Goal: Information Seeking & Learning: Learn about a topic

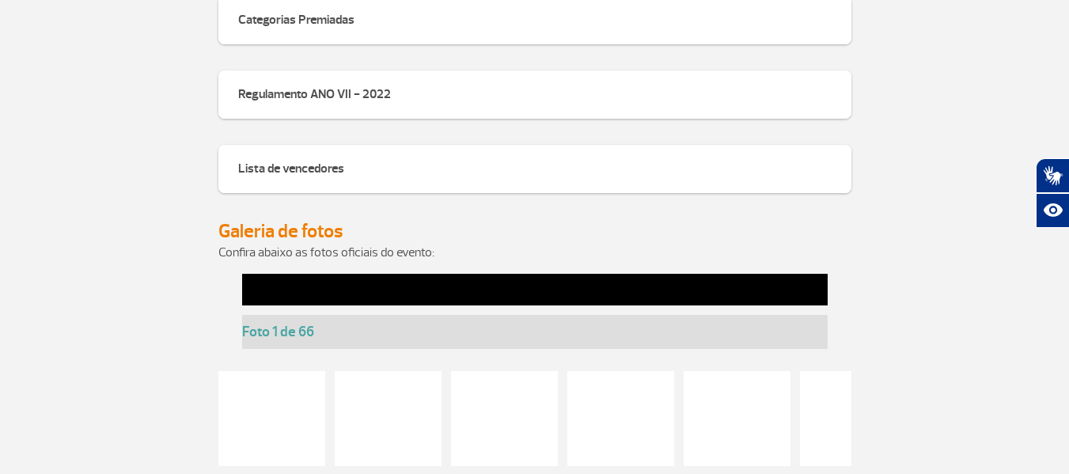
scroll to position [1677, 0]
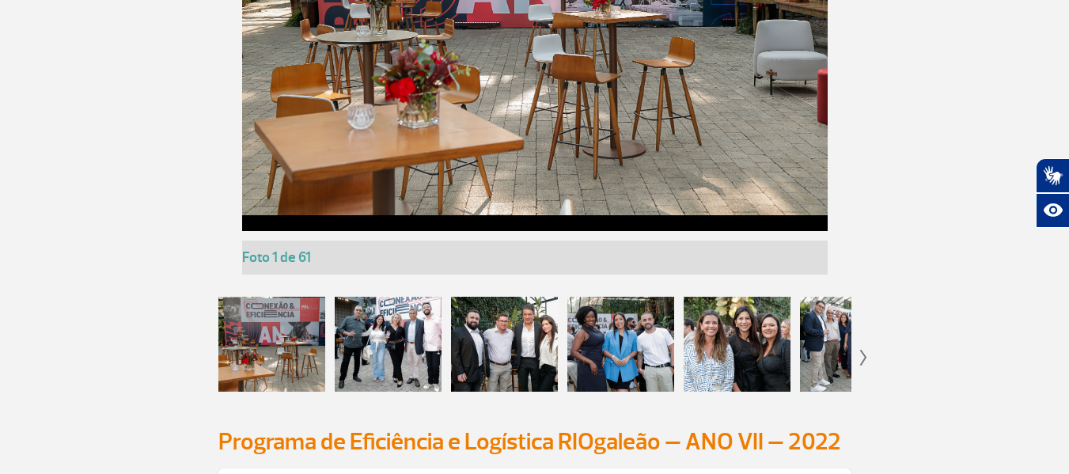
click at [384, 347] on div at bounding box center [388, 344] width 107 height 95
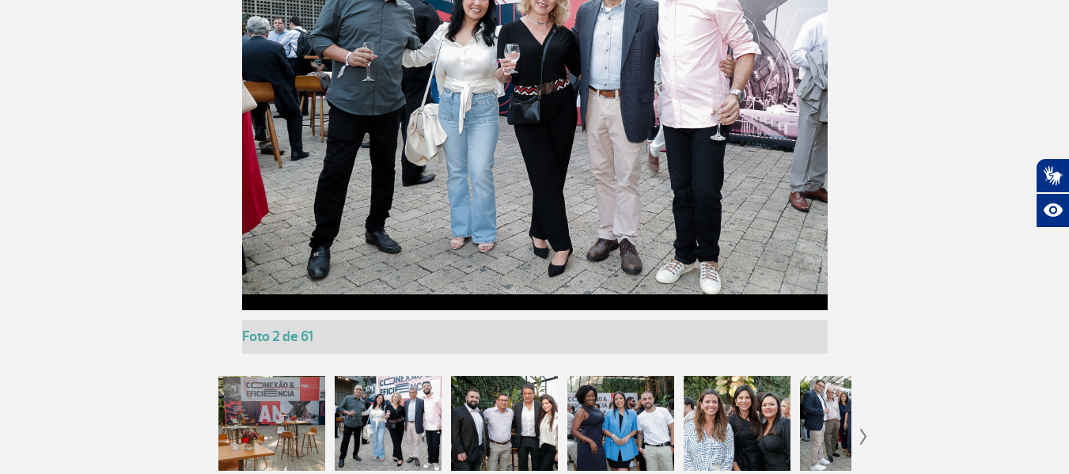
scroll to position [1440, 0]
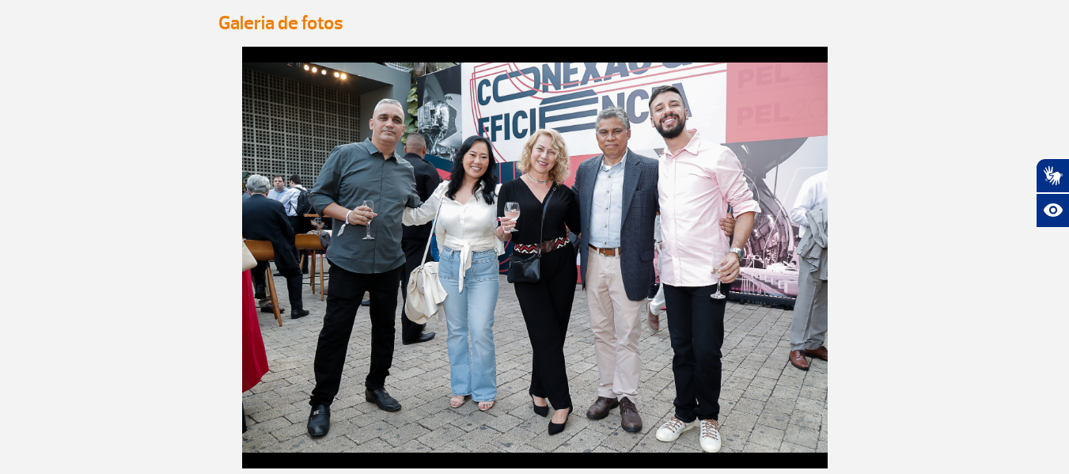
click at [816, 248] on img at bounding box center [534, 257] width 585 height 390
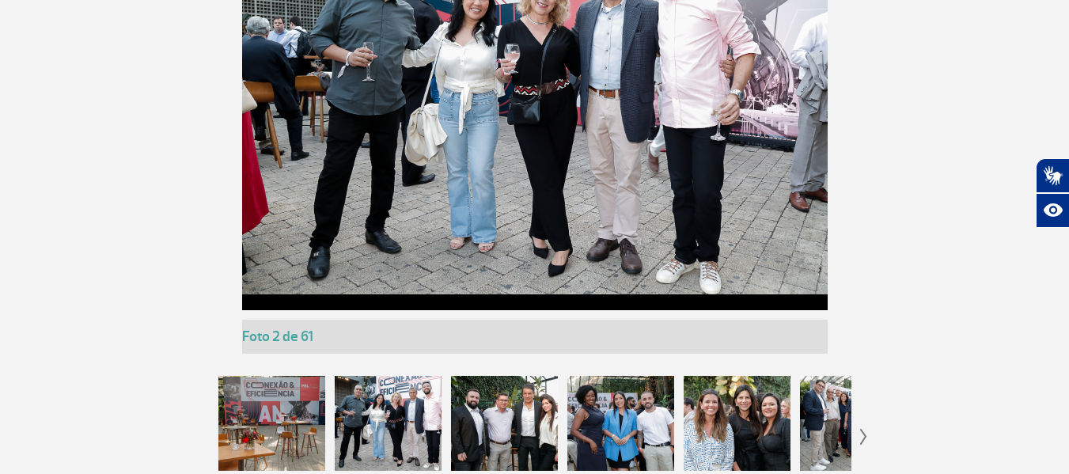
click at [496, 407] on div at bounding box center [504, 423] width 107 height 95
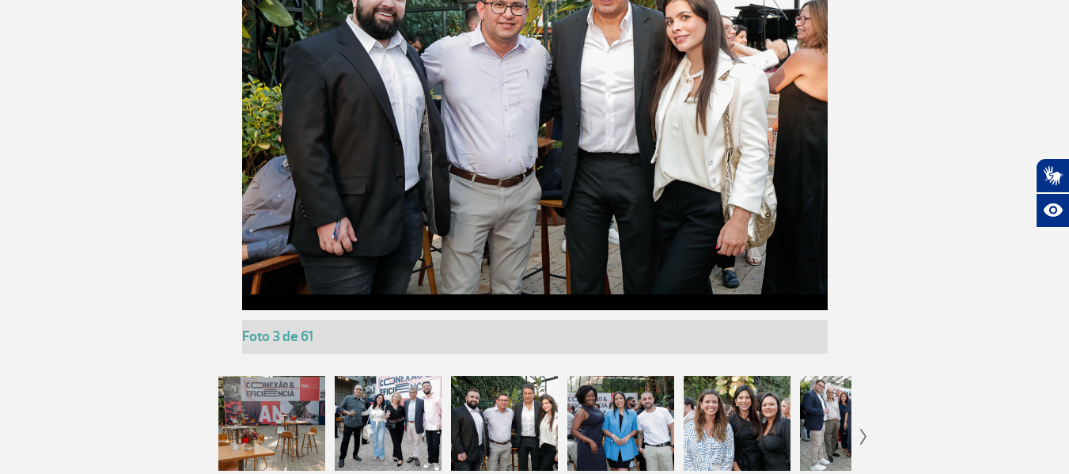
click at [592, 418] on div at bounding box center [620, 423] width 107 height 95
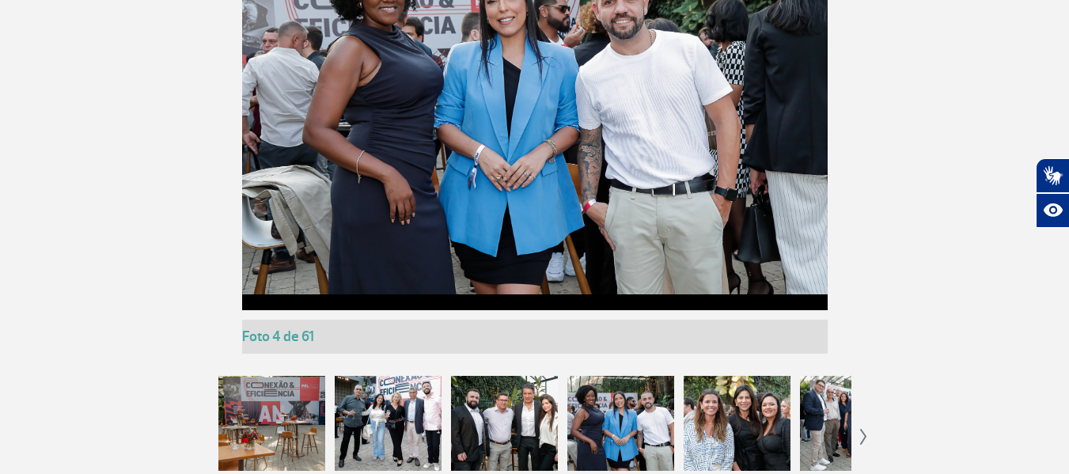
click at [721, 420] on div at bounding box center [736, 423] width 107 height 95
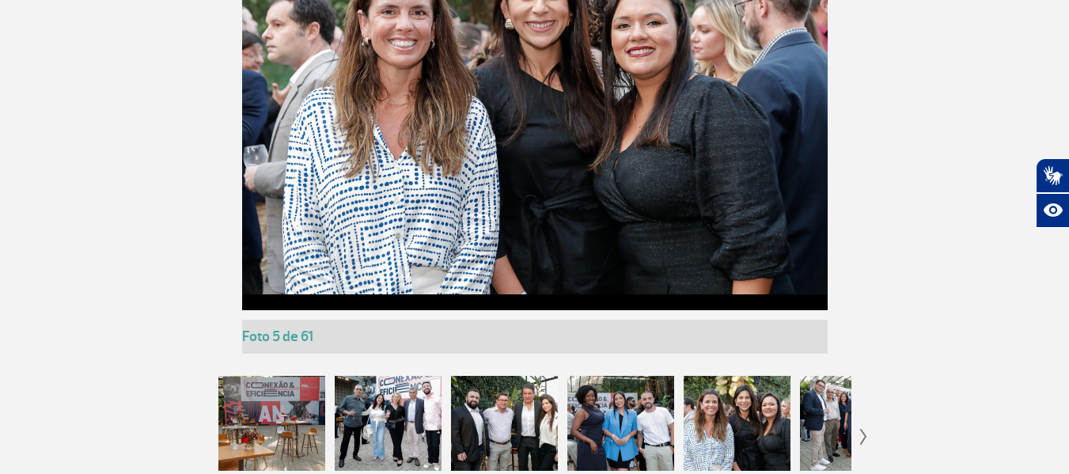
click at [865, 439] on img at bounding box center [863, 437] width 7 height 16
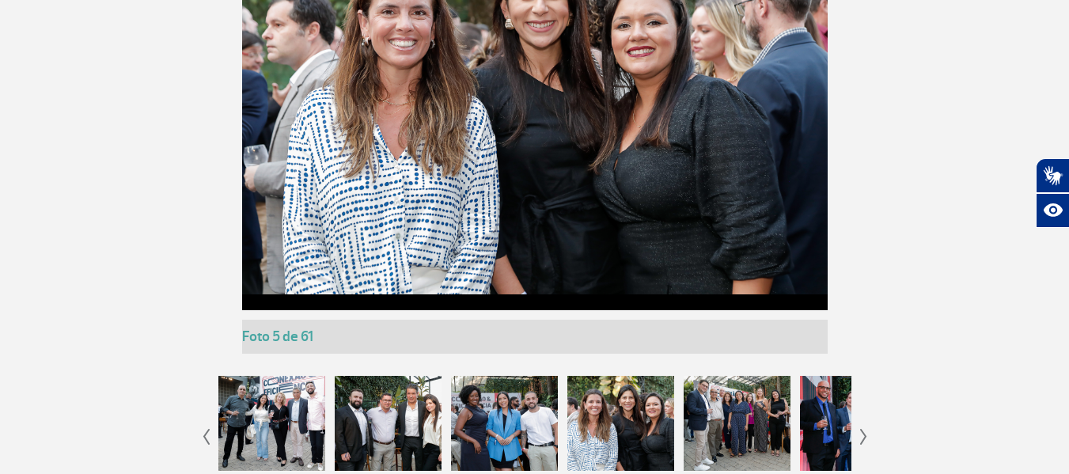
click at [755, 427] on div at bounding box center [736, 423] width 107 height 95
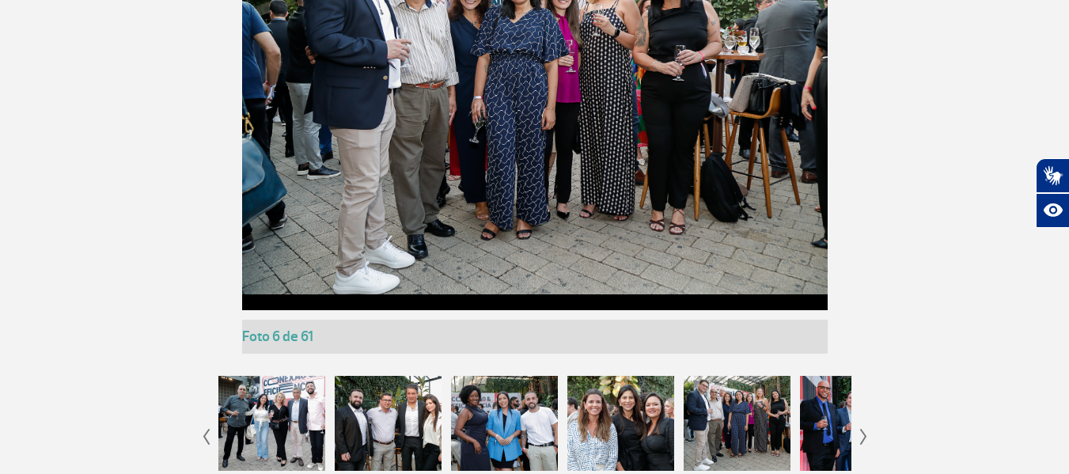
click at [816, 425] on div at bounding box center [853, 423] width 107 height 95
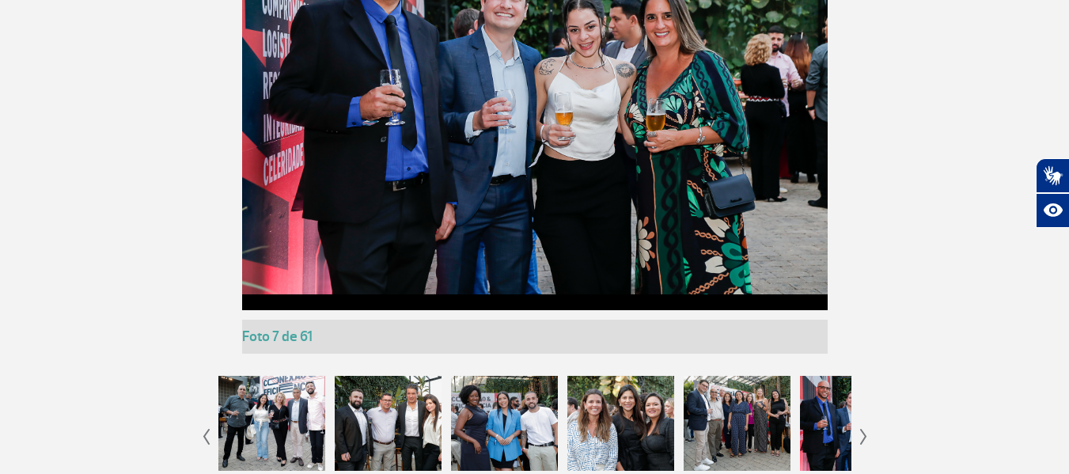
click at [866, 430] on img at bounding box center [863, 437] width 7 height 16
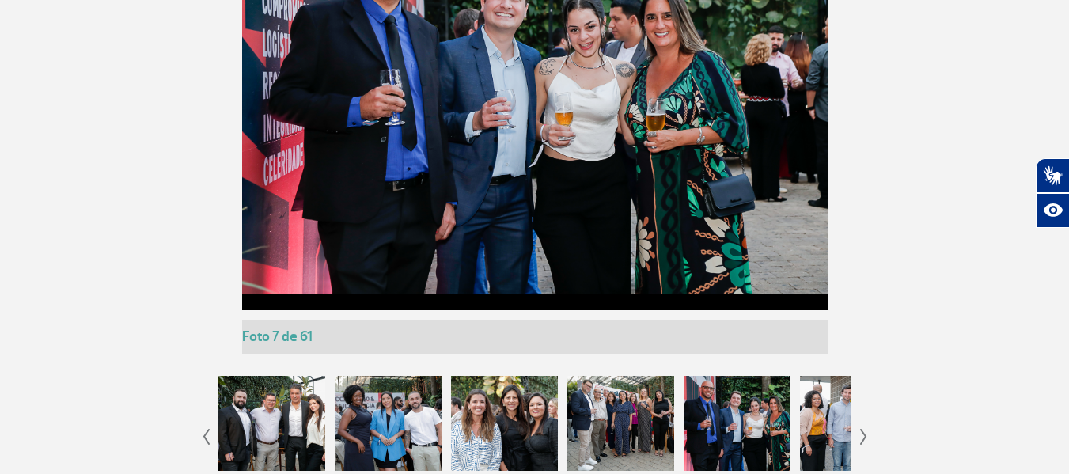
click at [866, 430] on img at bounding box center [863, 437] width 7 height 16
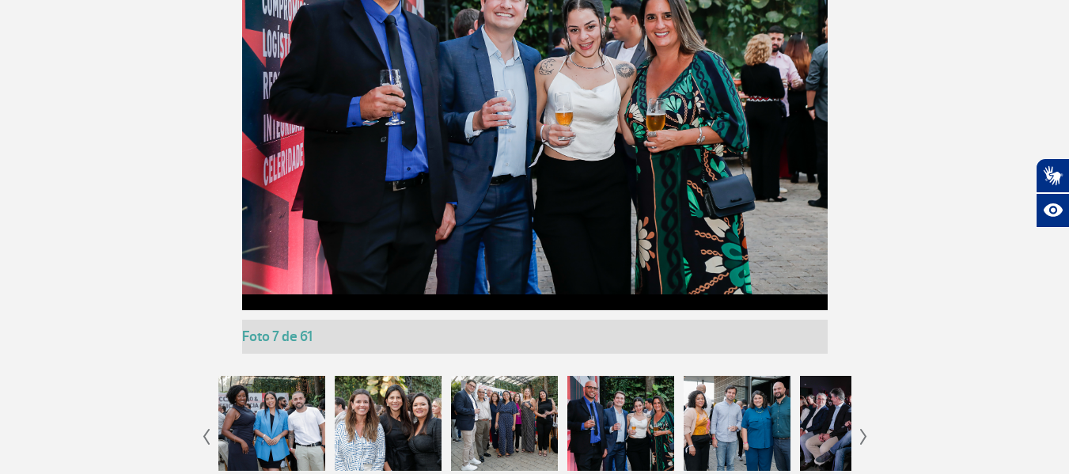
click at [866, 430] on img at bounding box center [863, 437] width 7 height 16
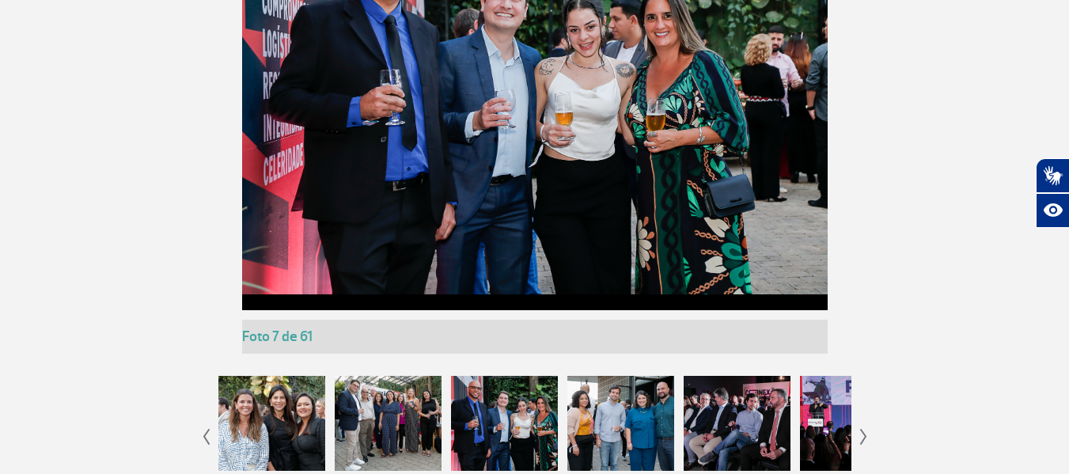
click at [866, 430] on img at bounding box center [863, 437] width 7 height 16
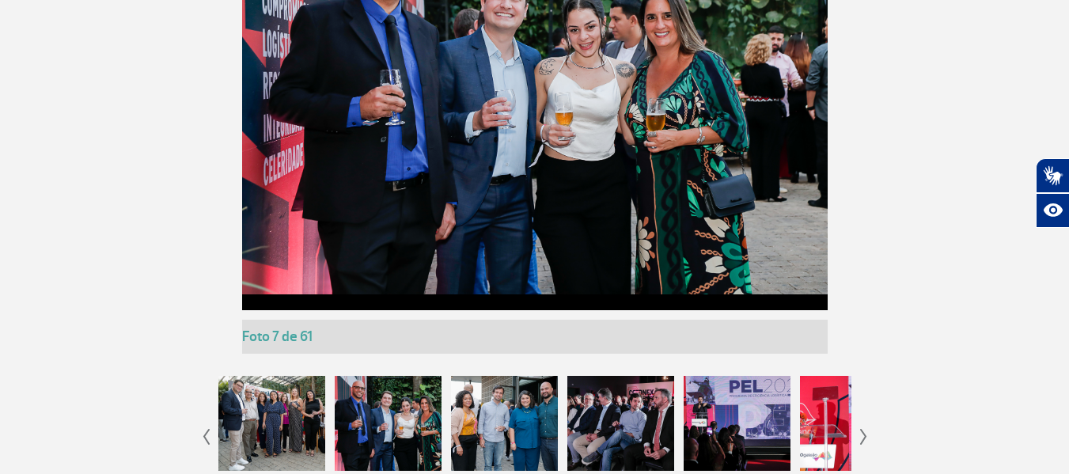
click at [866, 430] on img at bounding box center [863, 437] width 7 height 16
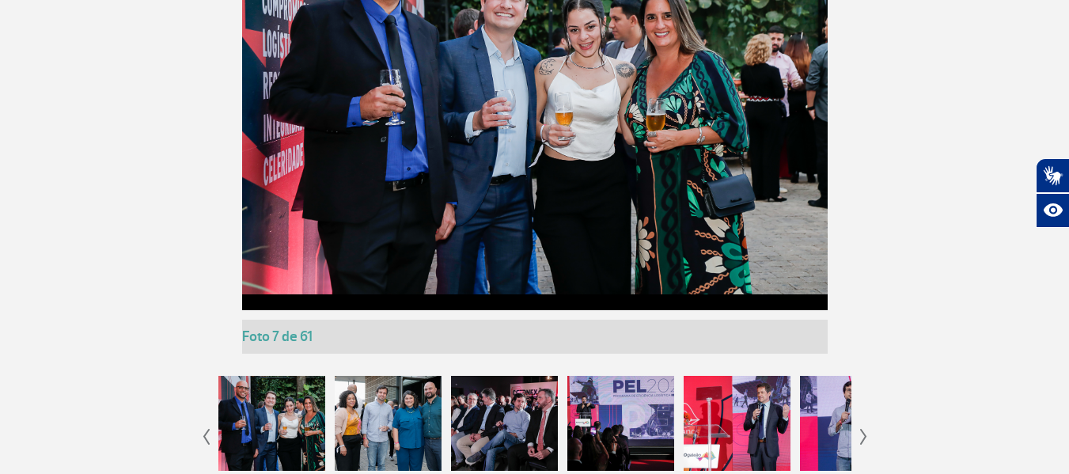
click at [381, 411] on div at bounding box center [388, 423] width 107 height 95
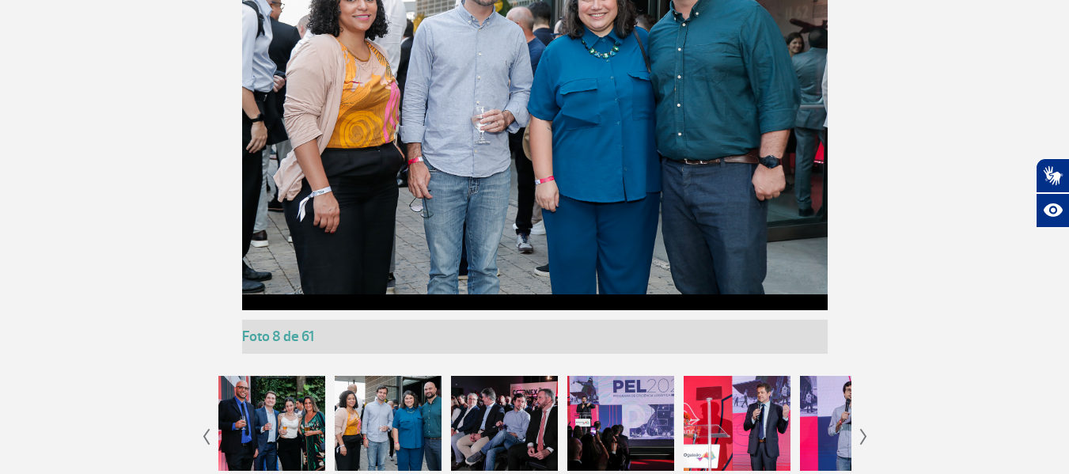
click at [512, 407] on div at bounding box center [504, 423] width 107 height 95
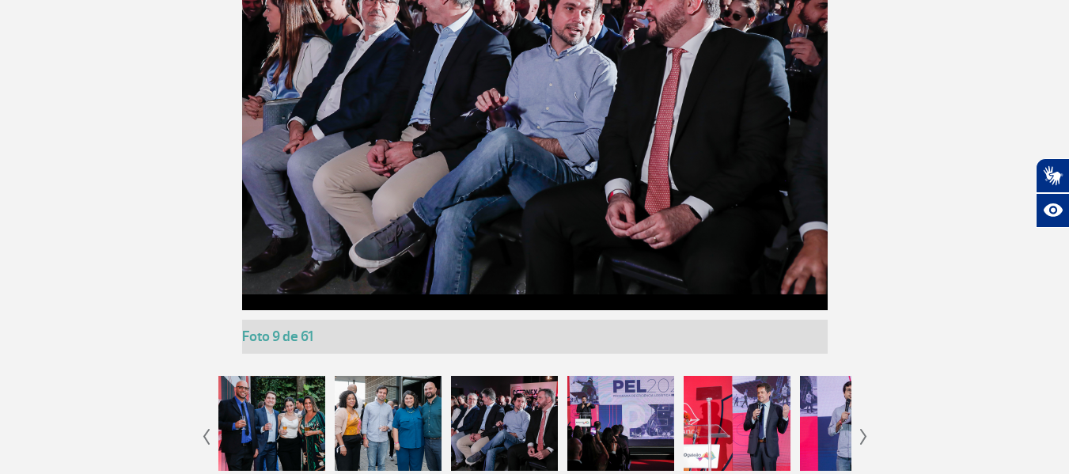
click at [619, 425] on div at bounding box center [620, 423] width 107 height 95
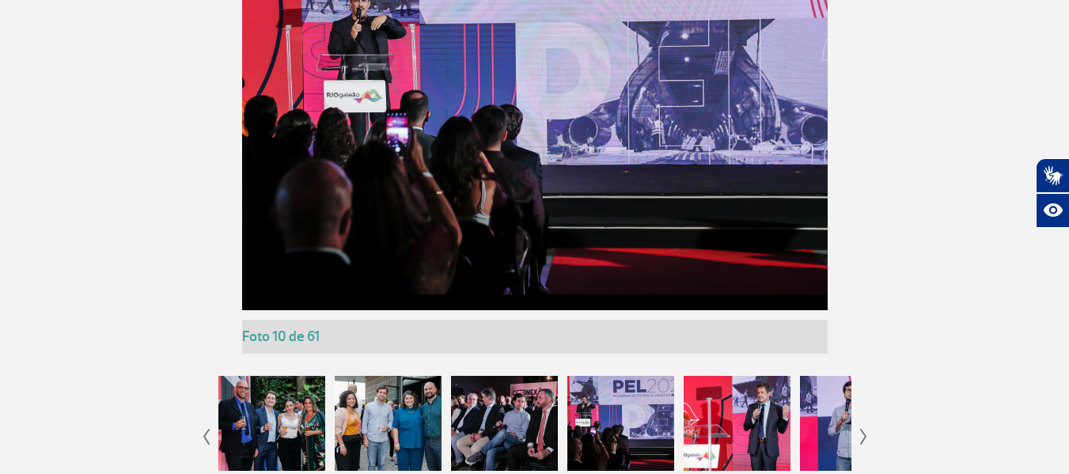
scroll to position [1677, 0]
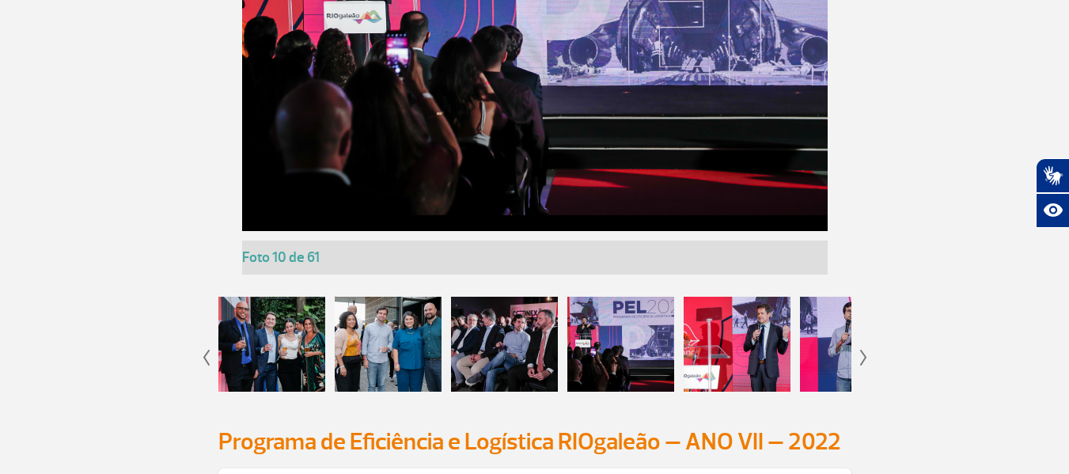
click at [703, 342] on div at bounding box center [736, 344] width 107 height 95
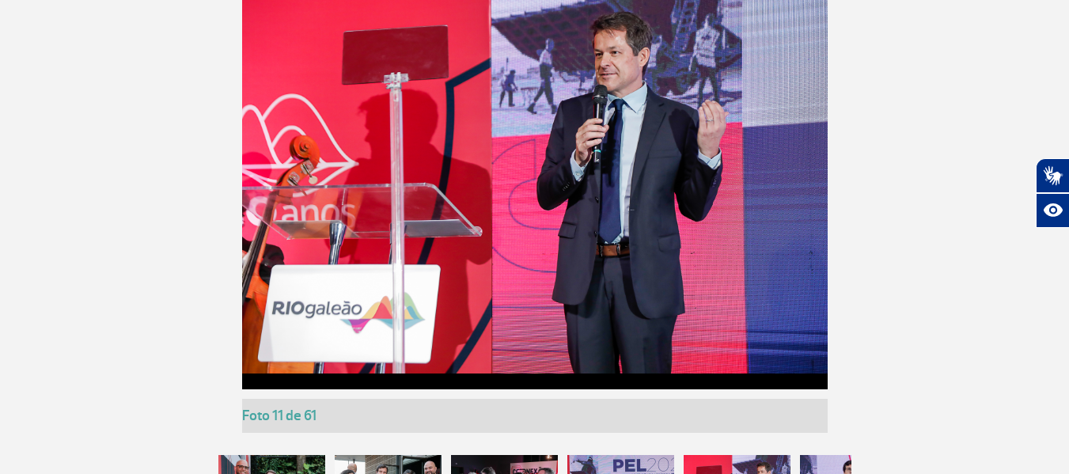
scroll to position [1598, 0]
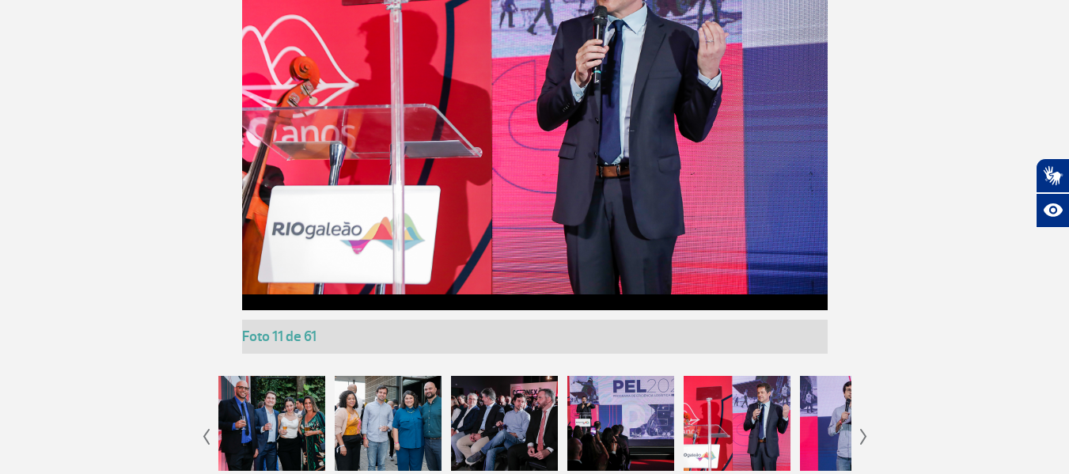
click at [869, 438] on app-gallery-with-thumbs "Foto 1 de 61 Foto 2 de 61 Foto 3 de 61 Foto 4 de 61 Foto 5 de 61 Foto 6 de 61 F…" at bounding box center [535, 187] width 878 height 598
click at [862, 436] on img at bounding box center [863, 437] width 7 height 16
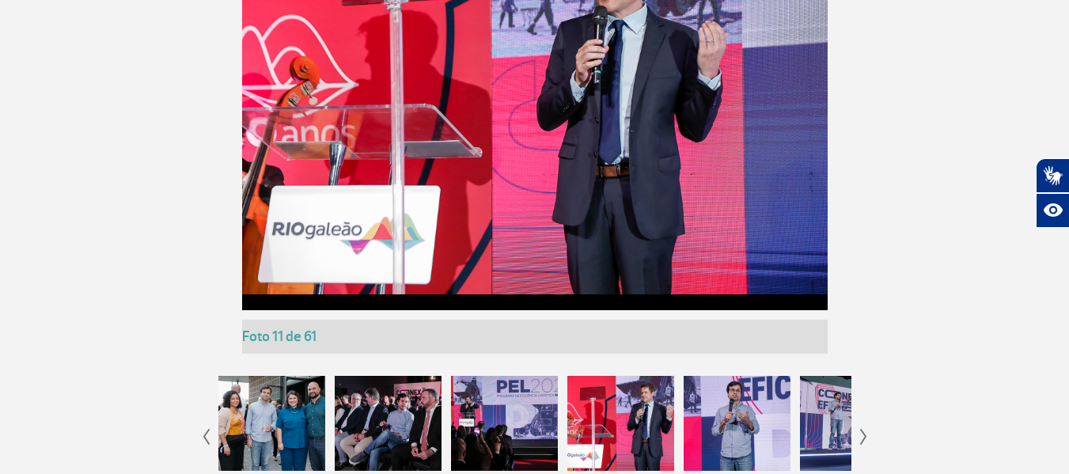
click at [862, 436] on img at bounding box center [863, 437] width 7 height 16
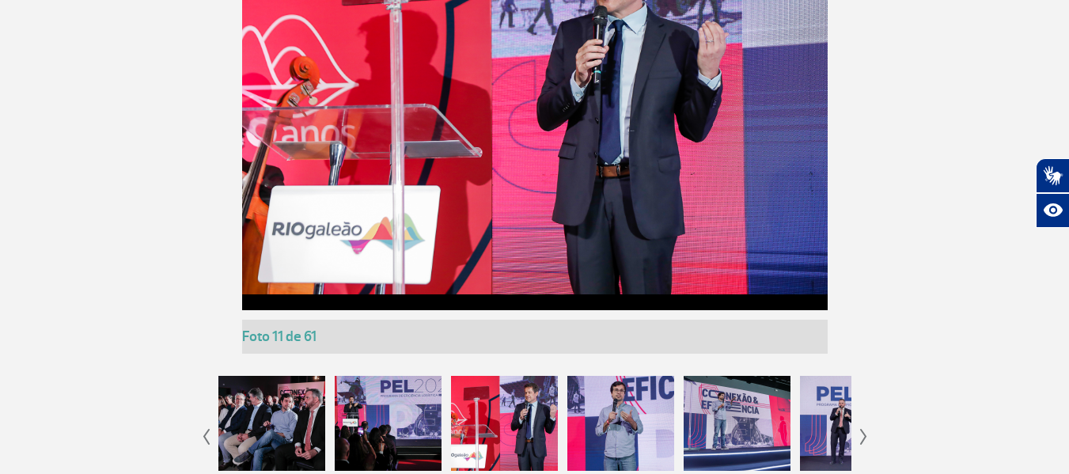
click at [862, 436] on img at bounding box center [863, 437] width 7 height 16
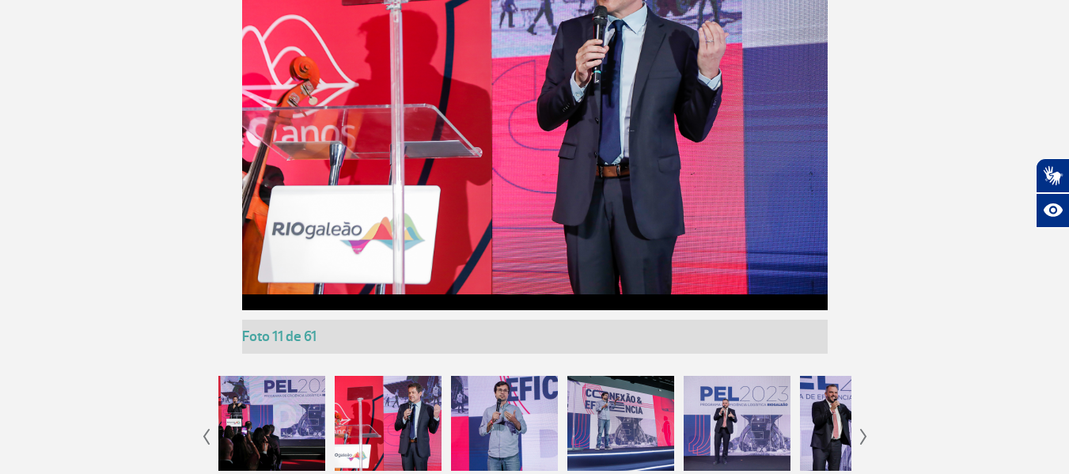
click at [862, 436] on img at bounding box center [863, 437] width 7 height 16
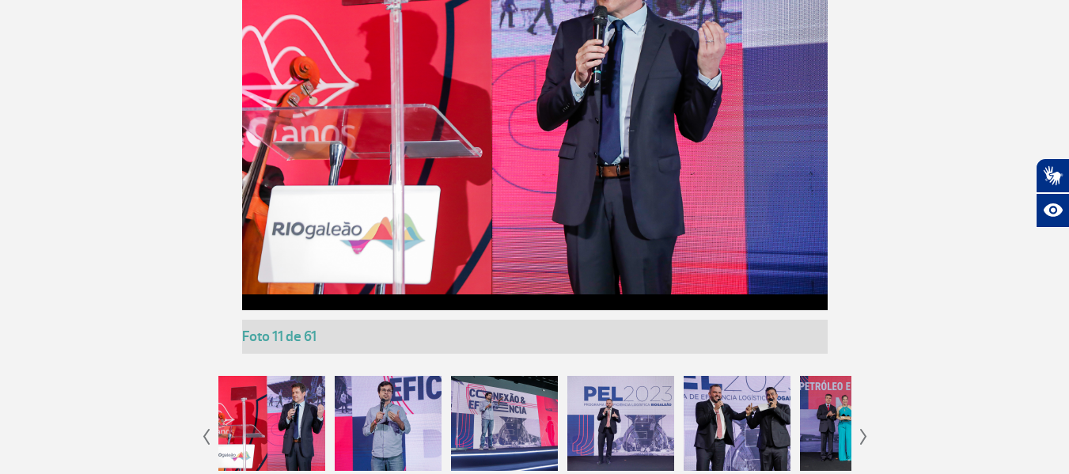
click at [862, 436] on img at bounding box center [863, 437] width 7 height 16
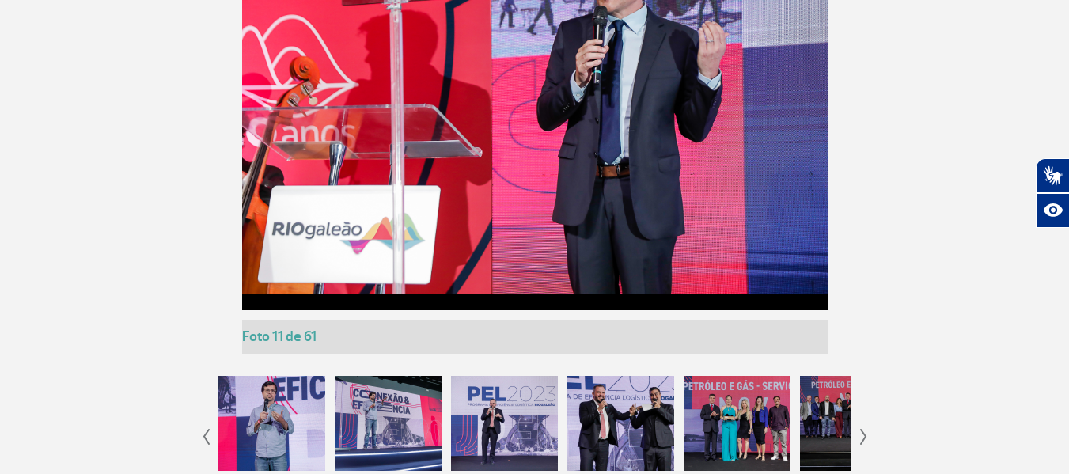
click at [301, 422] on div at bounding box center [271, 423] width 107 height 95
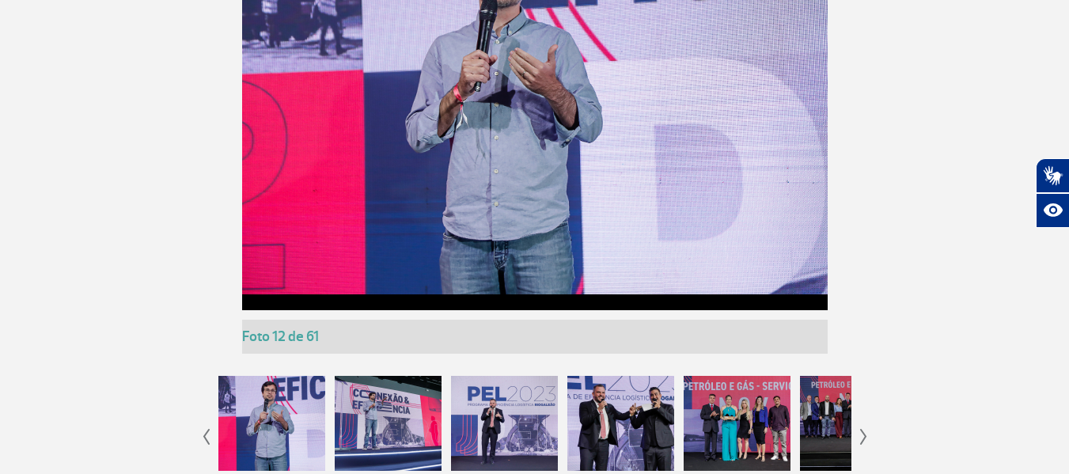
click at [378, 405] on div at bounding box center [388, 423] width 107 height 95
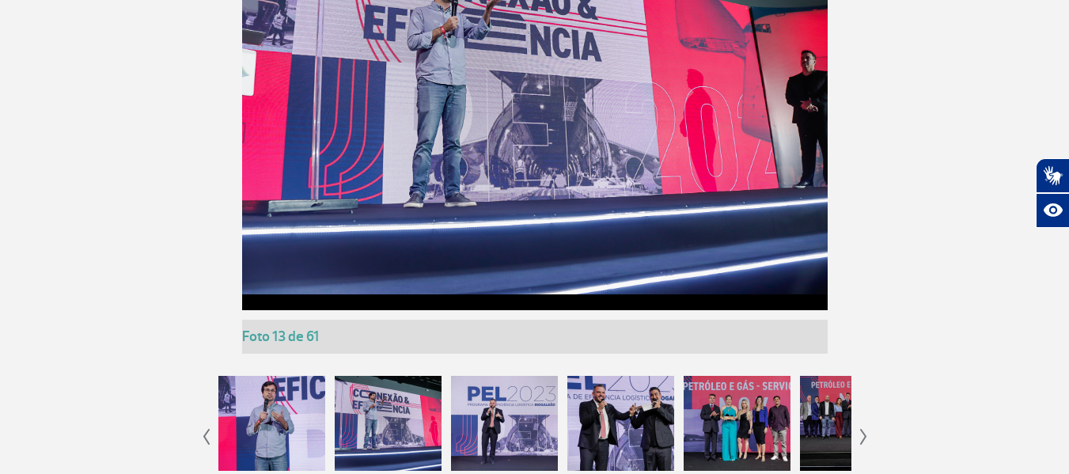
click at [468, 407] on div at bounding box center [504, 423] width 107 height 95
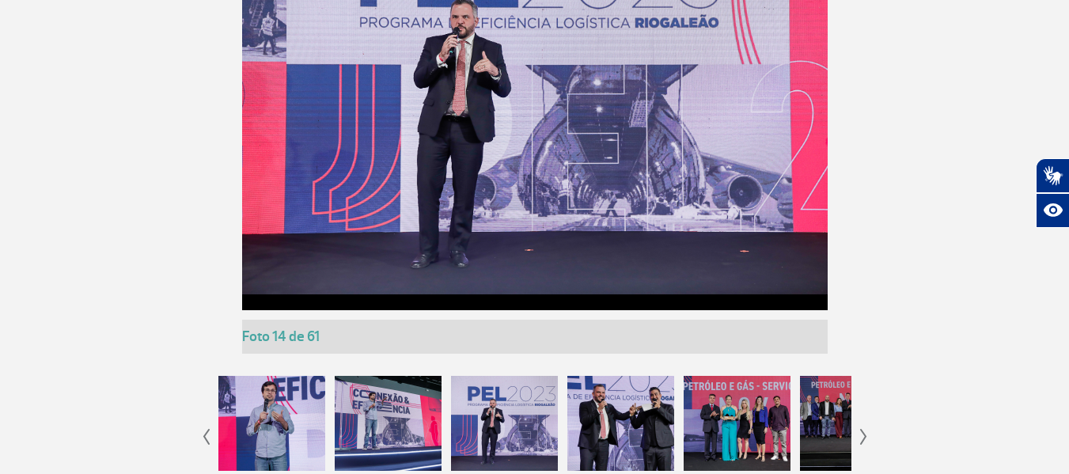
scroll to position [1677, 0]
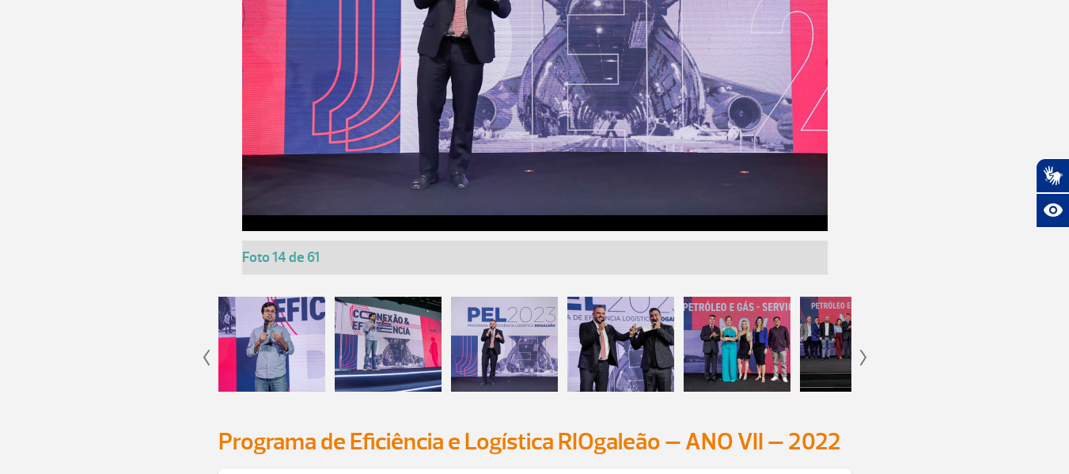
click at [604, 338] on div at bounding box center [620, 344] width 107 height 95
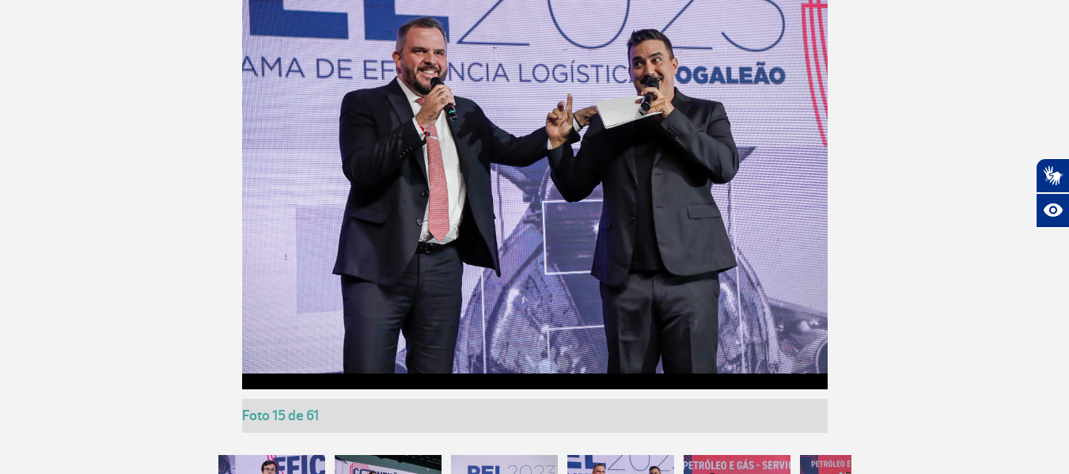
scroll to position [1598, 0]
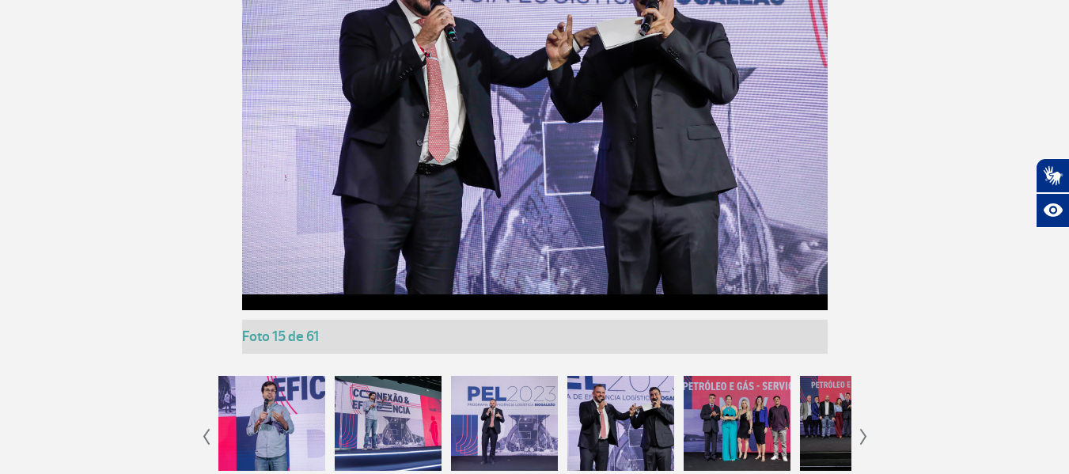
click at [714, 414] on div at bounding box center [736, 423] width 107 height 95
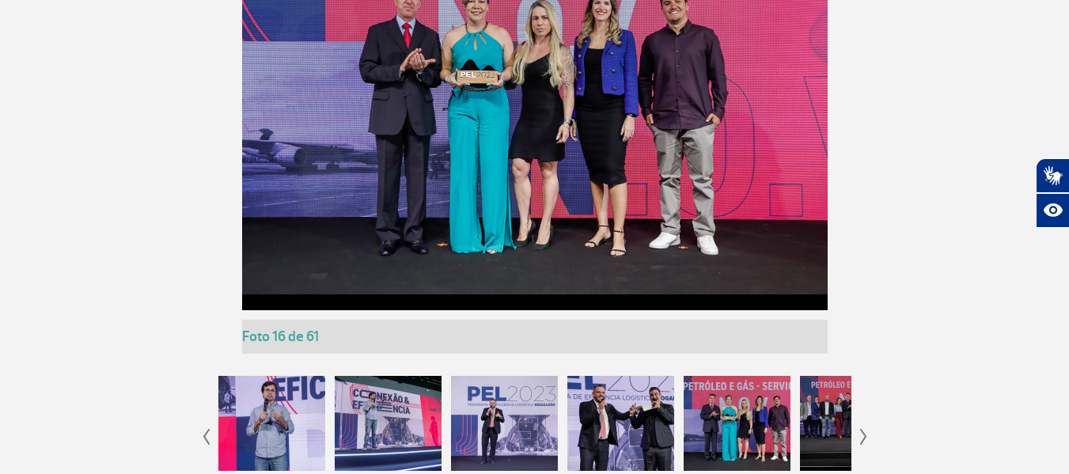
scroll to position [1677, 0]
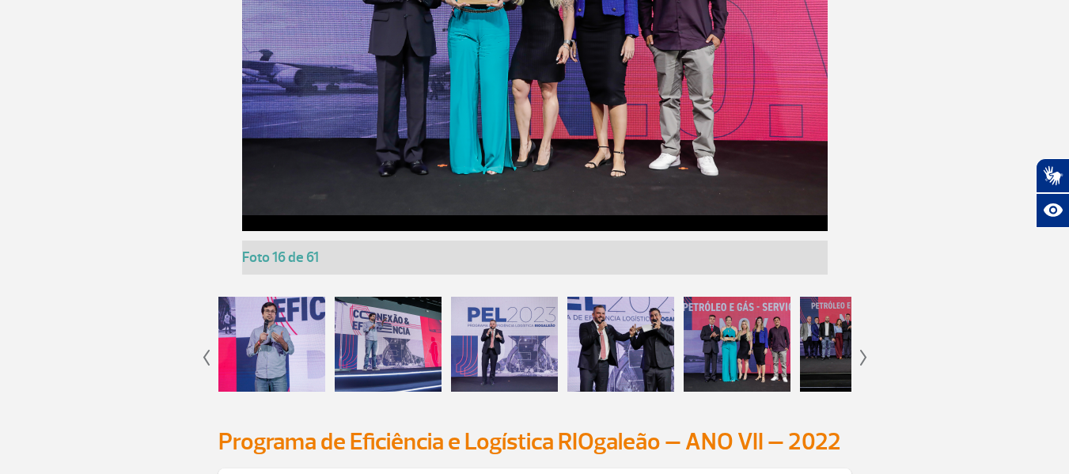
click at [861, 351] on img at bounding box center [863, 358] width 7 height 16
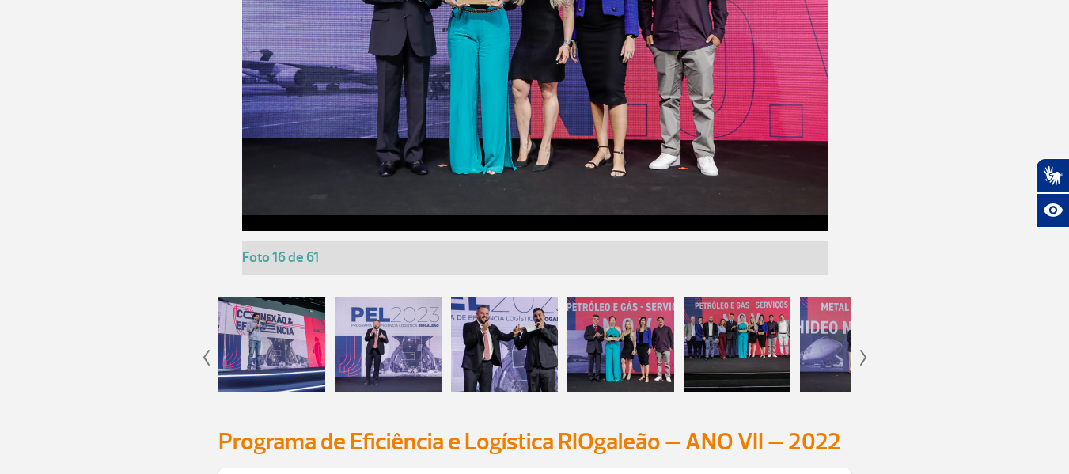
click at [748, 337] on div at bounding box center [736, 344] width 107 height 95
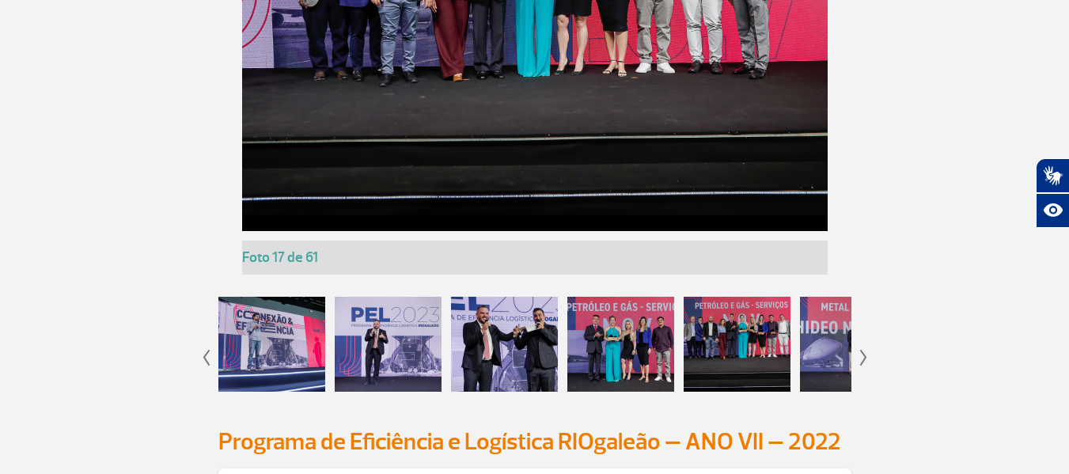
click at [858, 353] on app-gallery-with-thumbs "Foto 1 de 61 Foto 2 de 61 Foto 3 de 61 Foto 4 de 61 Foto 5 de 61 Foto 6 de 61 F…" at bounding box center [535, 108] width 878 height 598
click at [863, 352] on img at bounding box center [863, 358] width 7 height 16
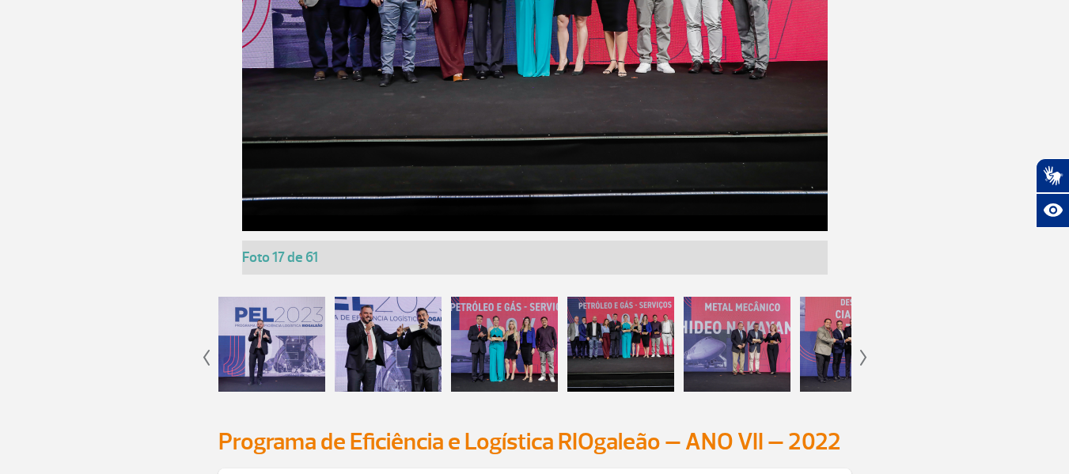
click at [864, 352] on img at bounding box center [863, 358] width 7 height 16
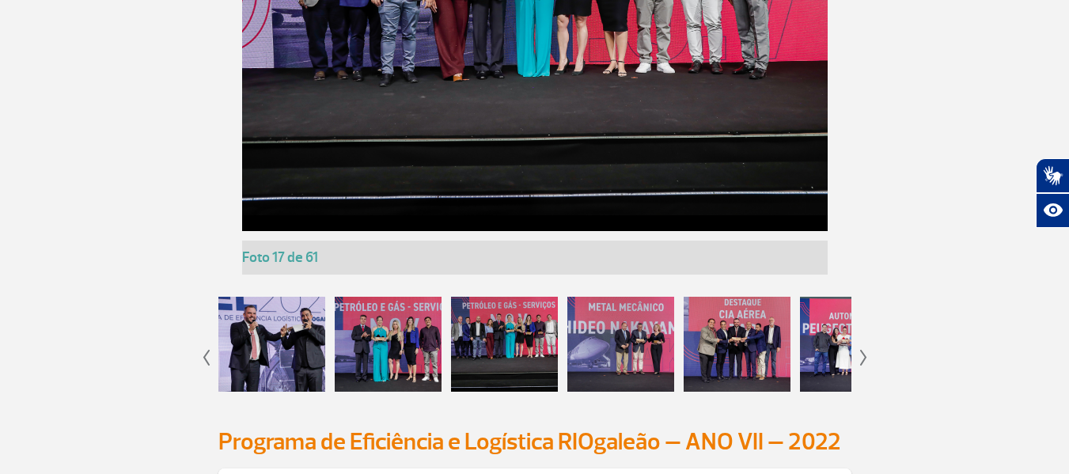
click at [864, 352] on img at bounding box center [863, 358] width 7 height 16
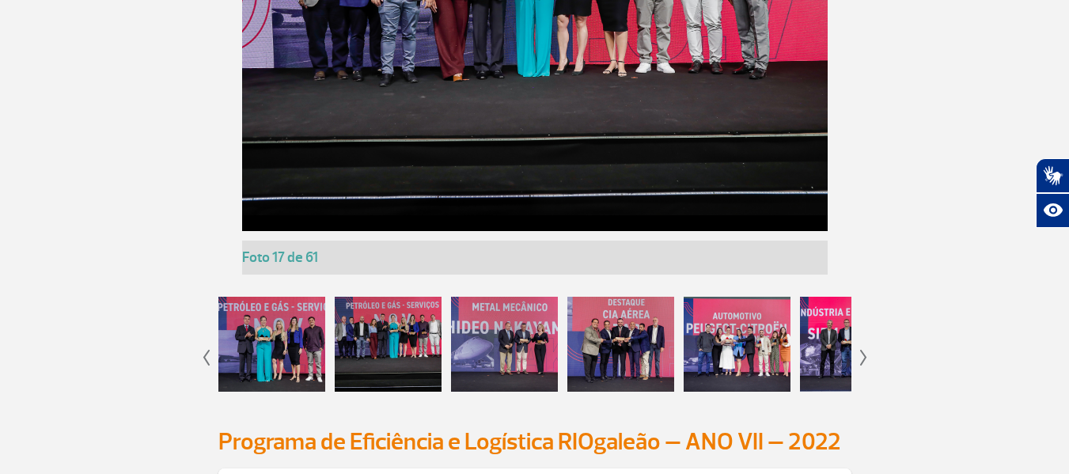
click at [627, 330] on div at bounding box center [620, 344] width 107 height 95
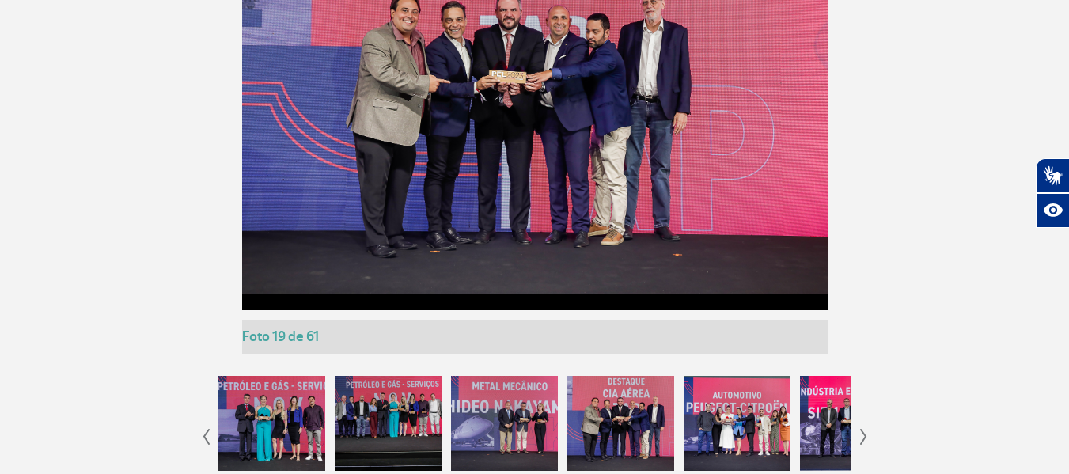
scroll to position [1835, 0]
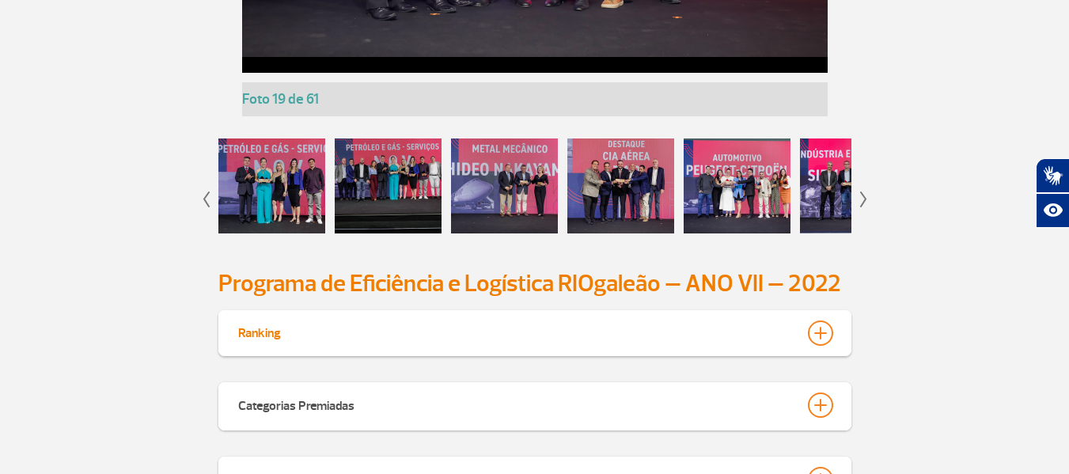
click at [865, 203] on img at bounding box center [863, 199] width 7 height 16
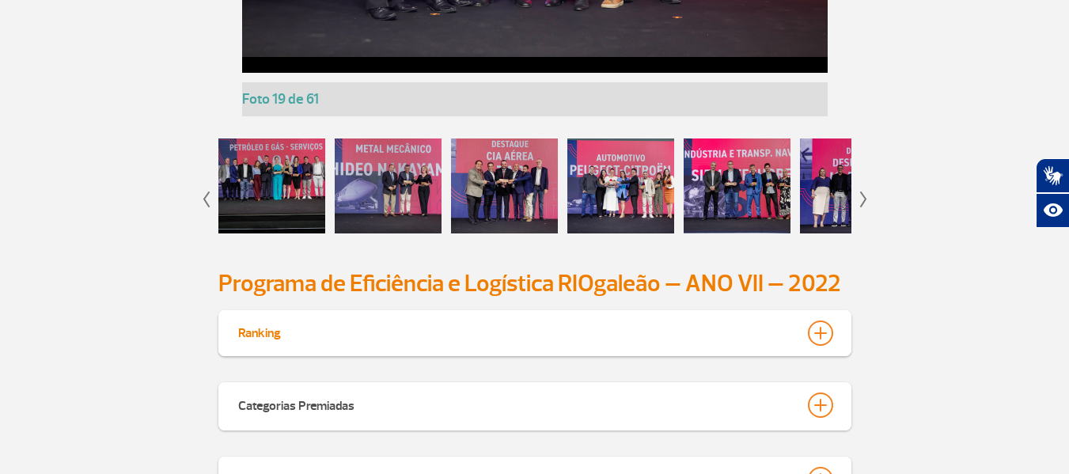
click at [865, 203] on img at bounding box center [863, 199] width 7 height 16
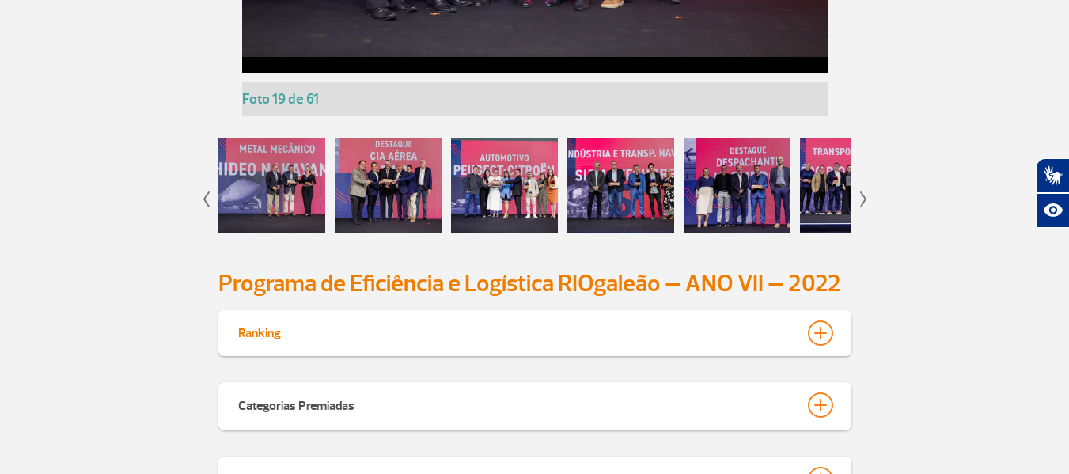
click at [657, 186] on div at bounding box center [620, 185] width 107 height 95
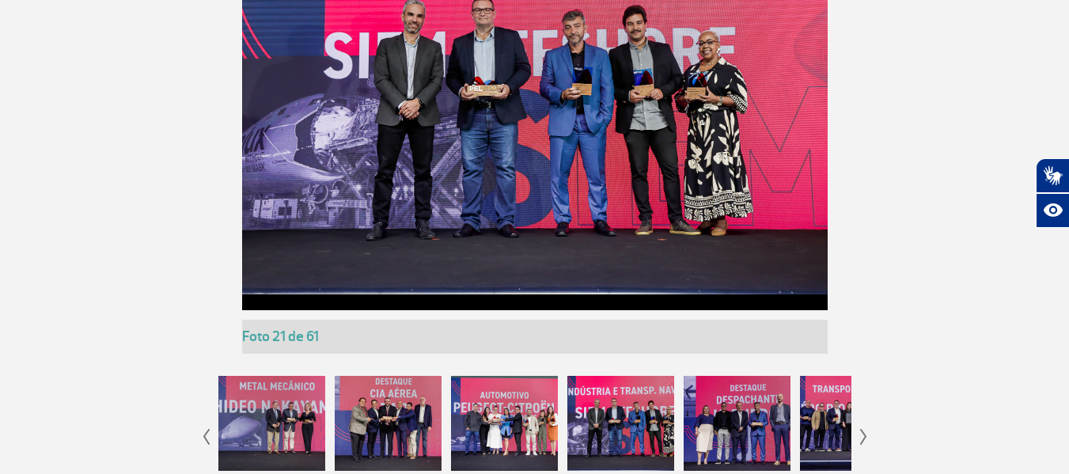
scroll to position [1440, 0]
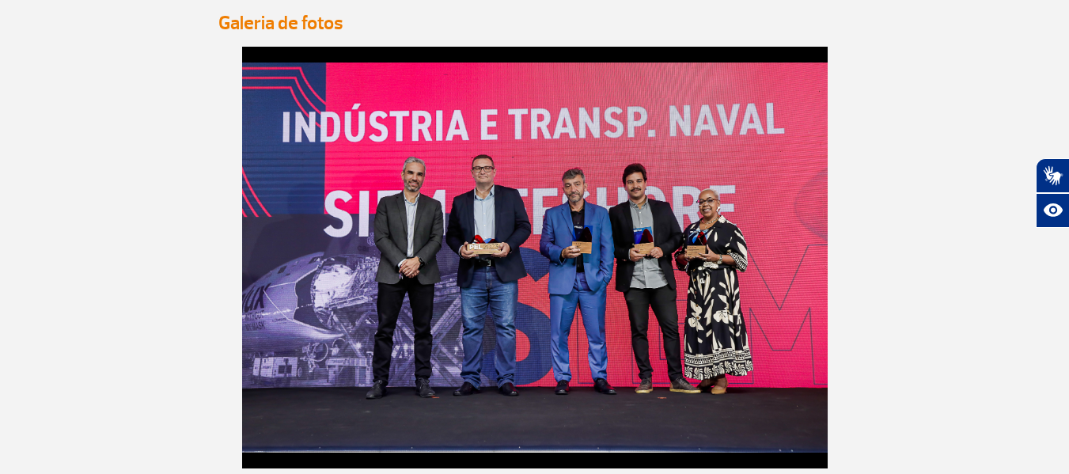
click at [585, 235] on img at bounding box center [534, 257] width 585 height 390
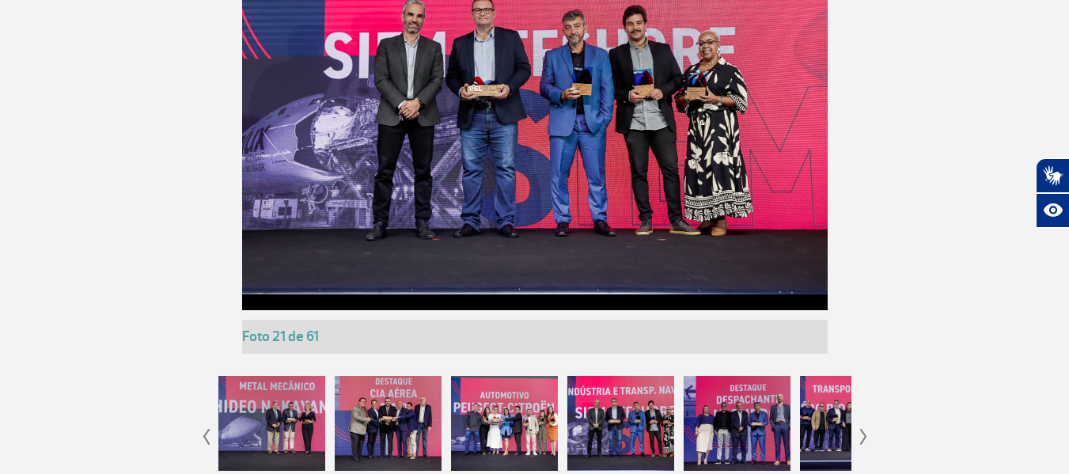
scroll to position [1677, 0]
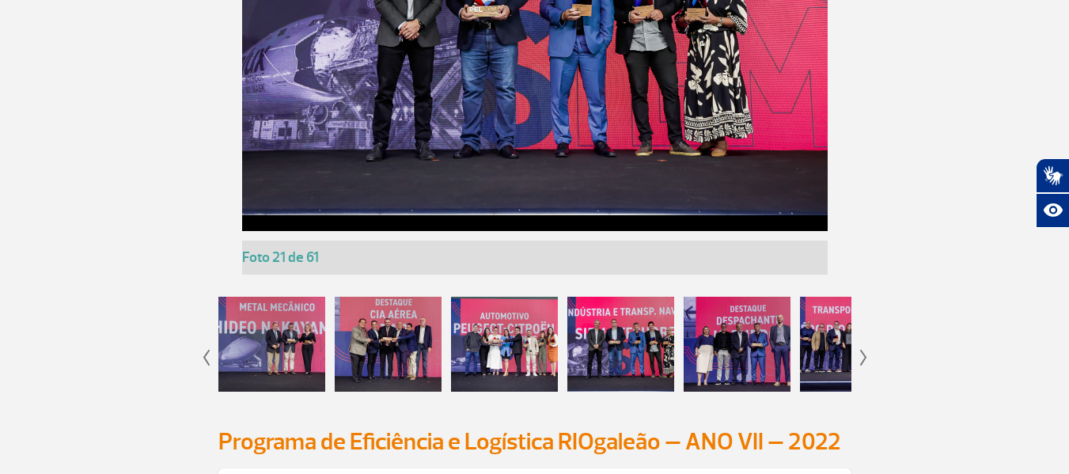
click at [738, 351] on div at bounding box center [736, 344] width 107 height 95
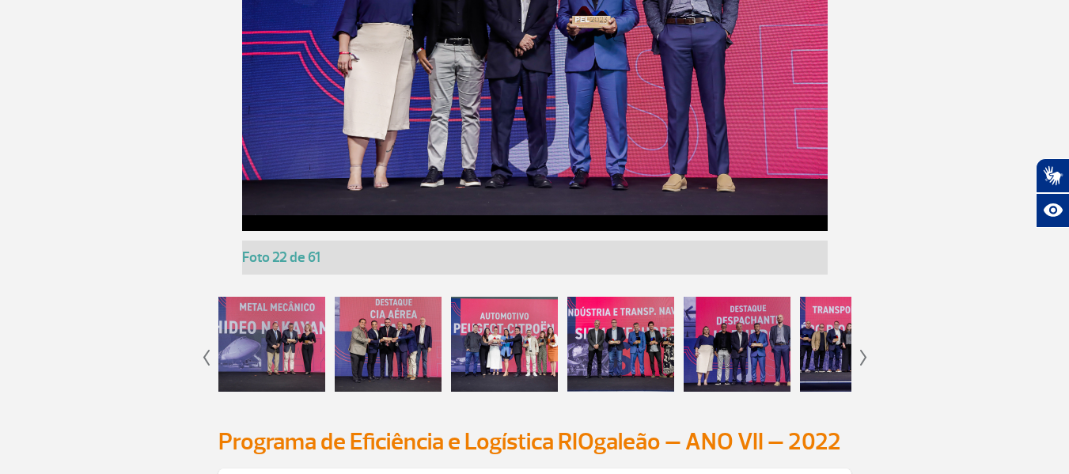
click at [866, 356] on img at bounding box center [863, 358] width 7 height 16
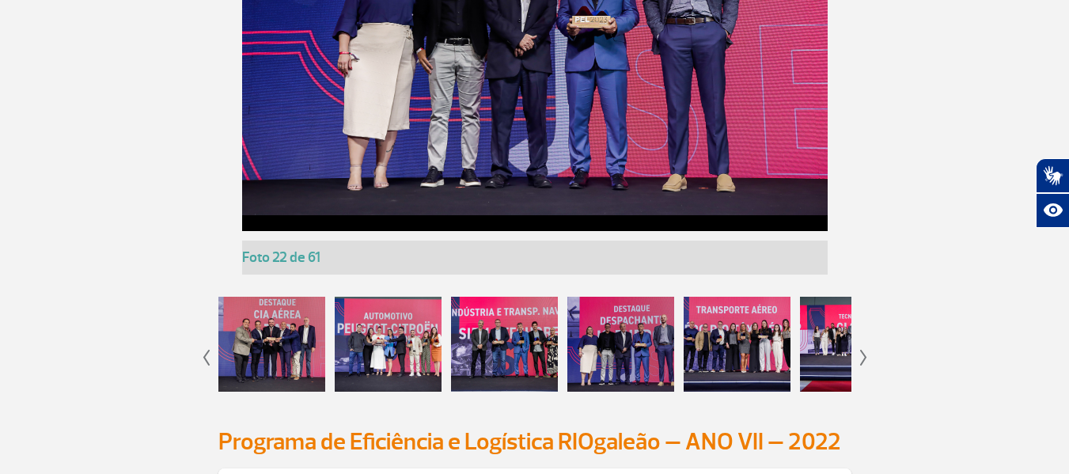
click at [866, 356] on img at bounding box center [863, 358] width 7 height 16
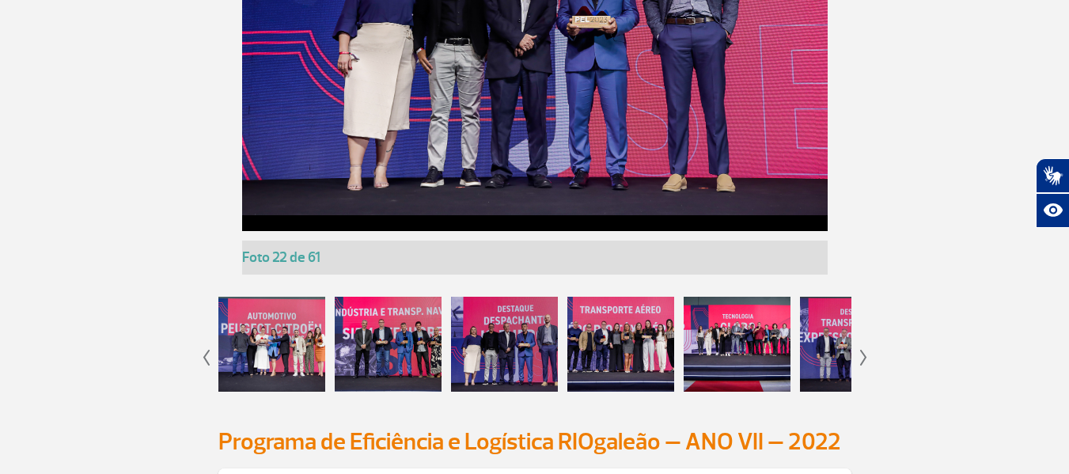
click at [866, 356] on img at bounding box center [863, 358] width 7 height 16
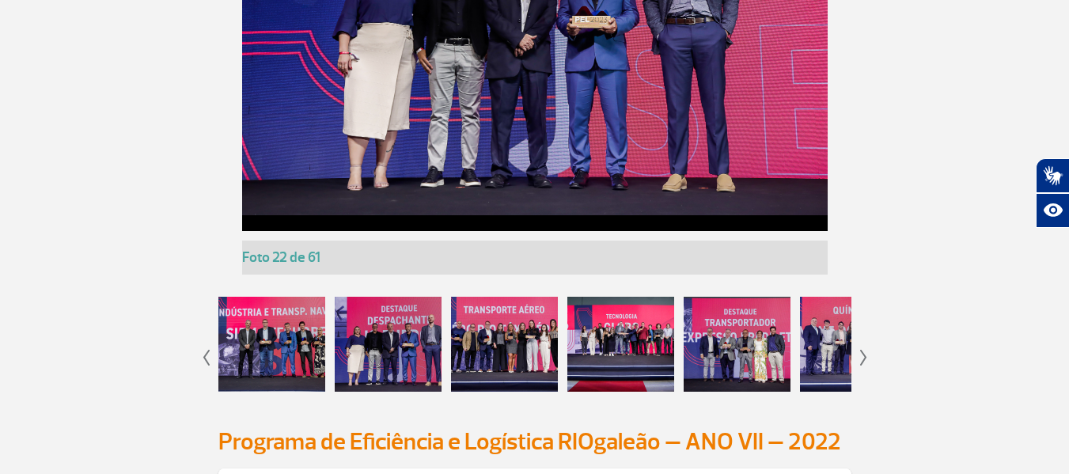
click at [528, 320] on div at bounding box center [504, 344] width 107 height 95
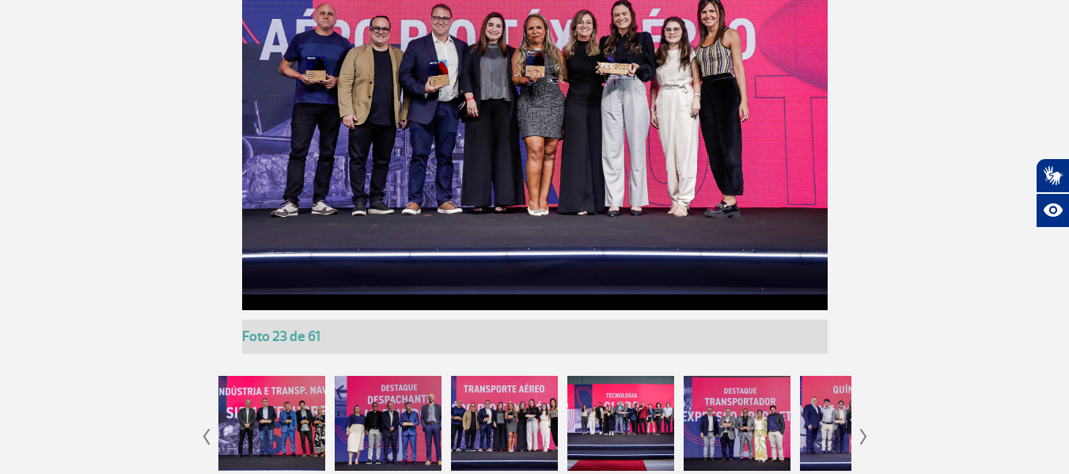
scroll to position [1756, 0]
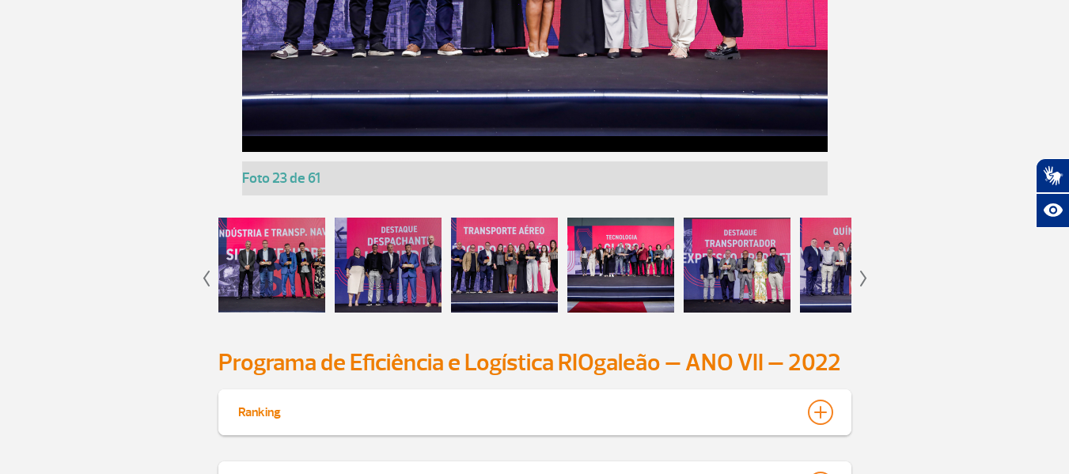
click at [744, 279] on div at bounding box center [736, 265] width 107 height 95
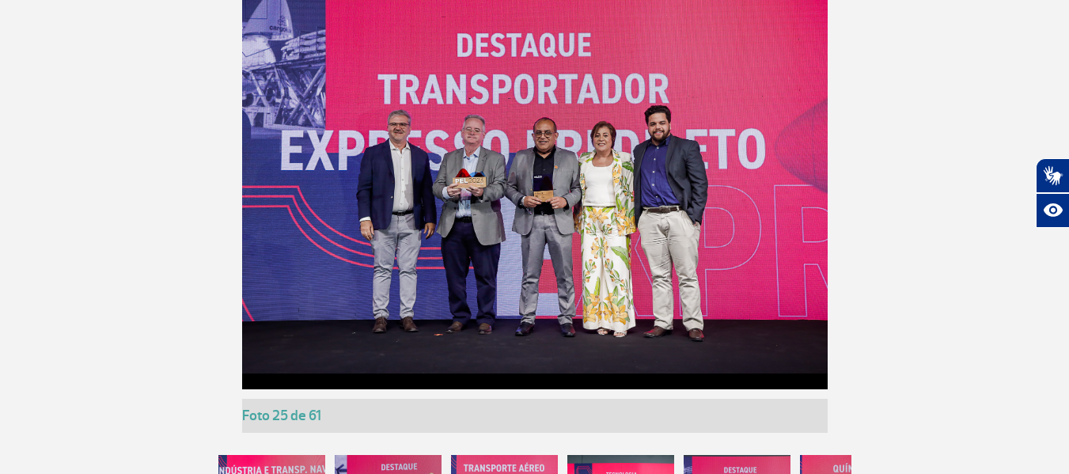
scroll to position [1677, 0]
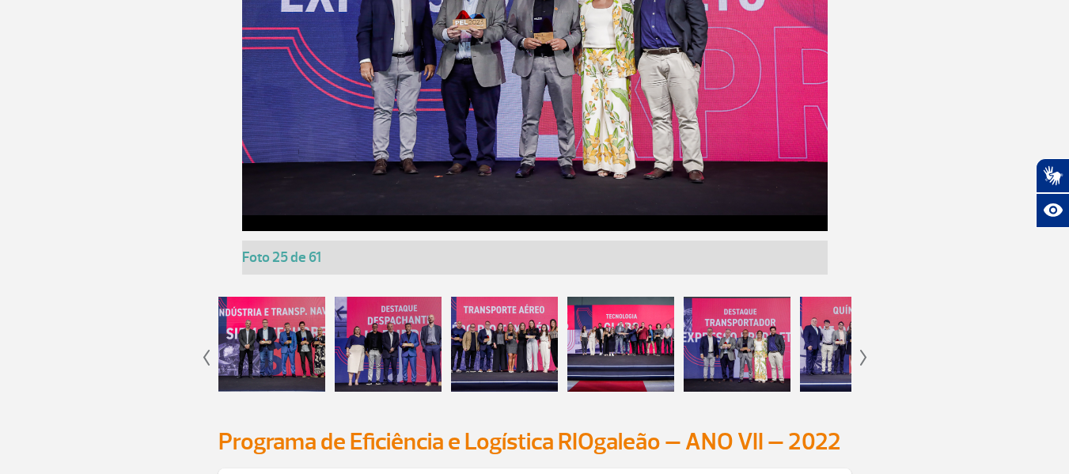
click at [865, 358] on img at bounding box center [863, 358] width 7 height 16
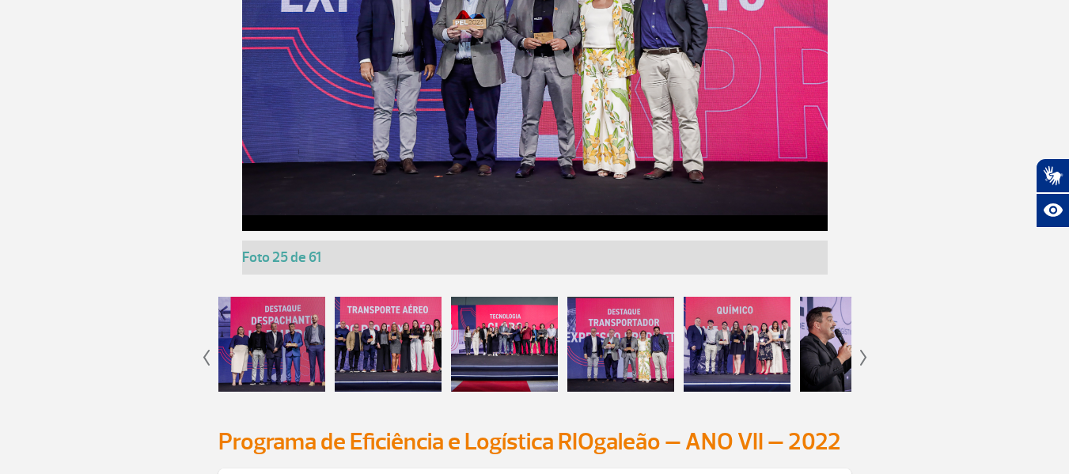
click at [865, 358] on img at bounding box center [863, 358] width 7 height 16
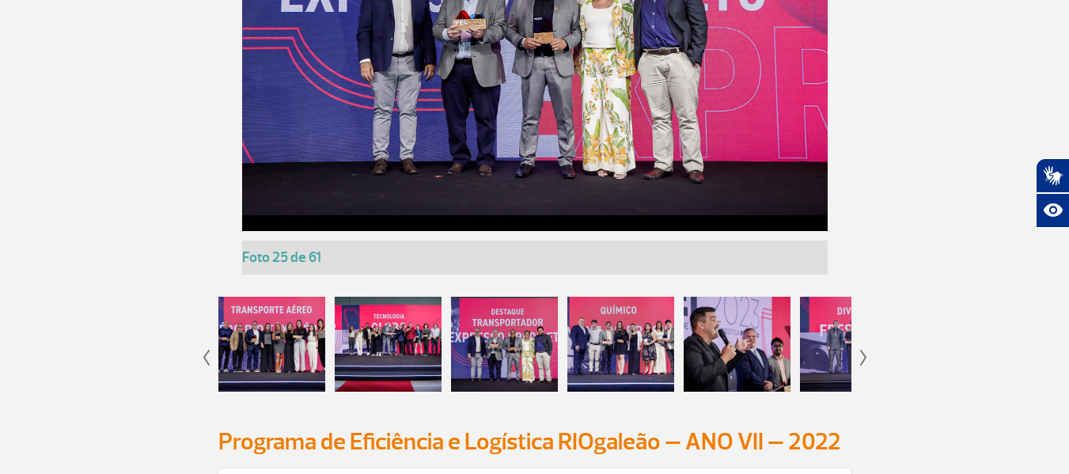
click at [865, 358] on img at bounding box center [863, 358] width 7 height 16
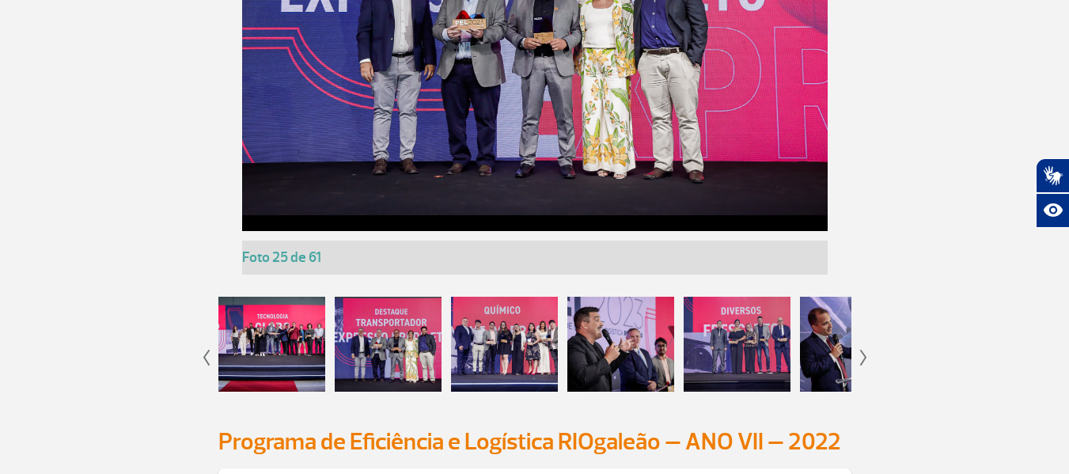
click at [598, 328] on div at bounding box center [620, 344] width 107 height 95
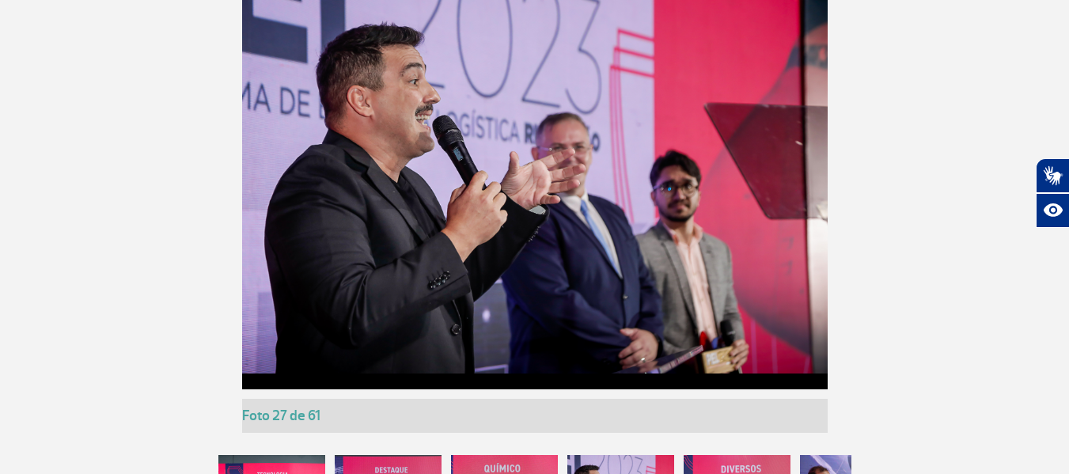
scroll to position [1598, 0]
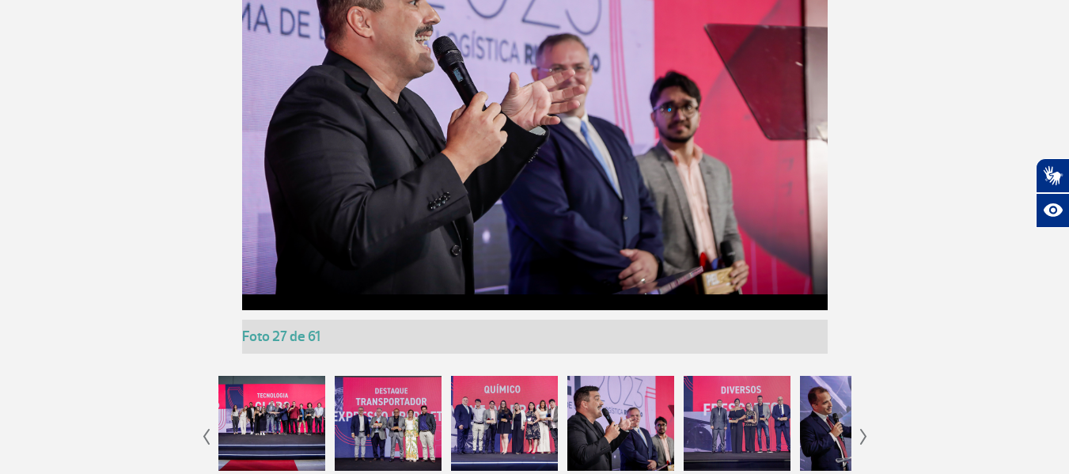
click at [746, 426] on div at bounding box center [736, 423] width 107 height 95
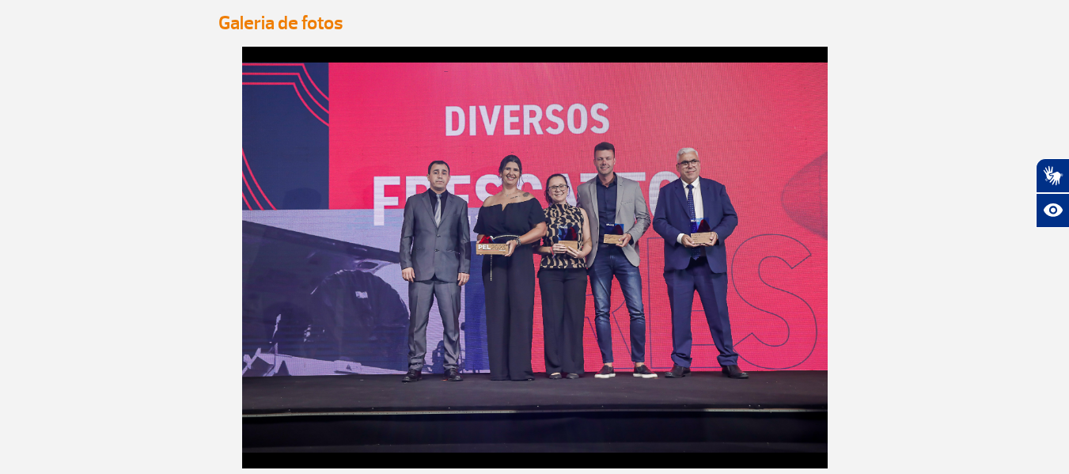
scroll to position [1677, 0]
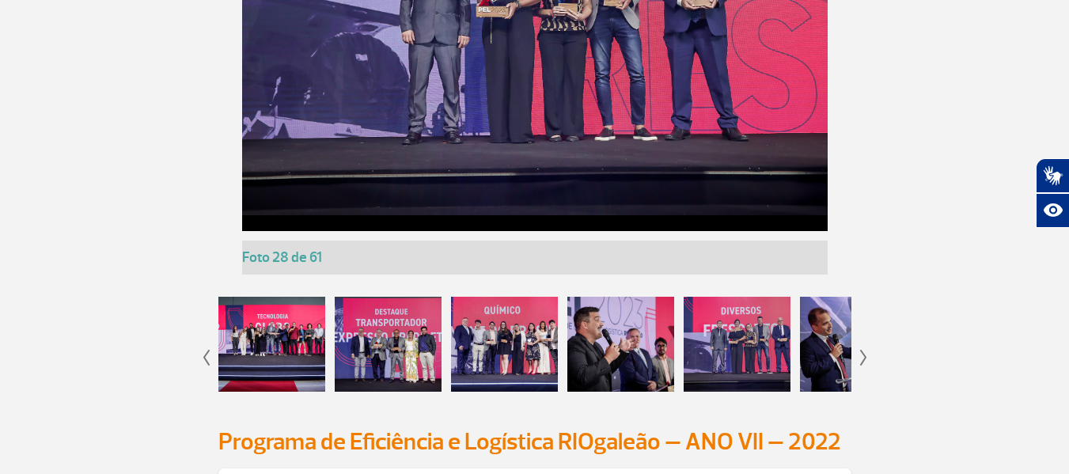
click at [816, 356] on div at bounding box center [853, 344] width 107 height 95
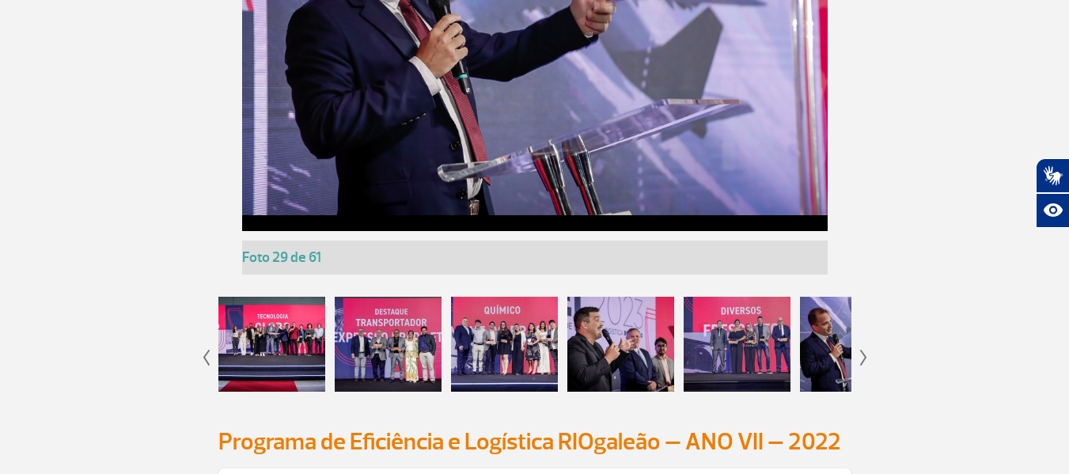
click at [864, 359] on img at bounding box center [863, 358] width 7 height 16
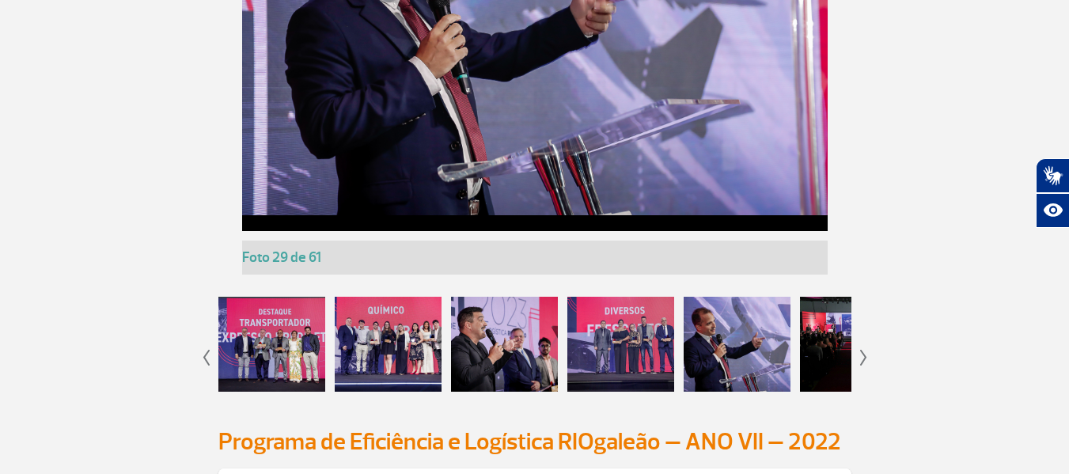
click at [864, 359] on img at bounding box center [863, 358] width 7 height 16
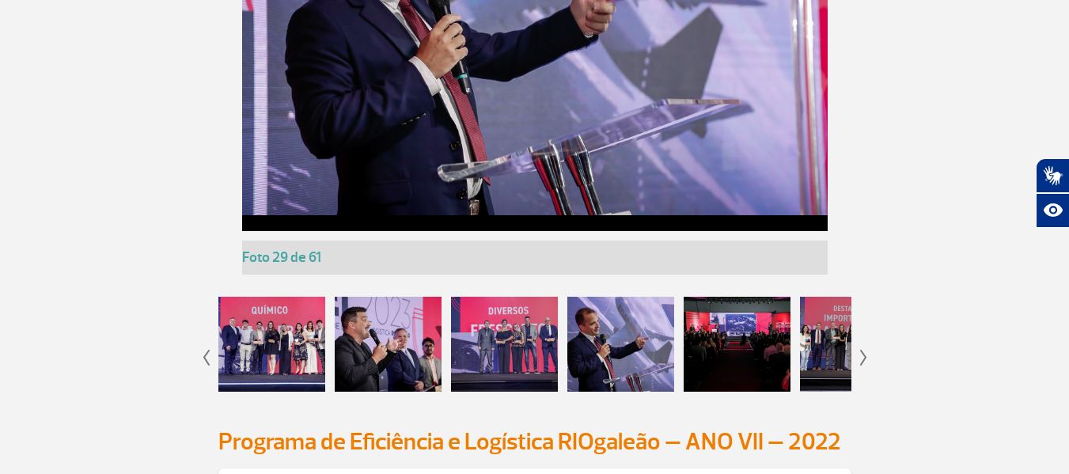
click at [864, 359] on img at bounding box center [863, 358] width 7 height 16
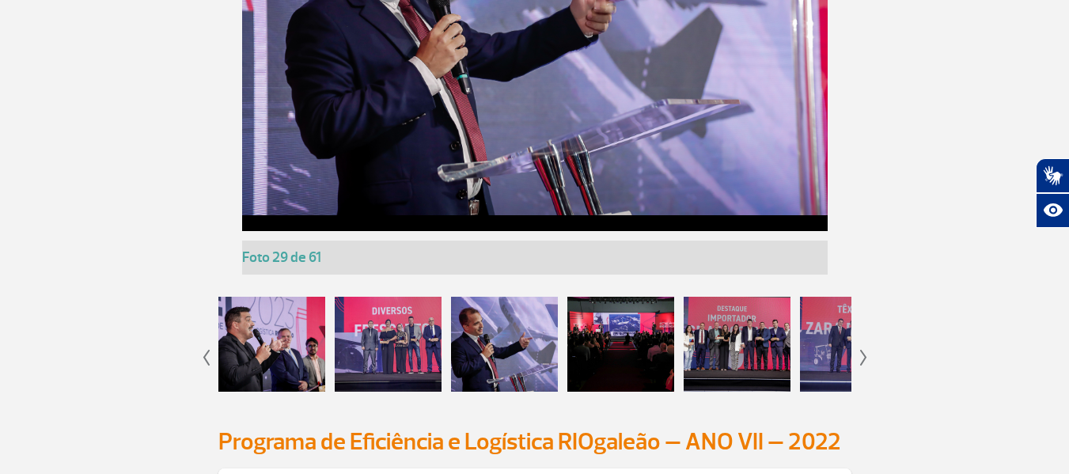
click at [651, 330] on div at bounding box center [620, 344] width 107 height 95
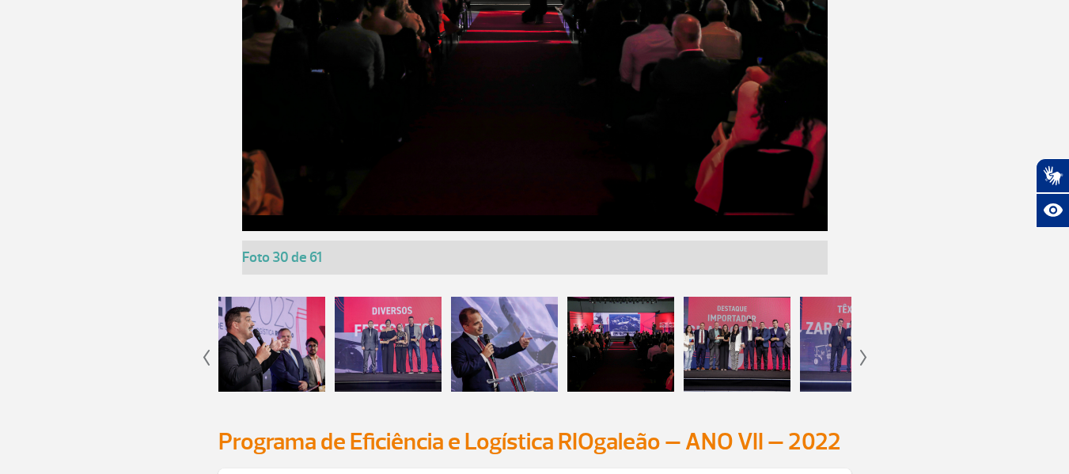
click at [723, 328] on div at bounding box center [736, 344] width 107 height 95
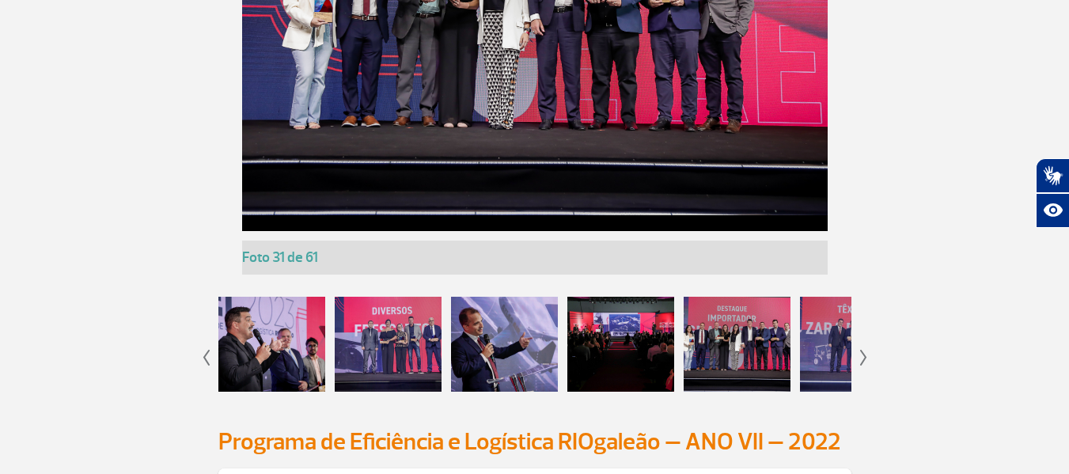
click at [861, 358] on img at bounding box center [863, 358] width 7 height 16
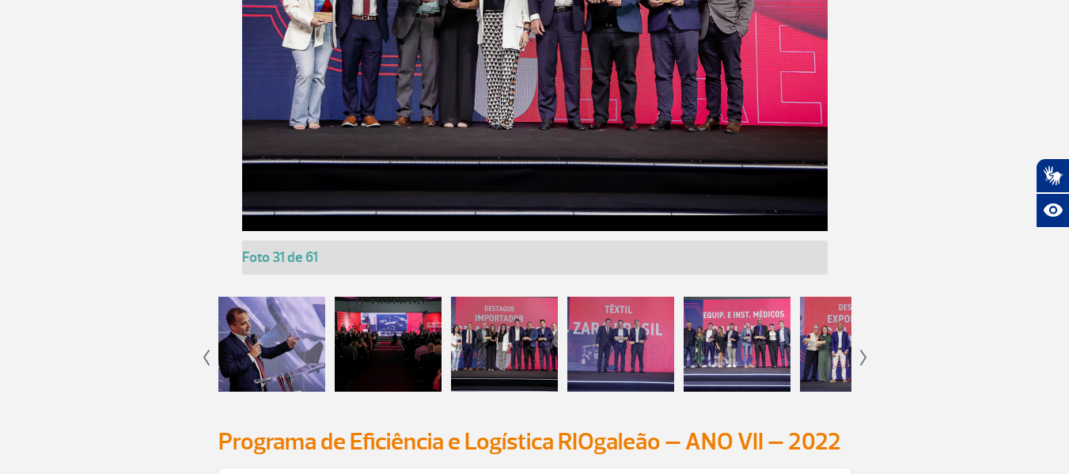
click at [861, 358] on img at bounding box center [863, 358] width 7 height 16
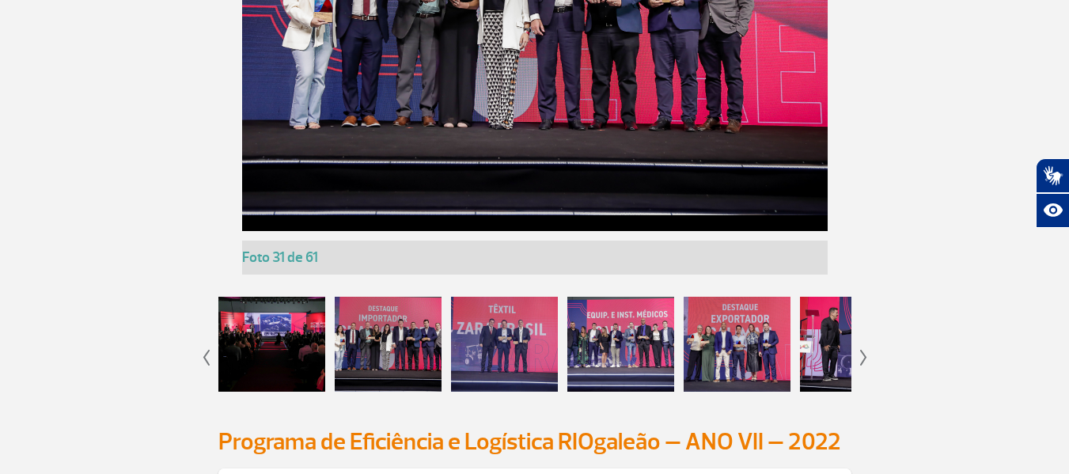
click at [861, 358] on img at bounding box center [863, 358] width 7 height 16
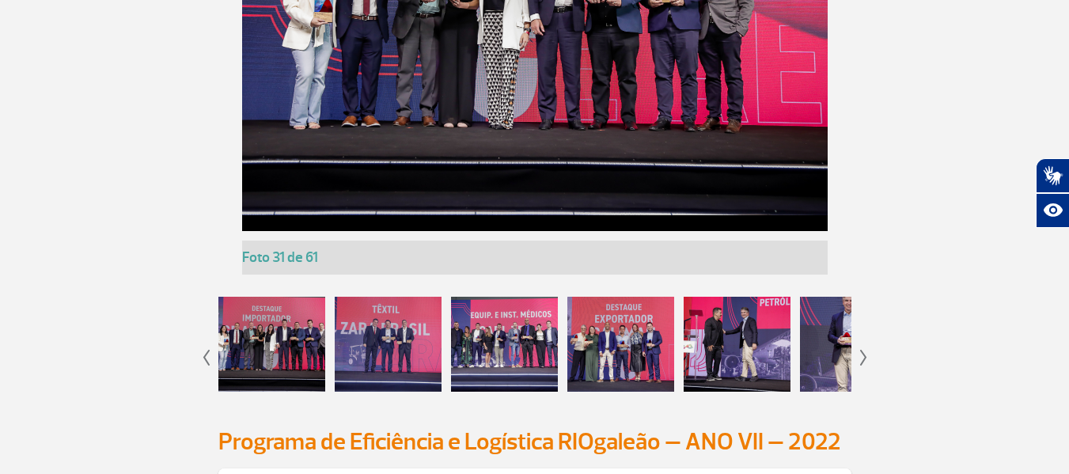
click at [861, 358] on img at bounding box center [863, 358] width 7 height 16
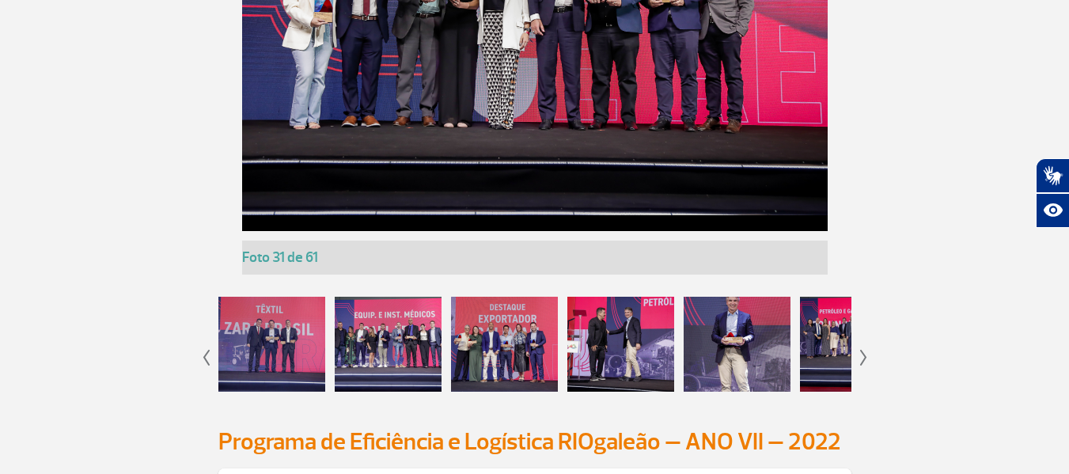
click at [593, 333] on div at bounding box center [620, 344] width 107 height 95
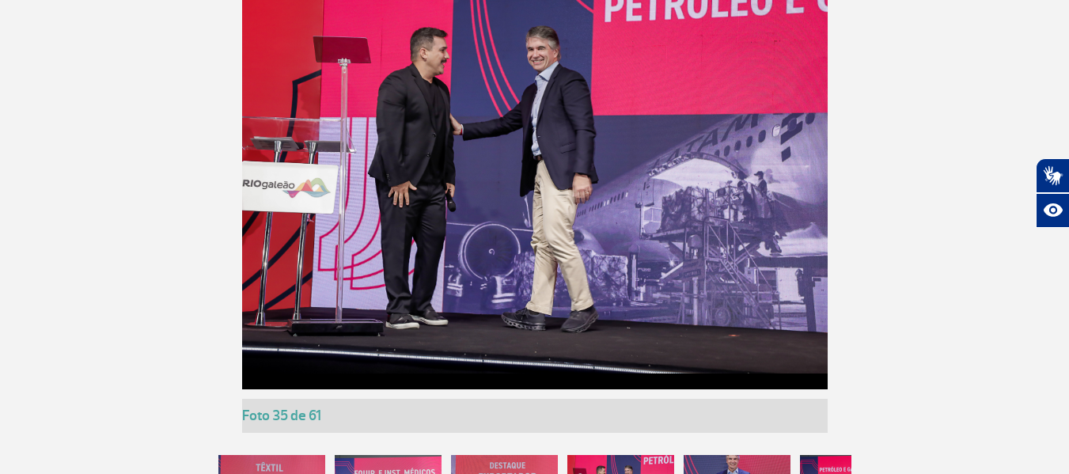
scroll to position [1598, 0]
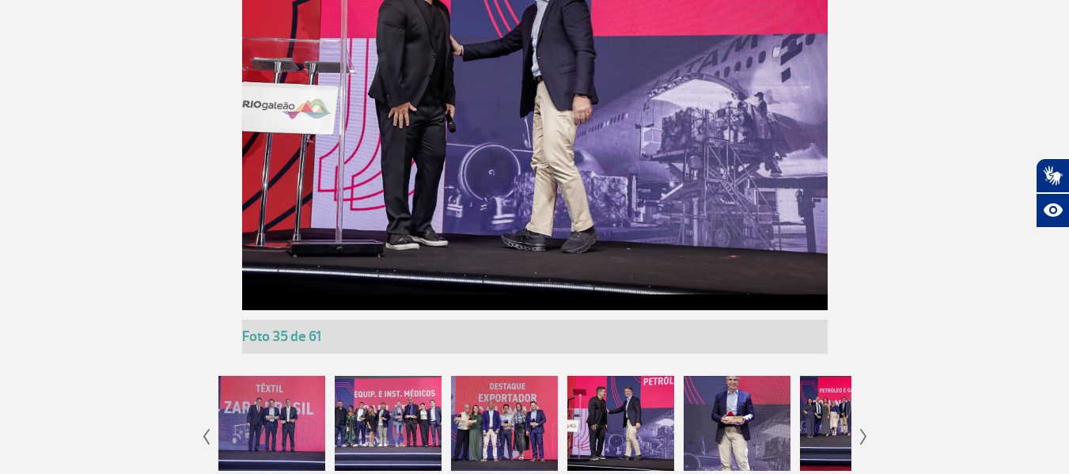
click at [711, 403] on div at bounding box center [736, 423] width 107 height 95
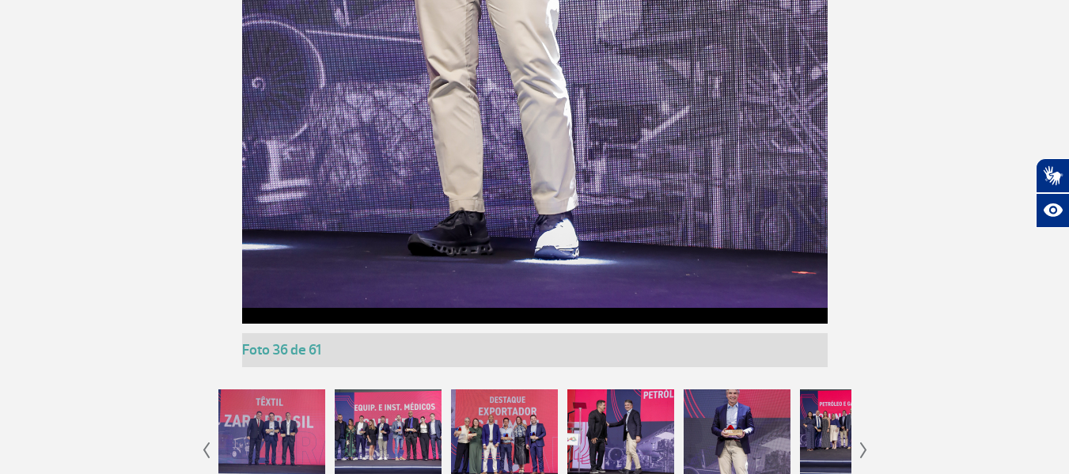
scroll to position [2231, 0]
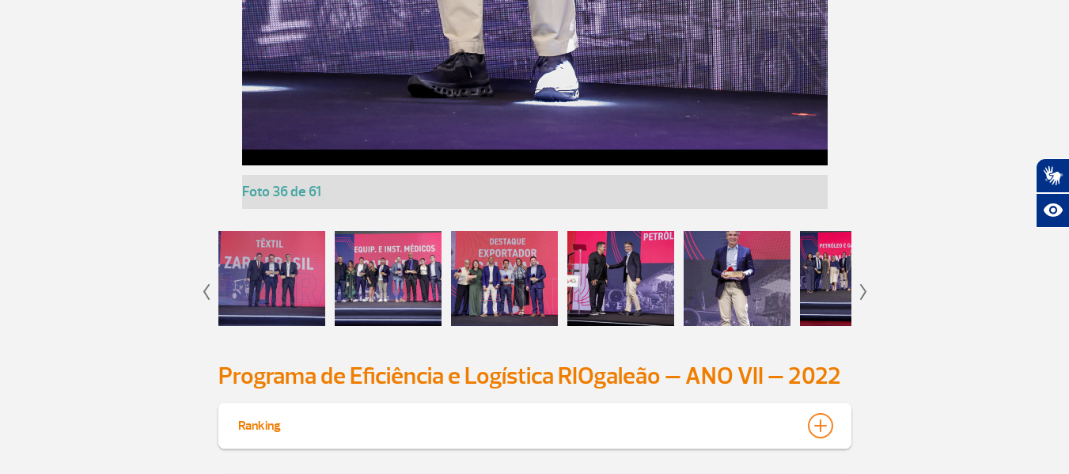
click at [862, 292] on img at bounding box center [863, 292] width 7 height 16
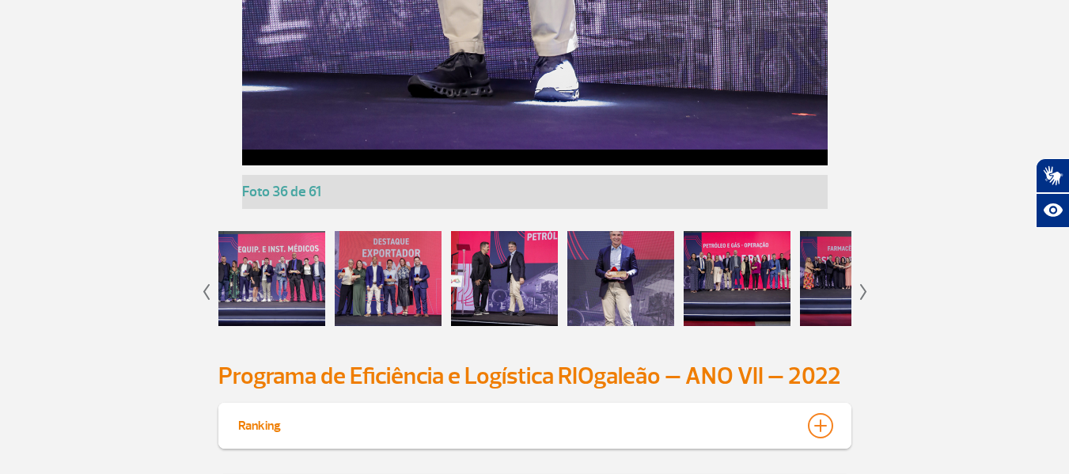
click at [718, 272] on div at bounding box center [736, 278] width 107 height 95
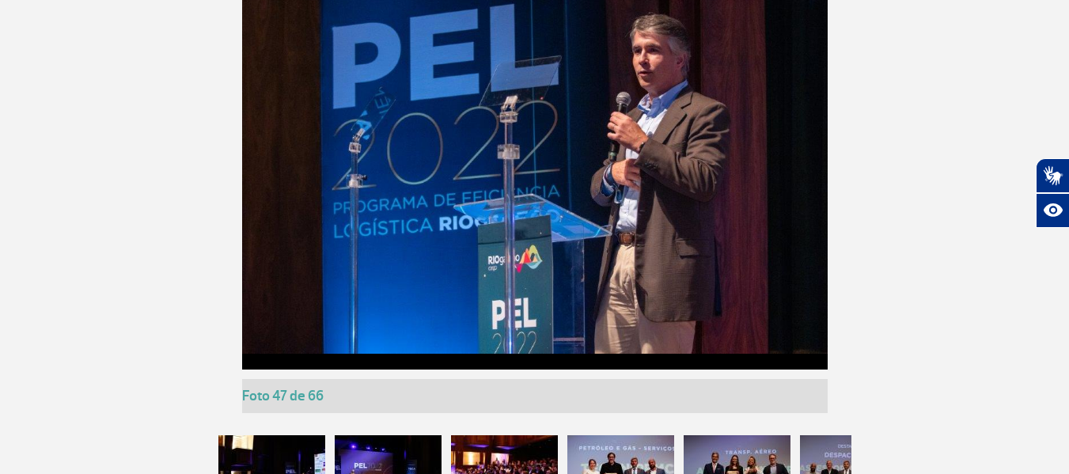
scroll to position [2785, 0]
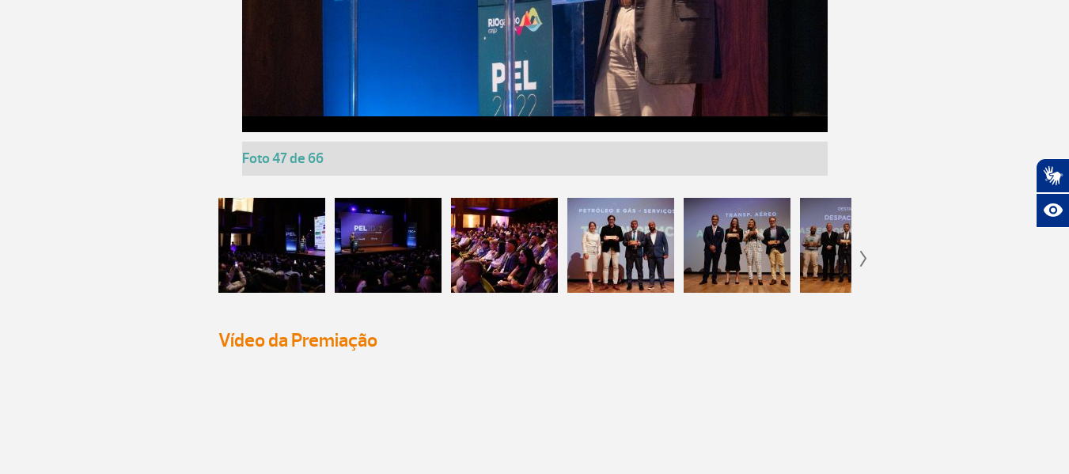
click at [638, 256] on div at bounding box center [620, 245] width 107 height 95
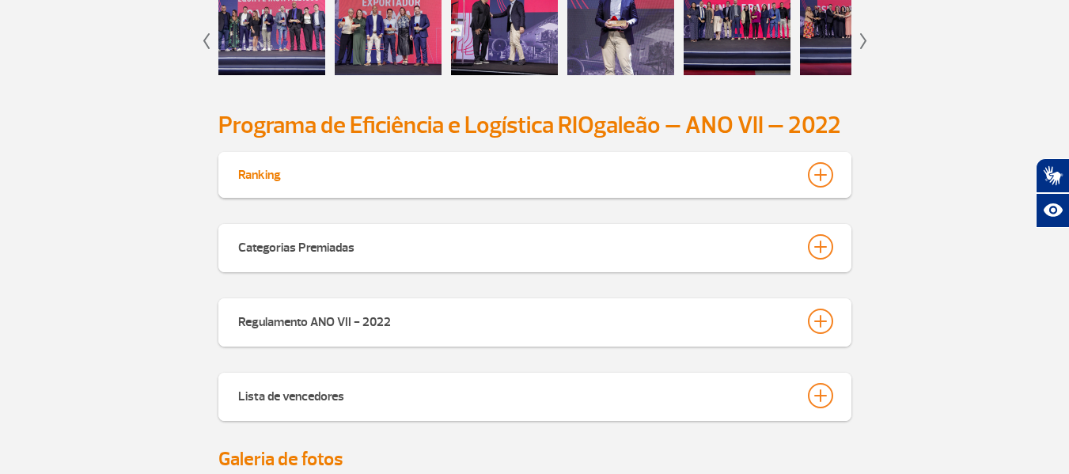
scroll to position [1756, 0]
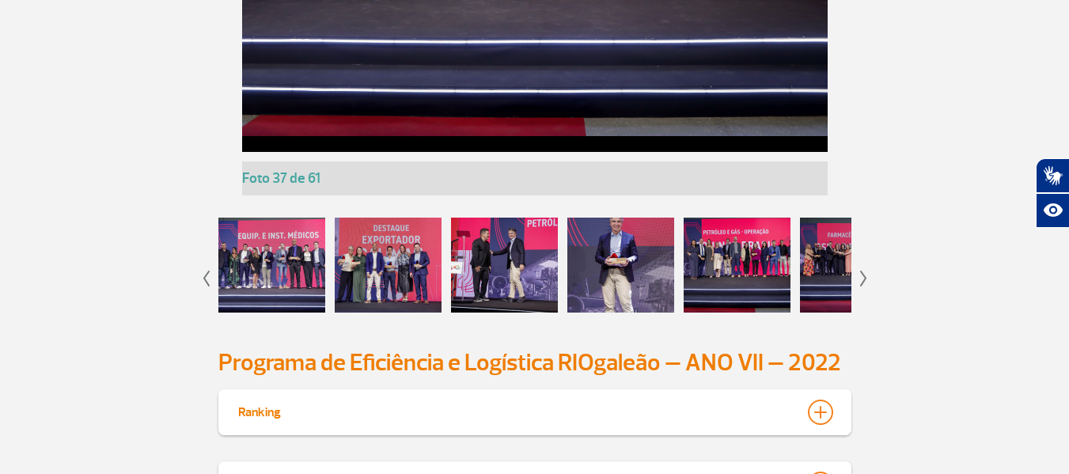
click at [860, 281] on img at bounding box center [863, 279] width 7 height 16
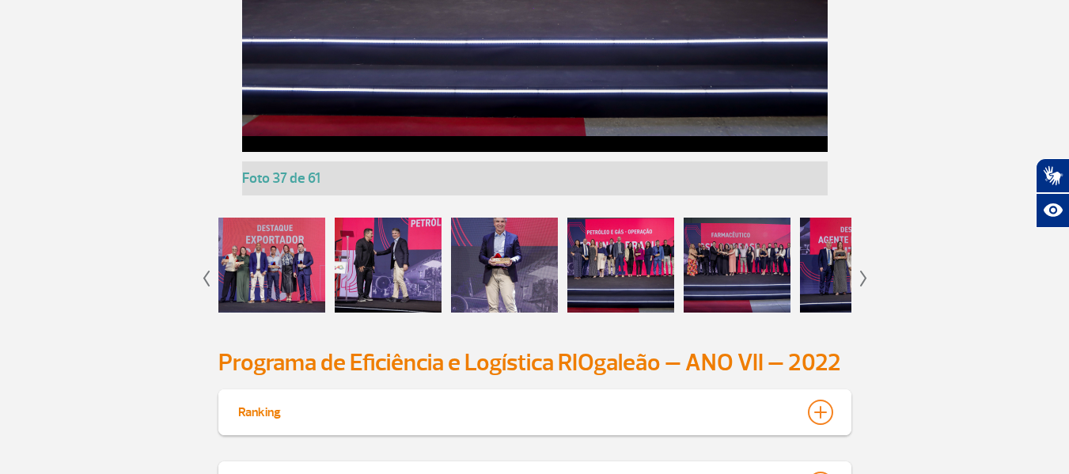
click at [860, 281] on img at bounding box center [863, 279] width 7 height 16
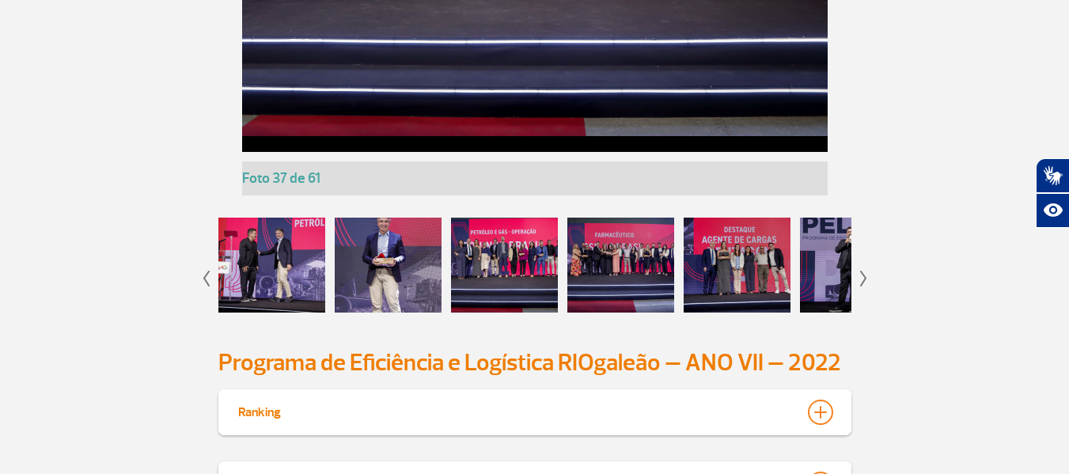
click at [860, 281] on img at bounding box center [863, 279] width 7 height 16
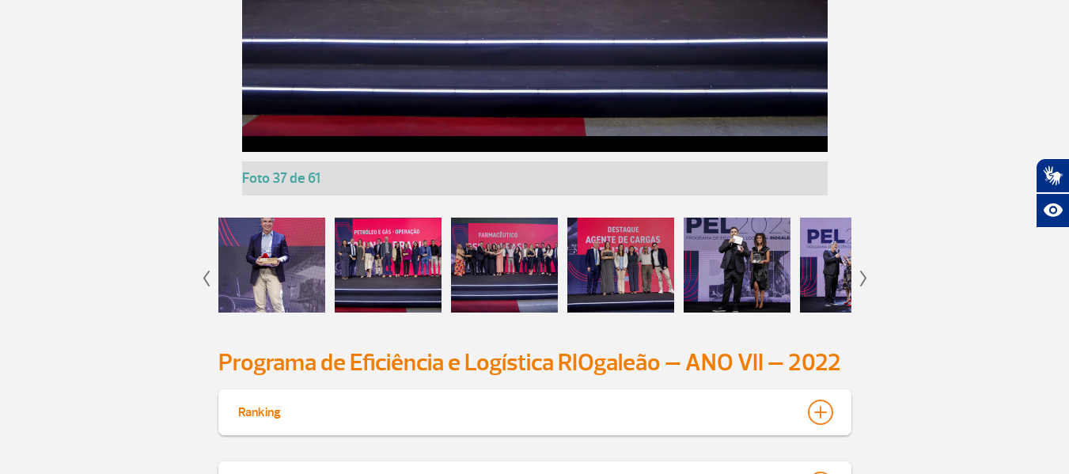
click at [860, 281] on img at bounding box center [863, 279] width 7 height 16
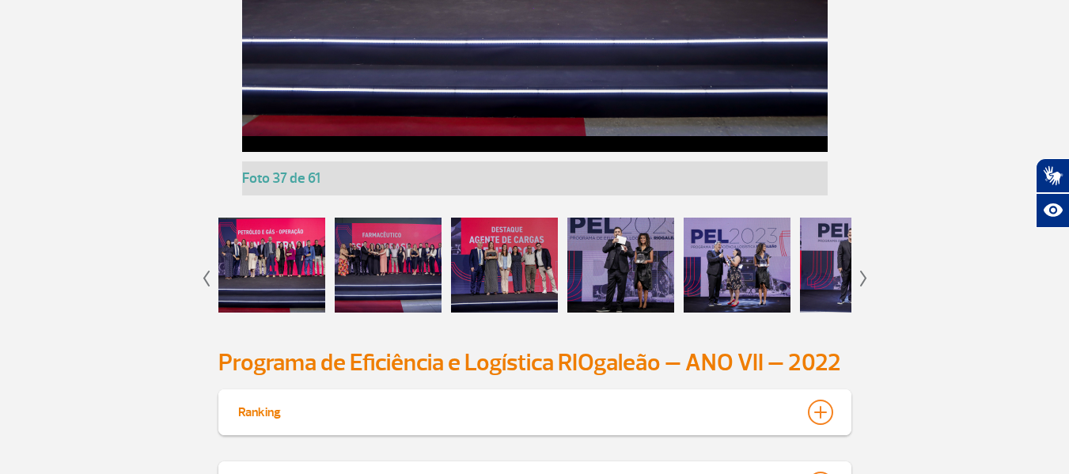
click at [860, 281] on img at bounding box center [863, 279] width 7 height 16
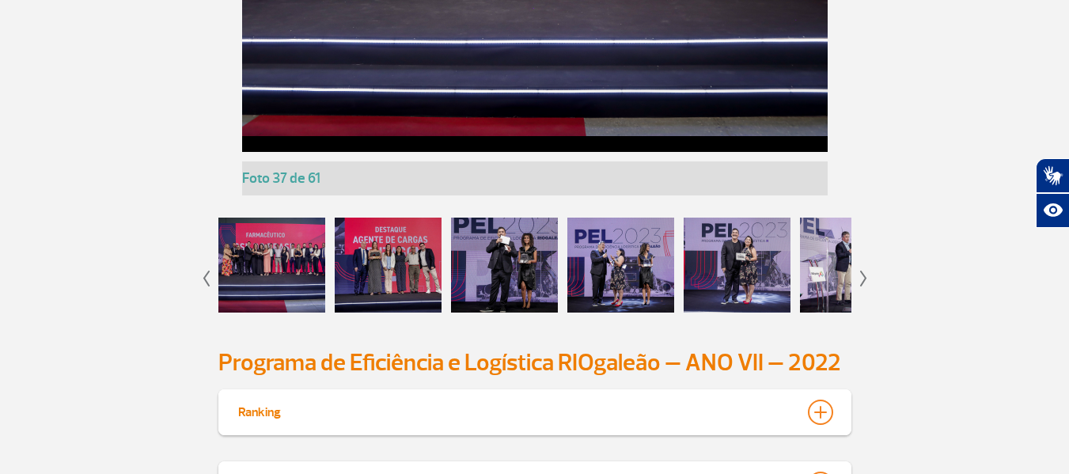
click at [860, 281] on img at bounding box center [863, 279] width 7 height 16
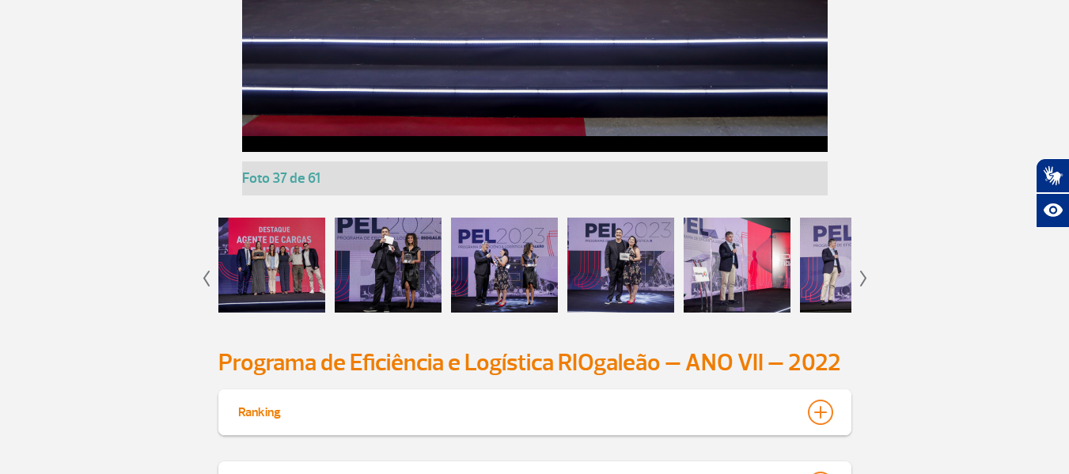
click at [860, 281] on img at bounding box center [863, 279] width 7 height 16
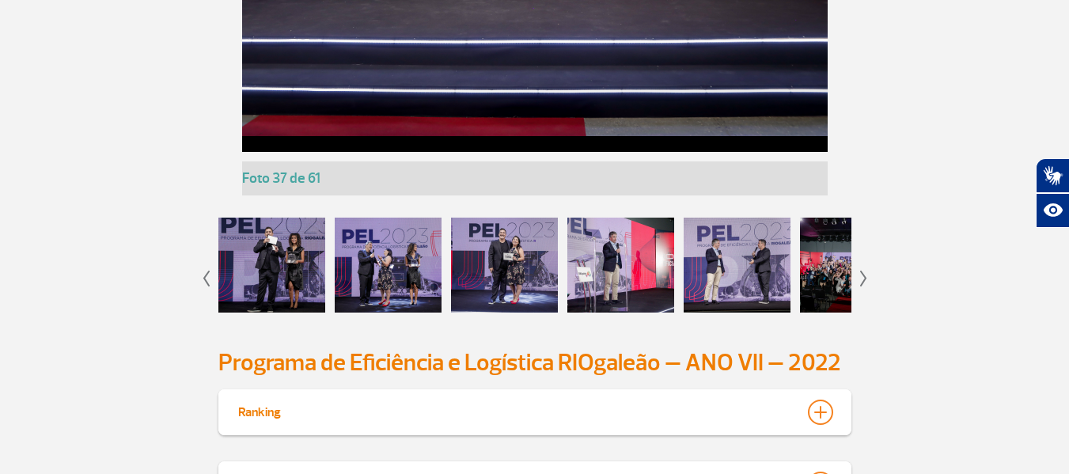
click at [653, 264] on div at bounding box center [620, 265] width 107 height 95
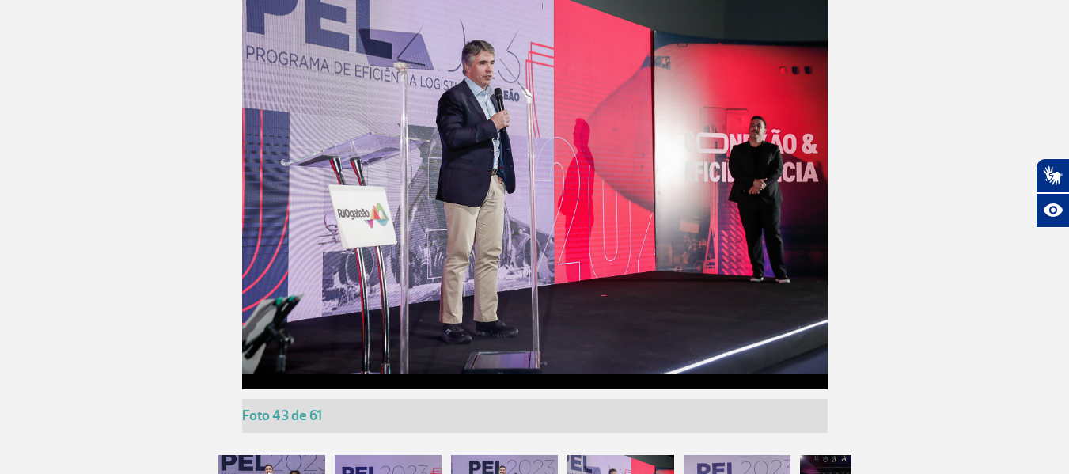
scroll to position [1598, 0]
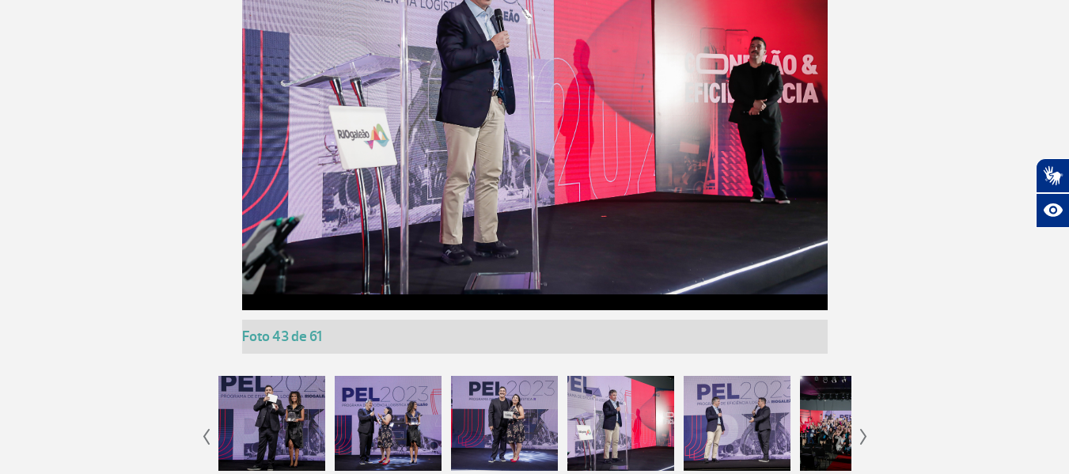
click at [729, 398] on div at bounding box center [736, 423] width 107 height 95
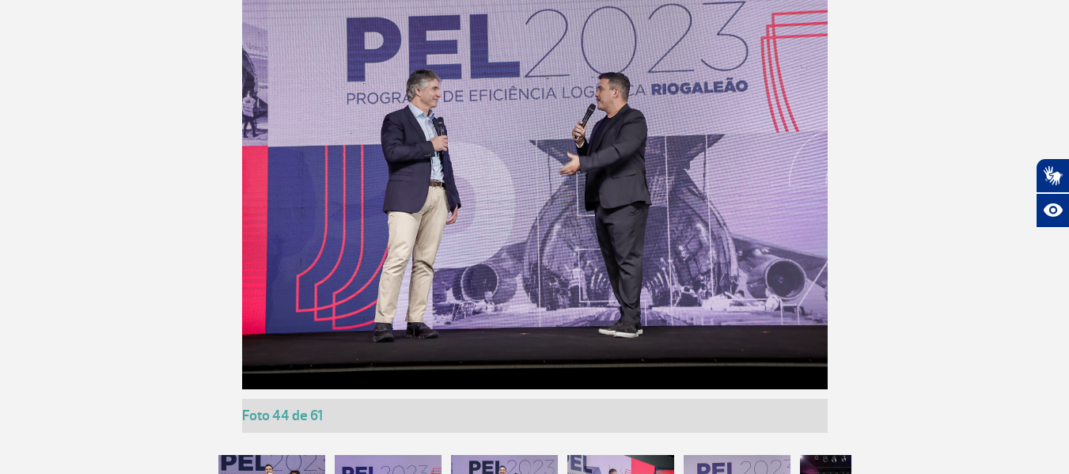
scroll to position [1677, 0]
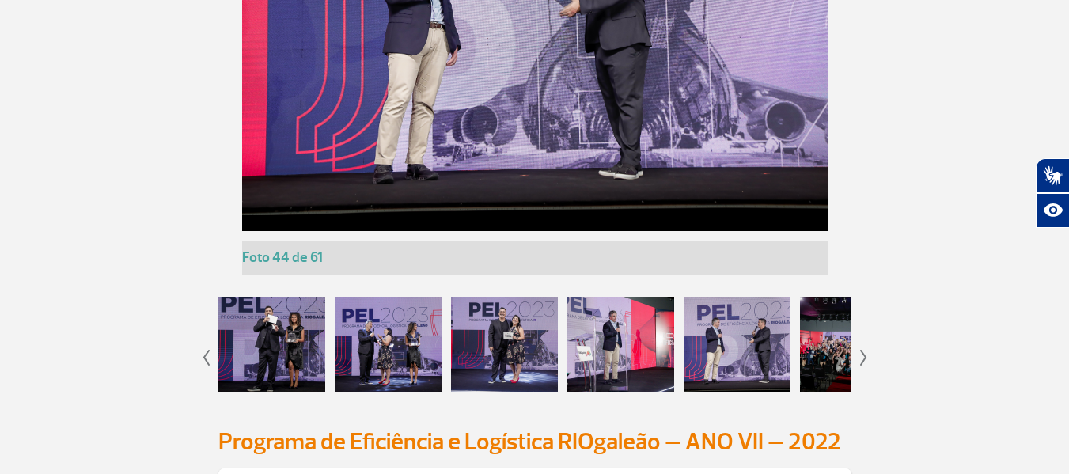
click at [864, 363] on img at bounding box center [863, 358] width 7 height 16
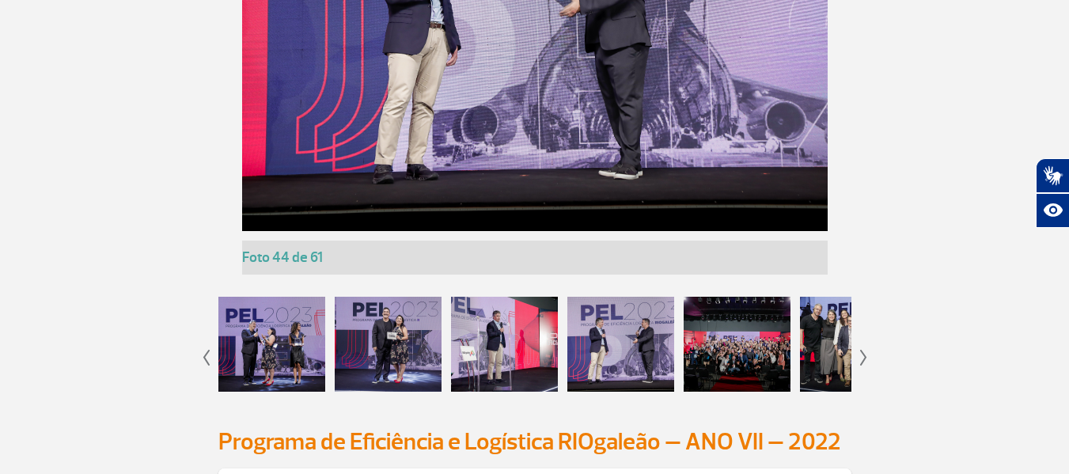
click at [864, 363] on img at bounding box center [863, 358] width 7 height 16
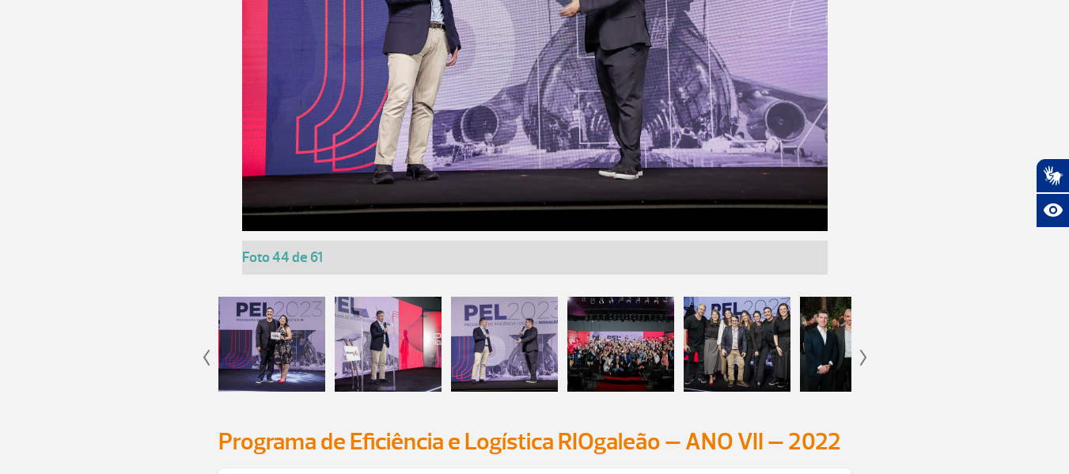
click at [640, 331] on div at bounding box center [620, 344] width 107 height 95
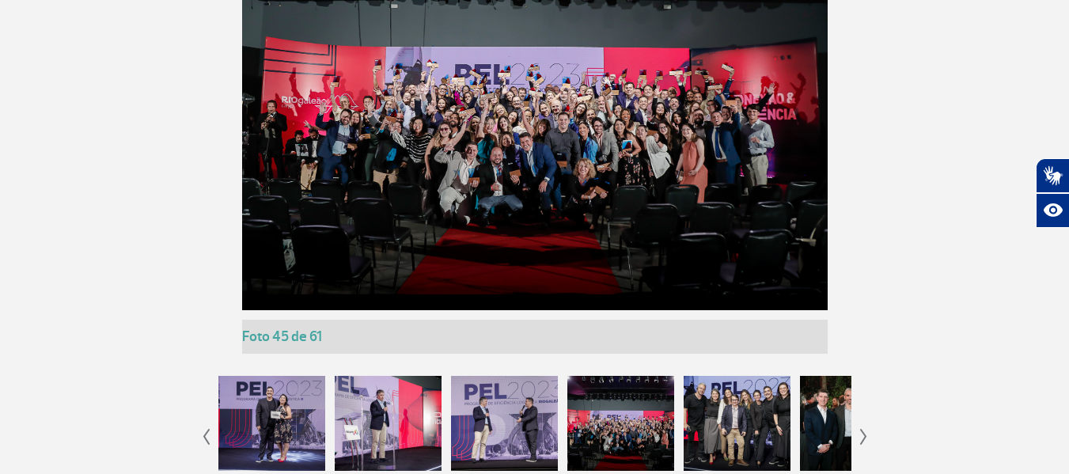
scroll to position [1756, 0]
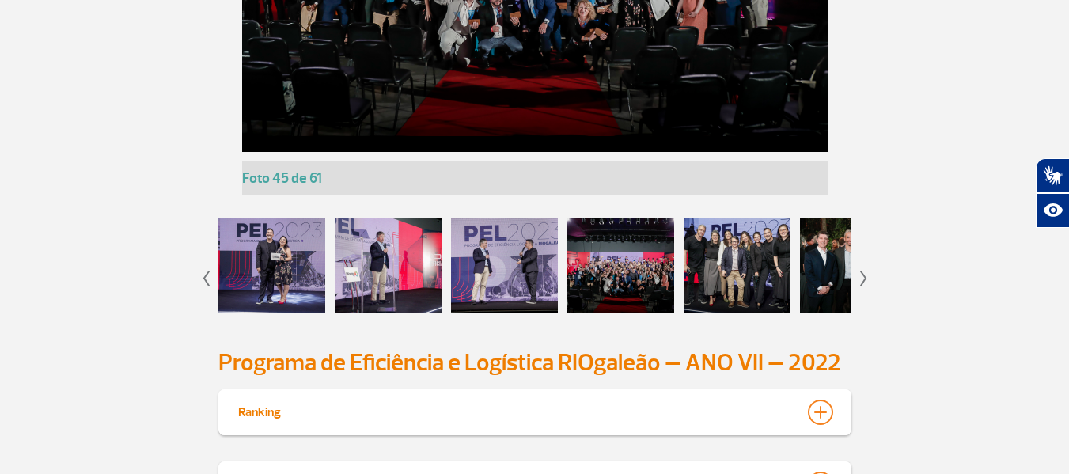
click at [752, 267] on div at bounding box center [736, 265] width 107 height 95
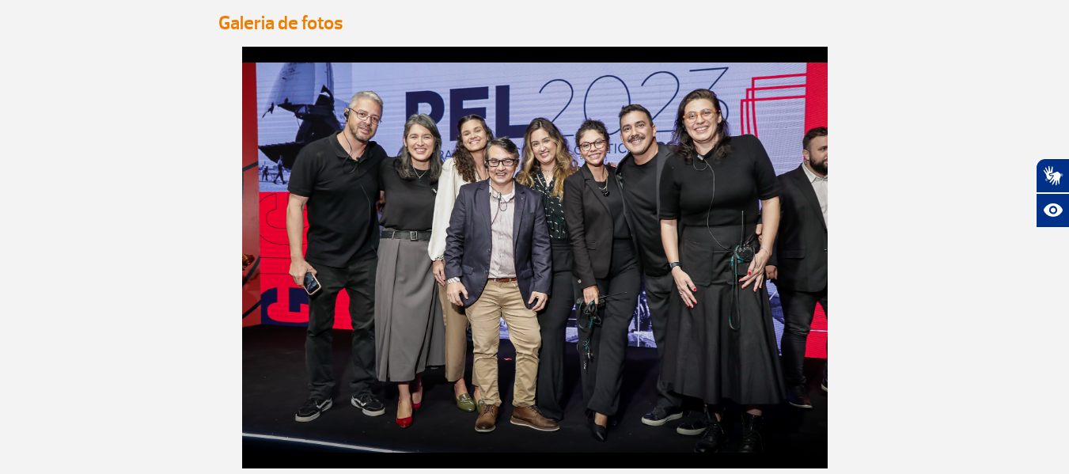
scroll to position [1598, 0]
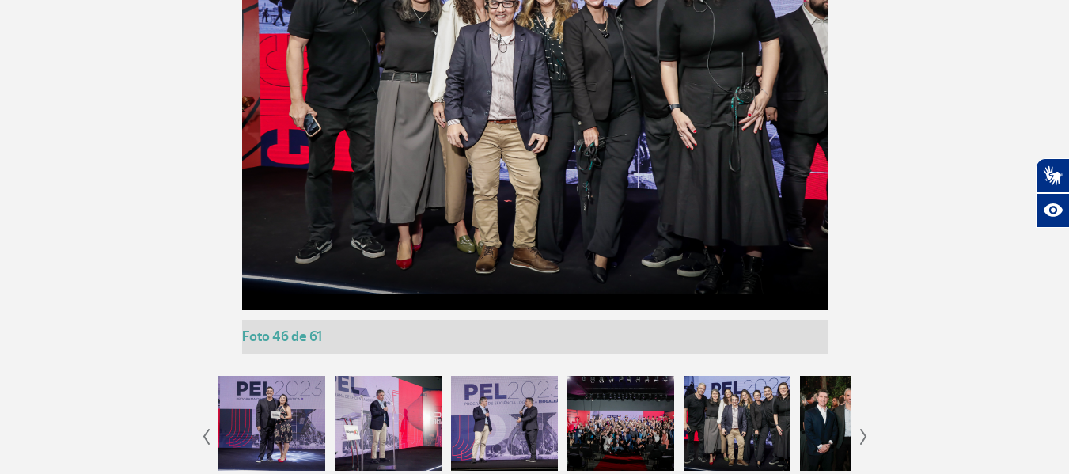
click at [859, 439] on app-gallery-with-thumbs "Foto 1 de 61 Foto 2 de 61 Foto 3 de 61 Foto 4 de 61 Foto 5 de 61 Foto 6 de 61 F…" at bounding box center [535, 187] width 878 height 598
click at [865, 437] on img at bounding box center [863, 437] width 7 height 16
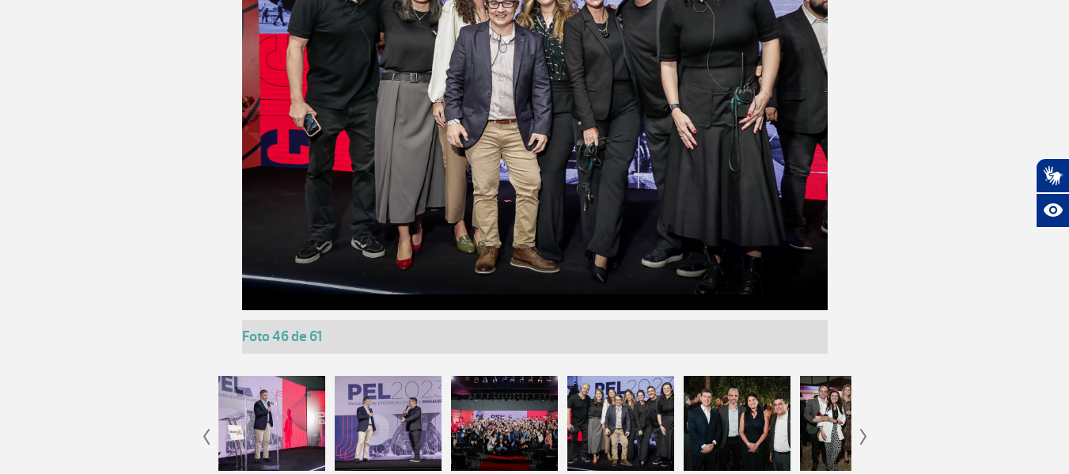
click at [865, 437] on img at bounding box center [863, 437] width 7 height 16
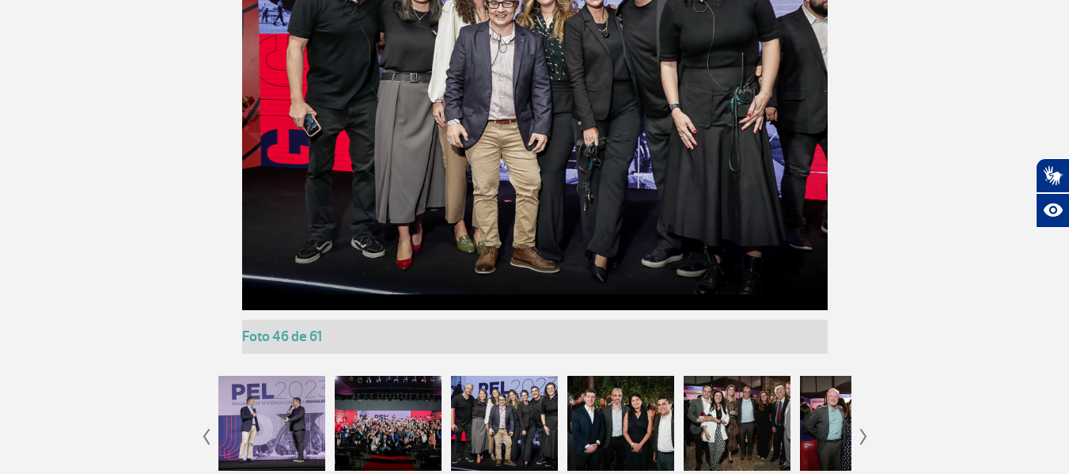
click at [634, 403] on div at bounding box center [620, 423] width 107 height 95
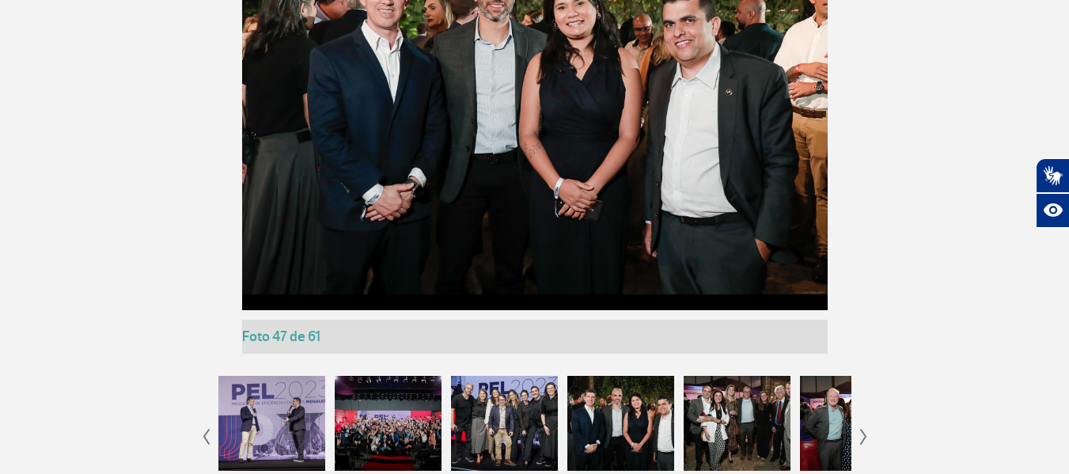
scroll to position [1756, 0]
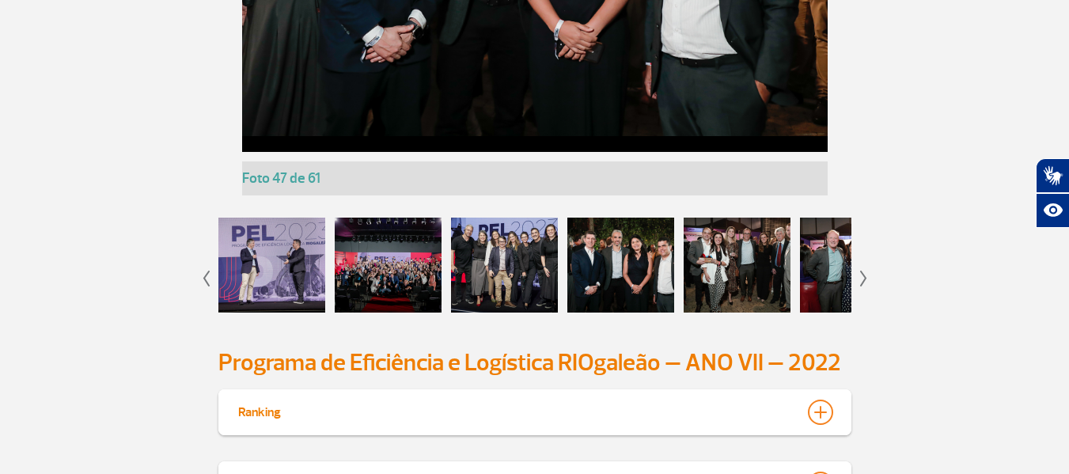
click at [741, 265] on div at bounding box center [736, 265] width 107 height 95
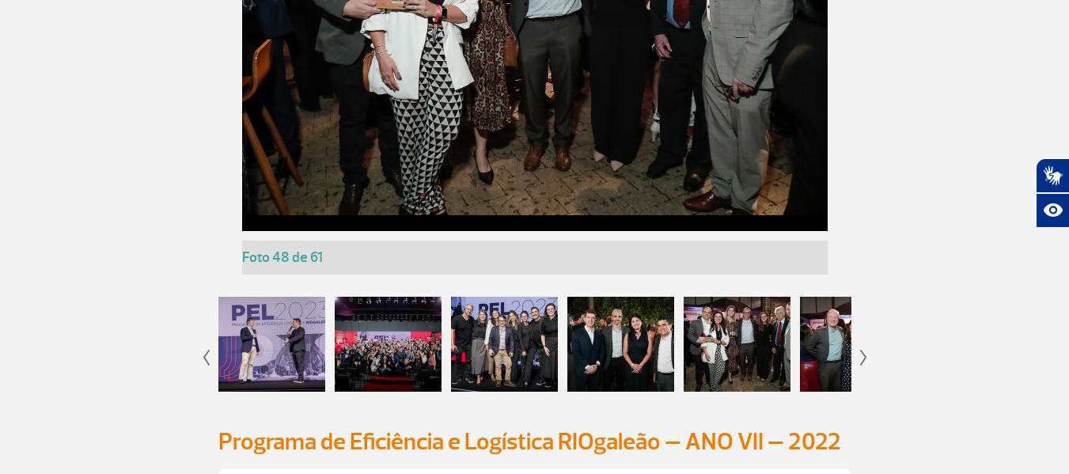
scroll to position [1914, 0]
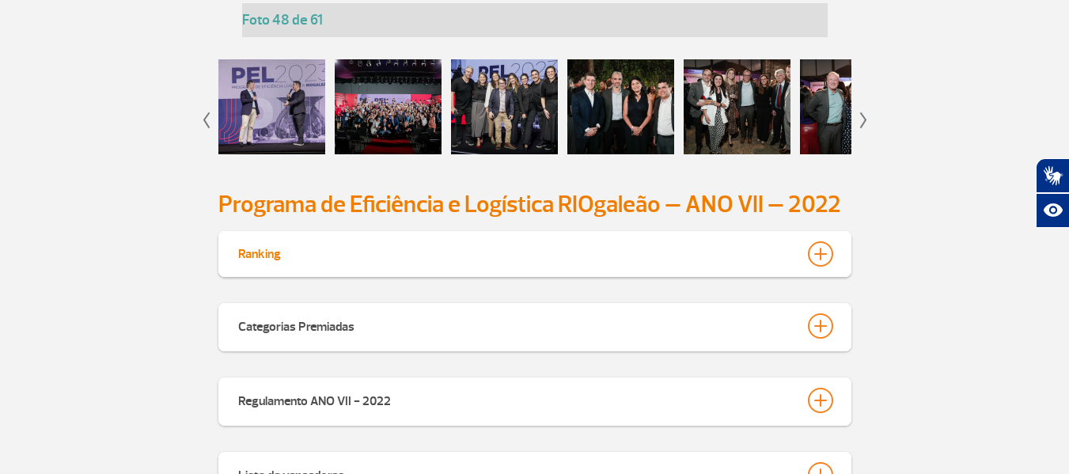
click at [862, 123] on img at bounding box center [863, 120] width 7 height 16
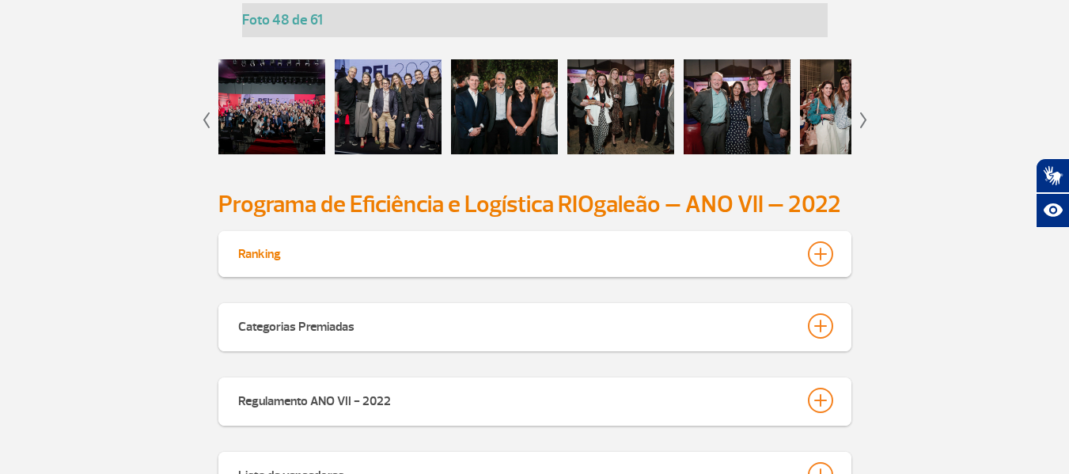
click at [736, 104] on div at bounding box center [736, 106] width 107 height 95
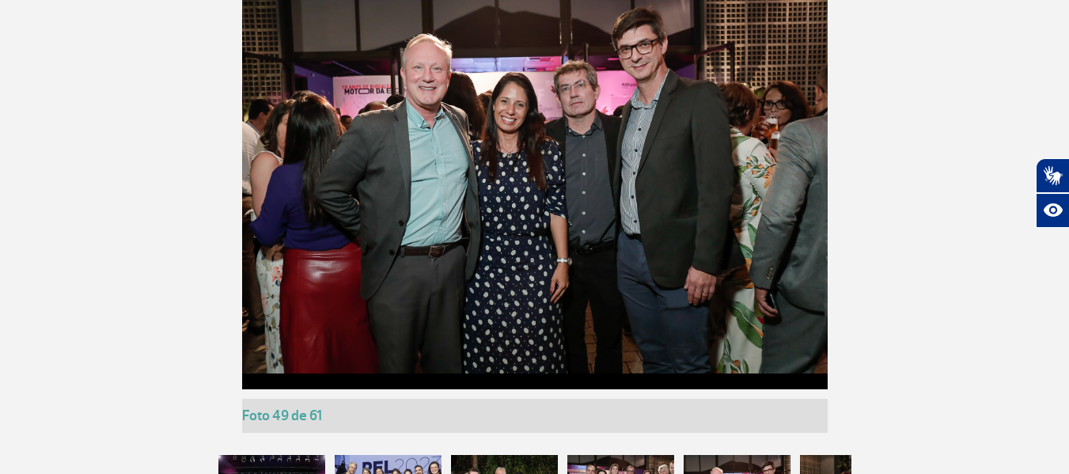
scroll to position [1756, 0]
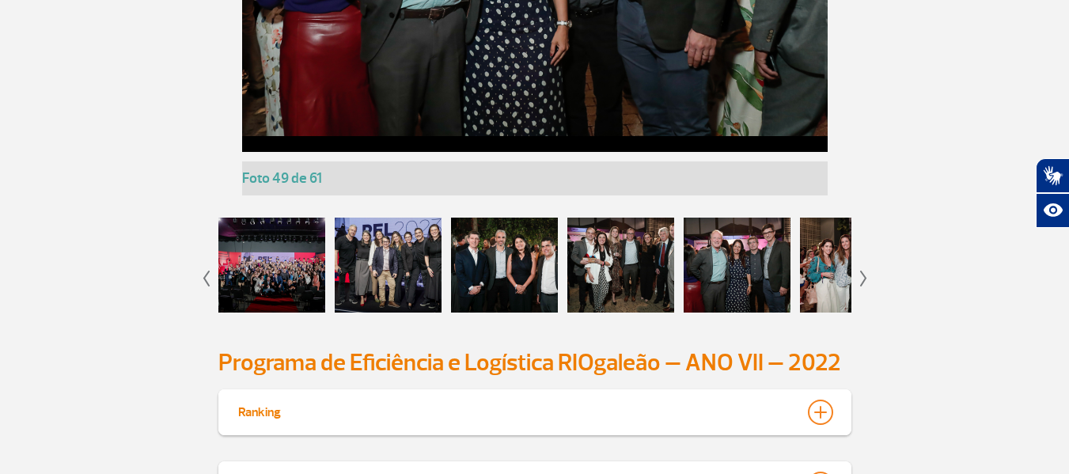
click at [864, 275] on img at bounding box center [863, 279] width 7 height 16
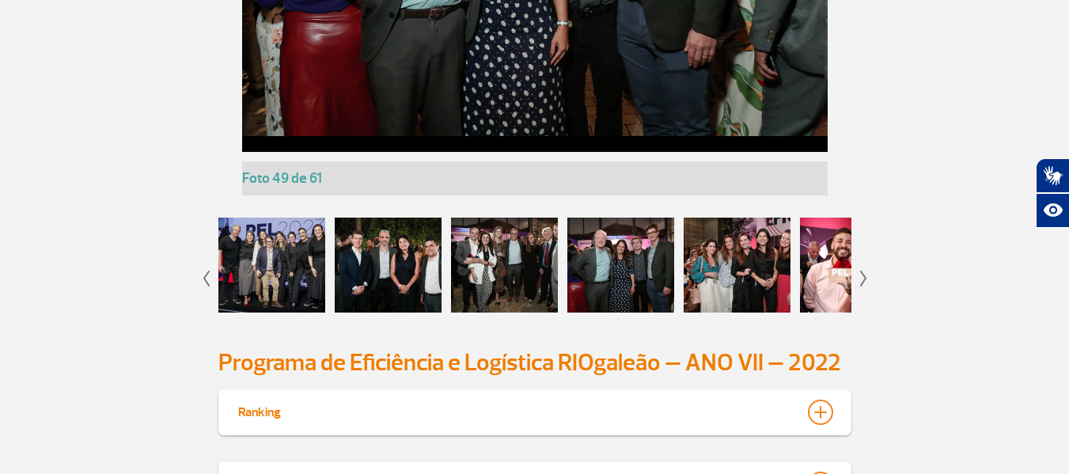
click at [864, 275] on img at bounding box center [863, 279] width 7 height 16
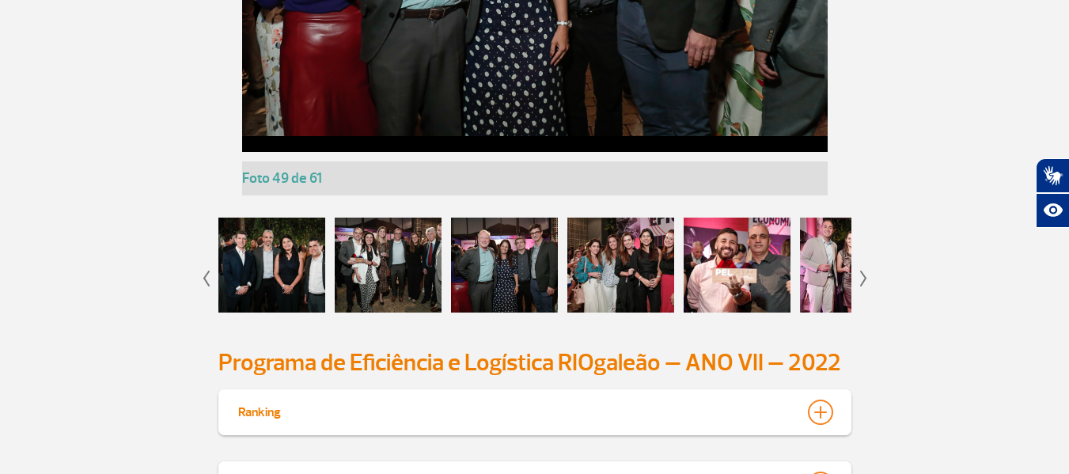
click at [864, 275] on img at bounding box center [863, 279] width 7 height 16
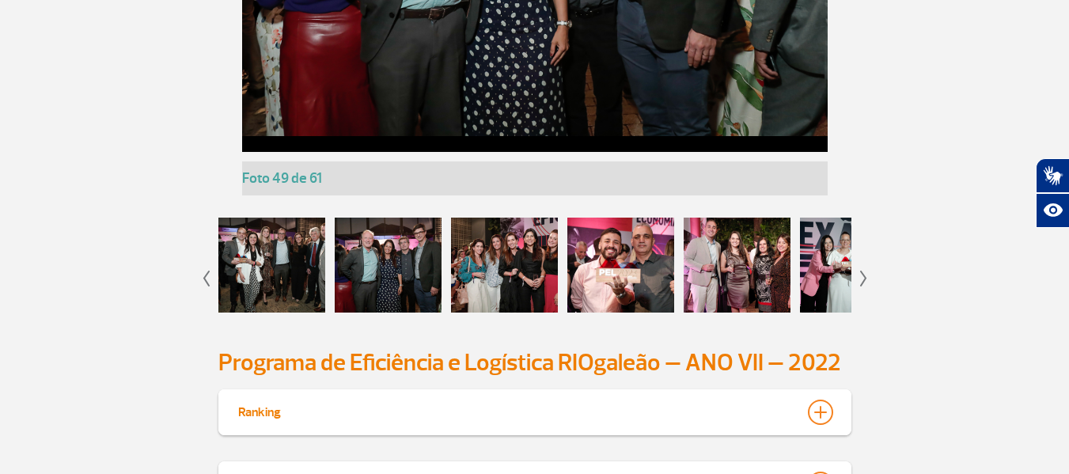
click at [864, 275] on img at bounding box center [863, 279] width 7 height 16
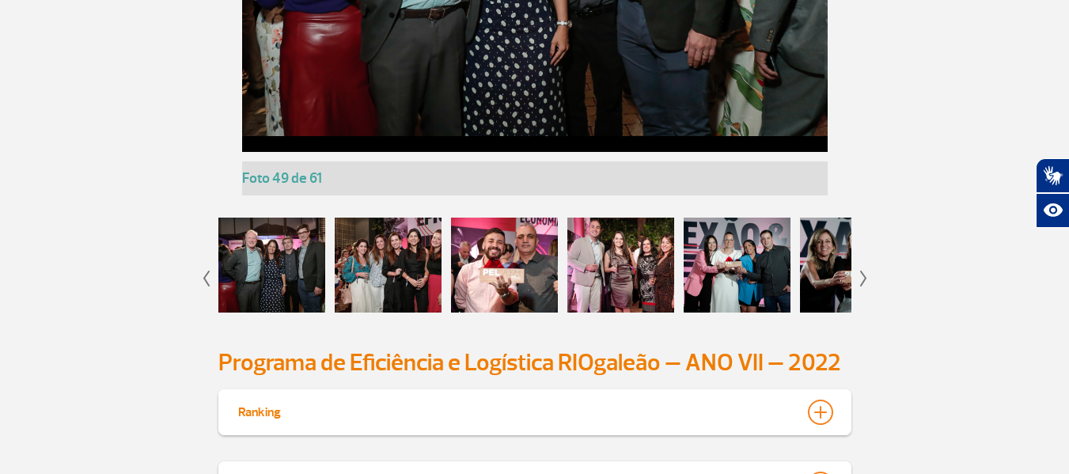
click at [864, 275] on img at bounding box center [863, 279] width 7 height 16
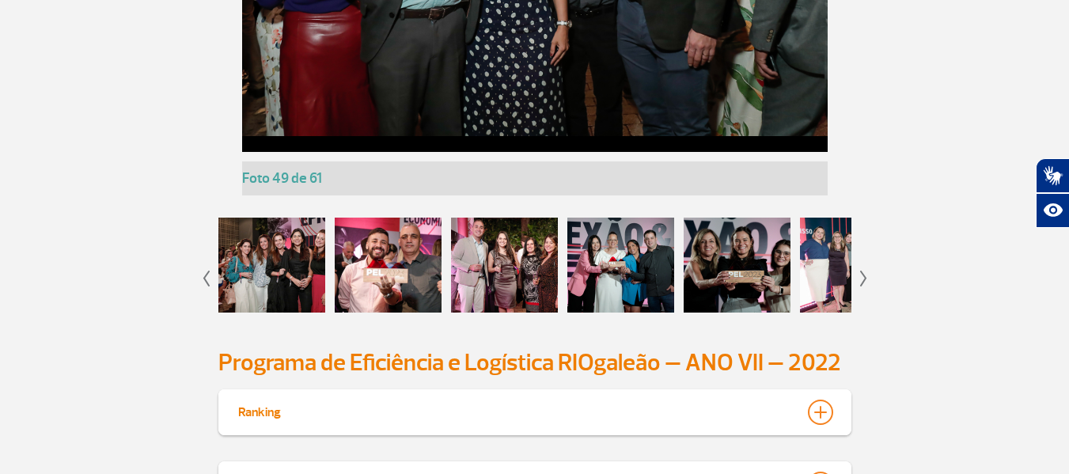
click at [864, 275] on img at bounding box center [863, 279] width 7 height 16
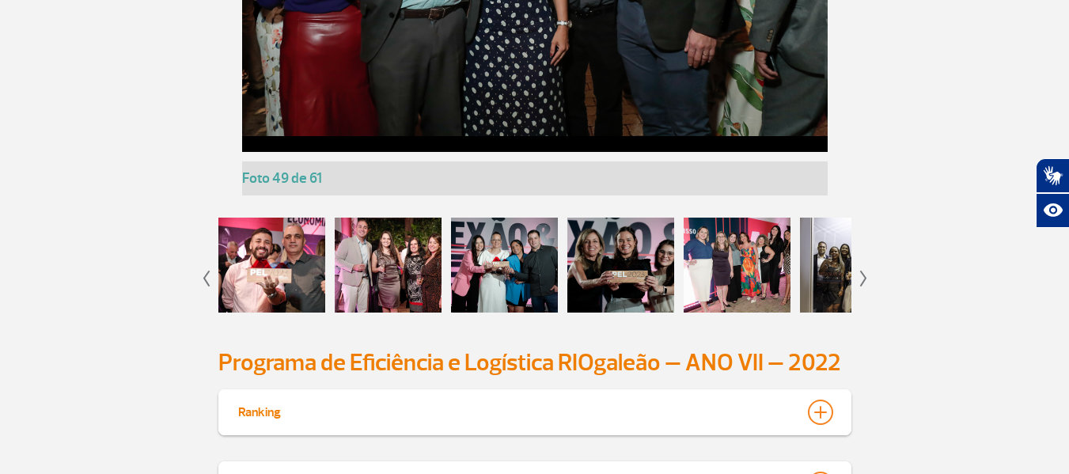
click at [632, 267] on div at bounding box center [620, 265] width 107 height 95
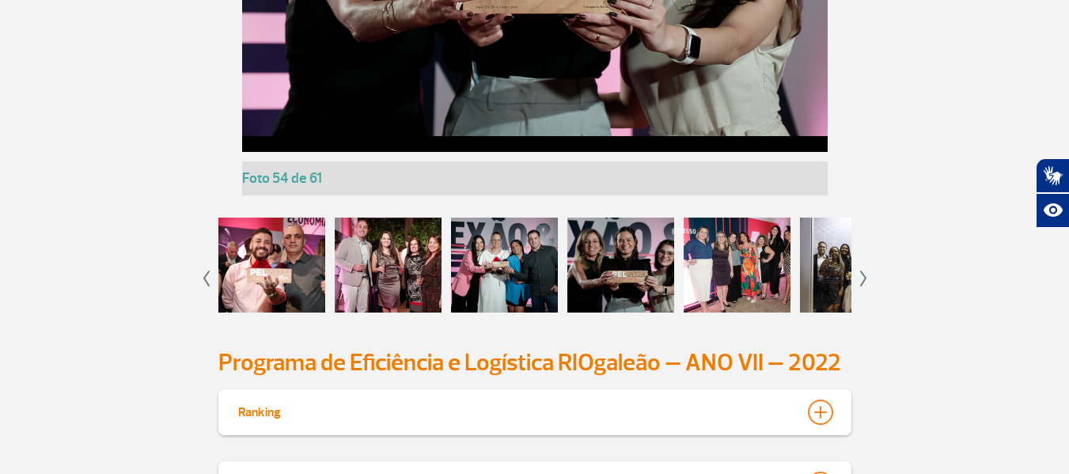
click at [859, 276] on app-gallery-with-thumbs "Foto 1 de 61 Foto 2 de 61 Foto 3 de 61 Foto 4 de 61 Foto 5 de 61 Foto 6 de 61 F…" at bounding box center [535, 29] width 878 height 598
click at [869, 279] on app-gallery-with-thumbs "Foto 1 de 61 Foto 2 de 61 Foto 3 de 61 Foto 4 de 61 Foto 5 de 61 Foto 6 de 61 F…" at bounding box center [535, 29] width 878 height 598
drag, startPoint x: 652, startPoint y: 263, endPoint x: 460, endPoint y: 266, distance: 192.3
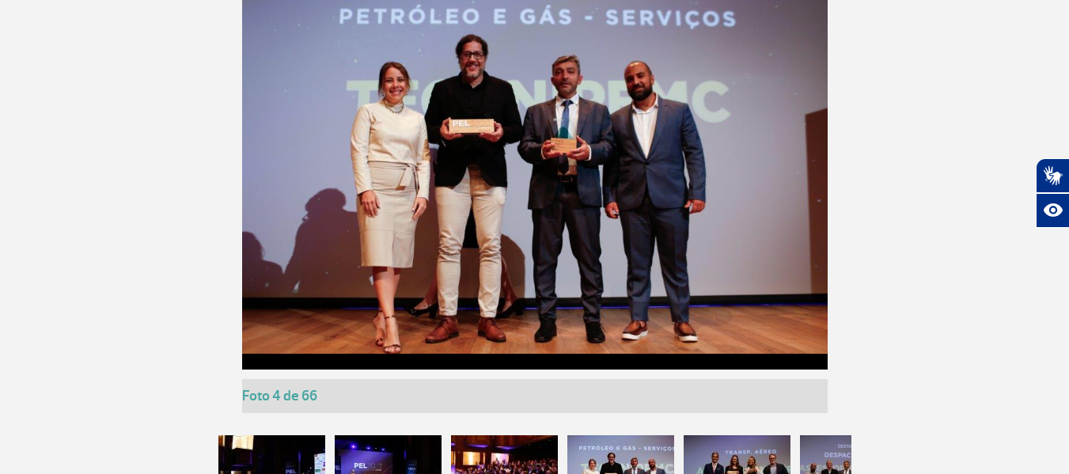
scroll to position [2785, 0]
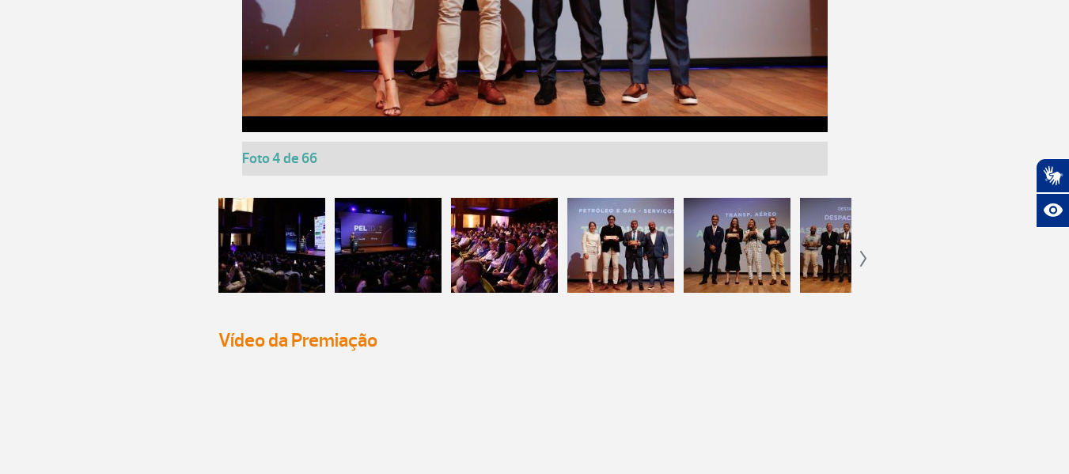
click at [244, 253] on div at bounding box center [271, 245] width 107 height 95
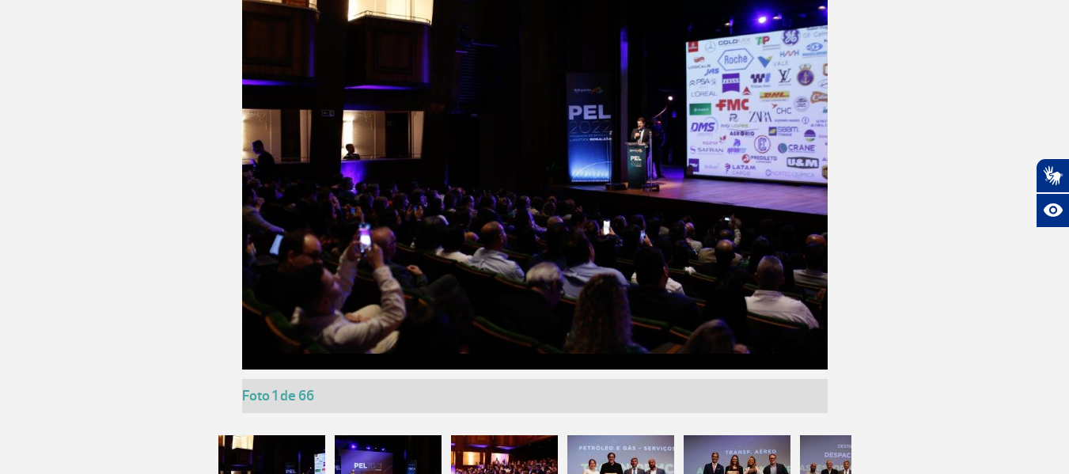
scroll to position [2706, 0]
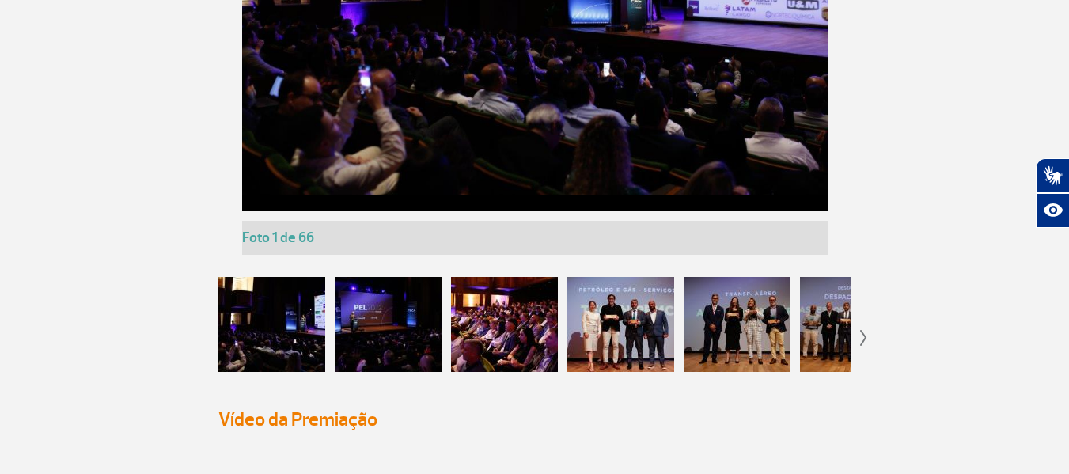
click at [411, 320] on div at bounding box center [388, 324] width 107 height 95
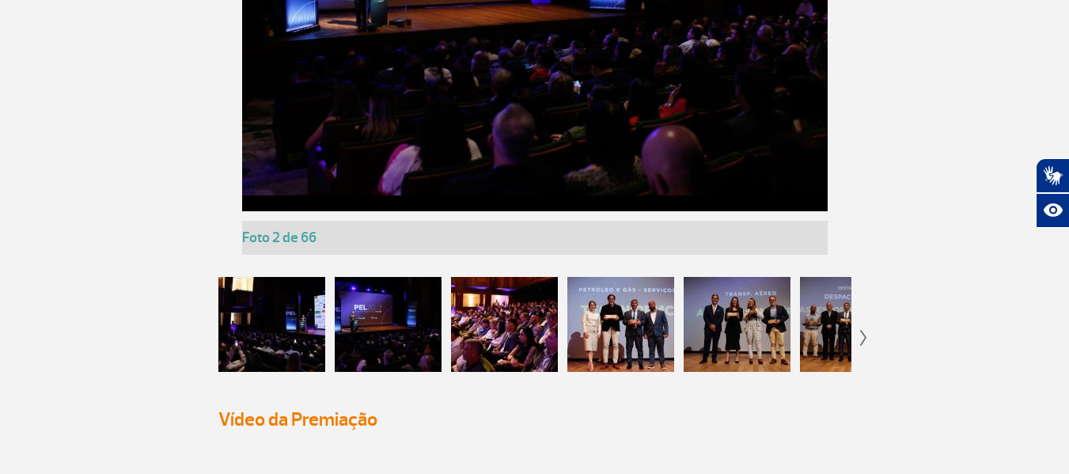
click at [861, 340] on img at bounding box center [863, 338] width 7 height 16
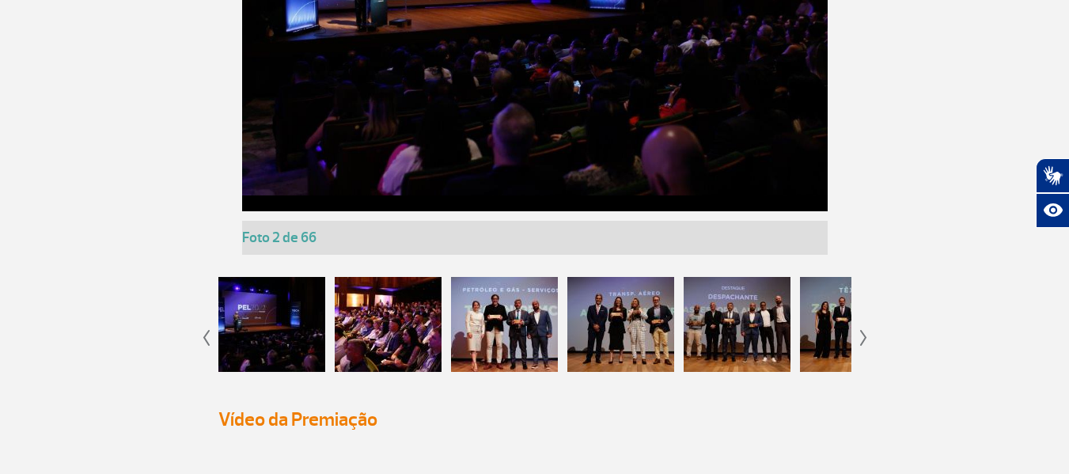
click at [861, 340] on img at bounding box center [863, 338] width 7 height 16
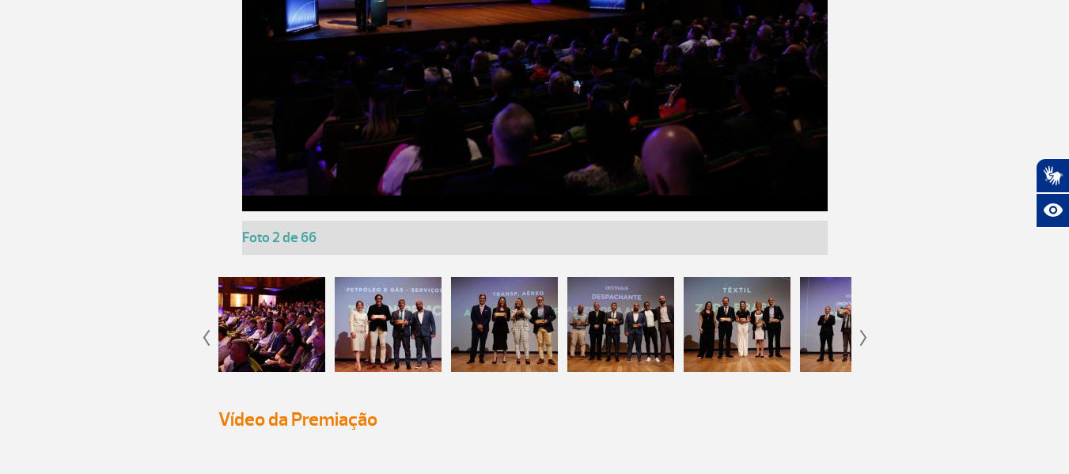
click at [861, 340] on img at bounding box center [863, 338] width 7 height 16
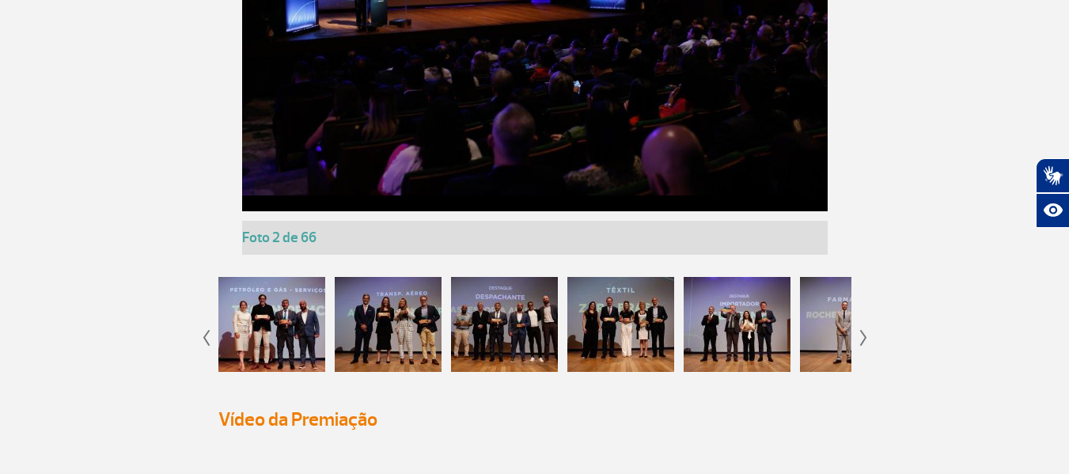
click at [861, 340] on img at bounding box center [863, 338] width 7 height 16
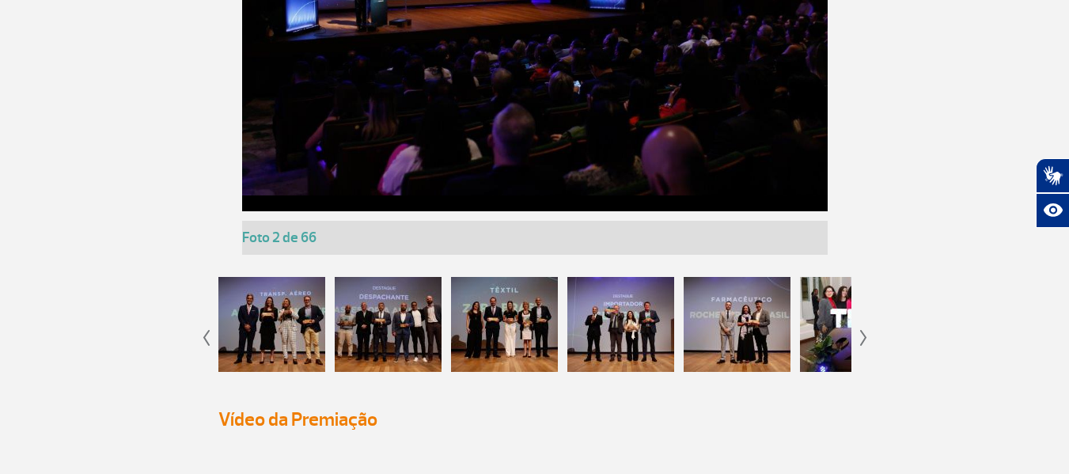
click at [861, 340] on img at bounding box center [863, 338] width 7 height 16
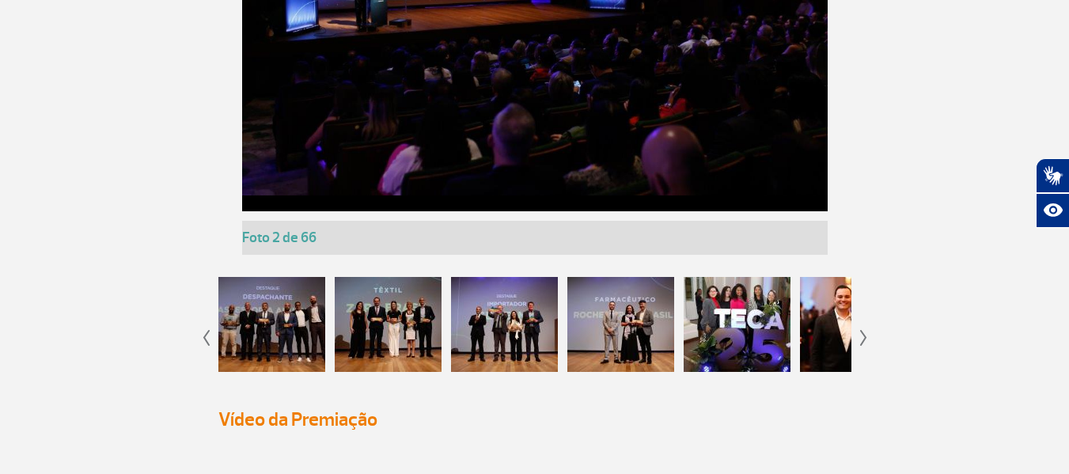
click at [861, 340] on img at bounding box center [863, 338] width 7 height 16
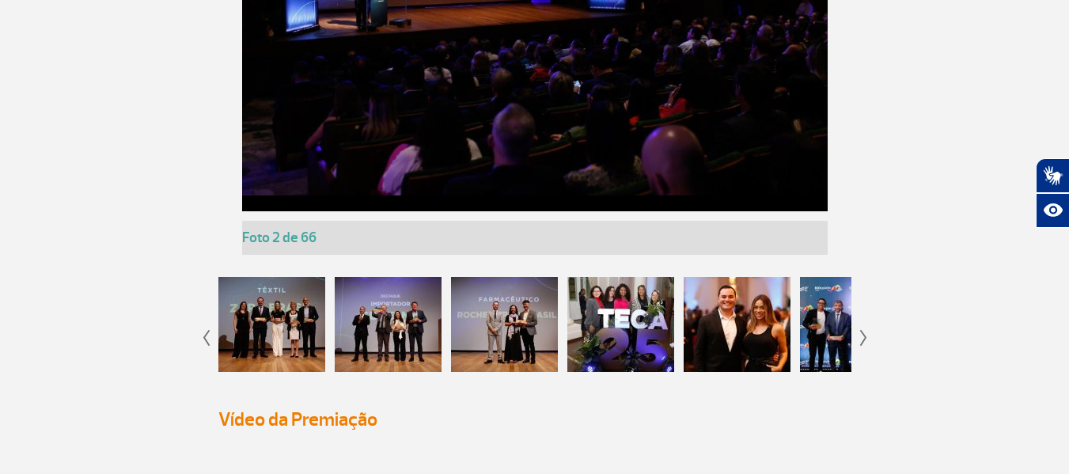
click at [861, 340] on img at bounding box center [863, 338] width 7 height 16
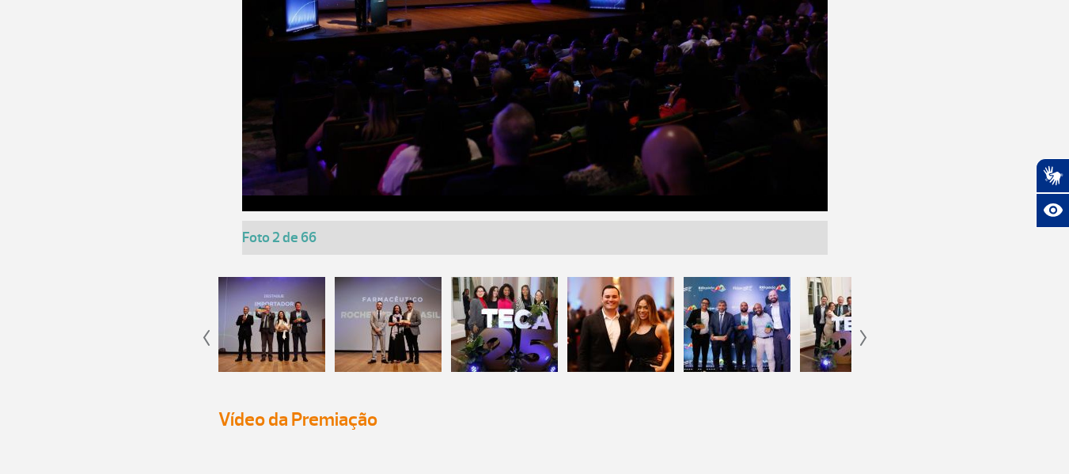
click at [861, 340] on img at bounding box center [863, 338] width 7 height 16
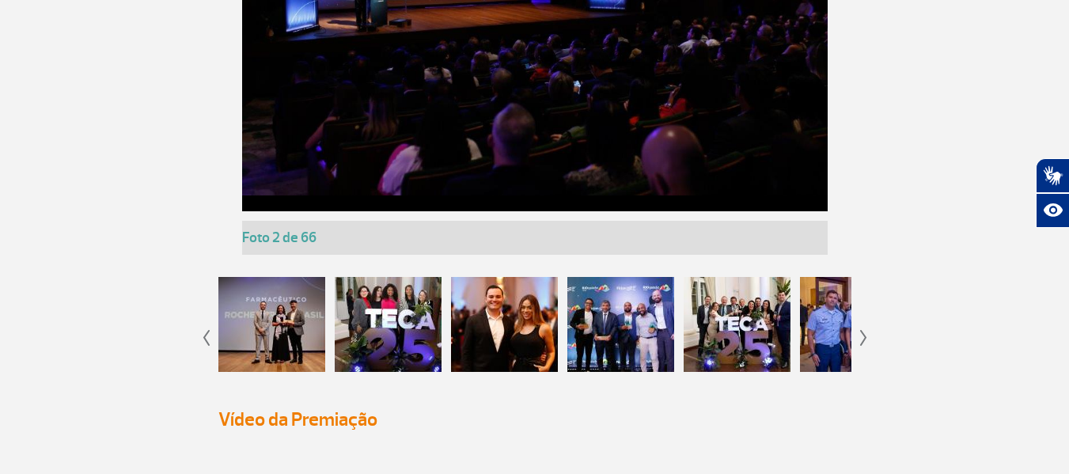
click at [861, 340] on img at bounding box center [863, 338] width 7 height 16
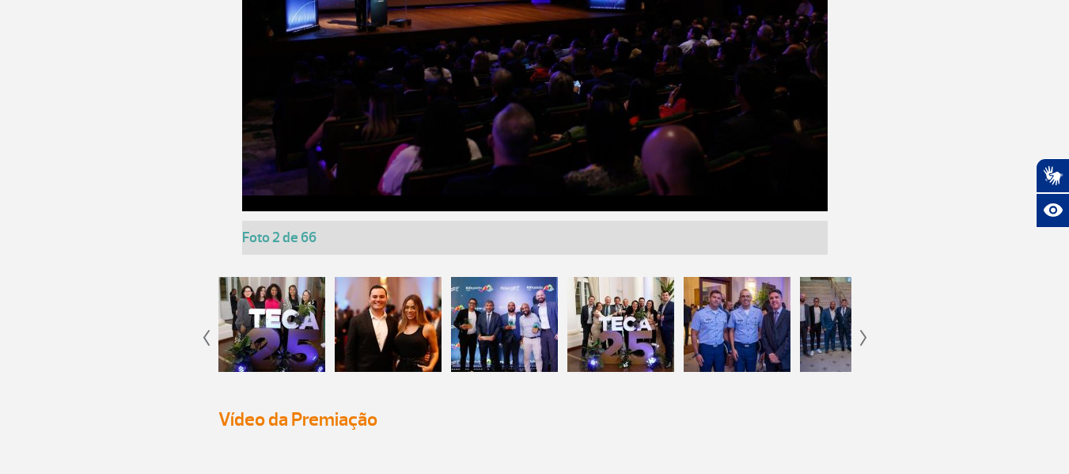
click at [861, 340] on img at bounding box center [863, 338] width 7 height 16
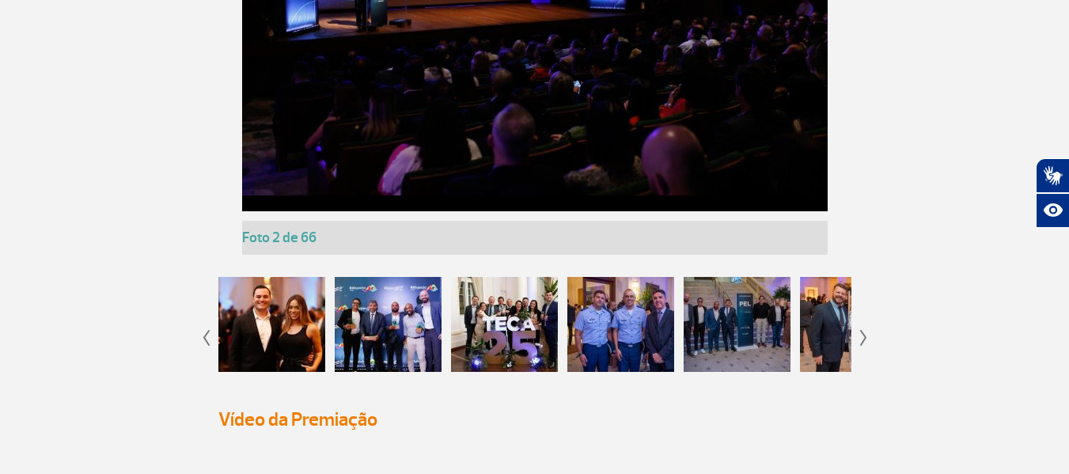
click at [861, 340] on img at bounding box center [863, 338] width 7 height 16
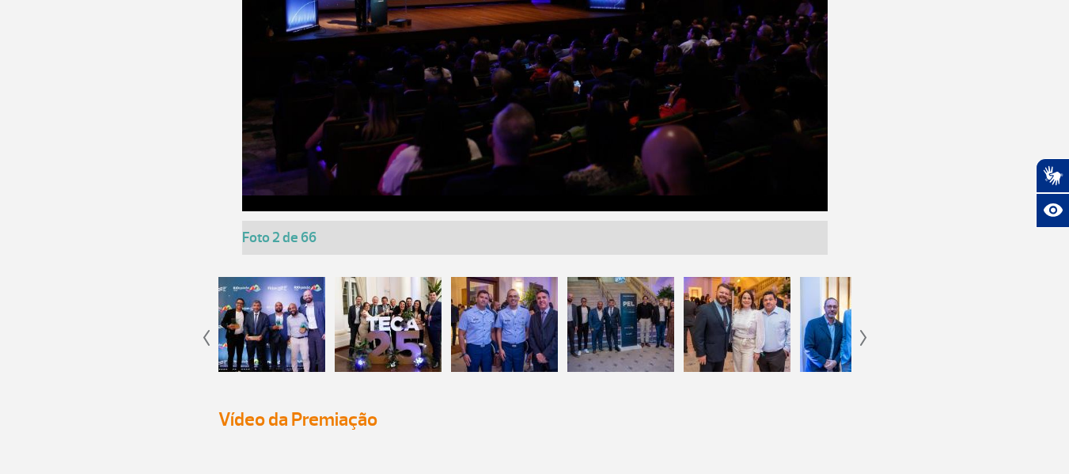
click at [494, 346] on div at bounding box center [504, 324] width 107 height 95
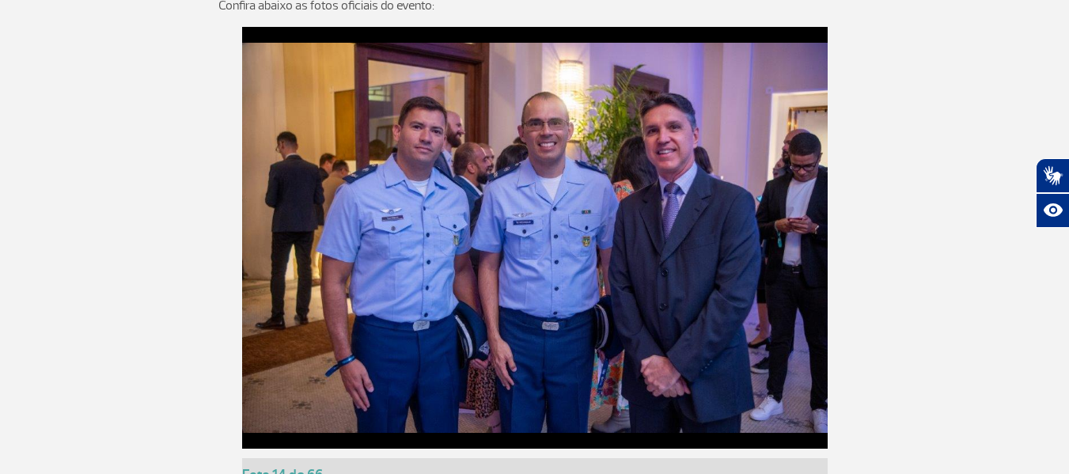
scroll to position [2547, 0]
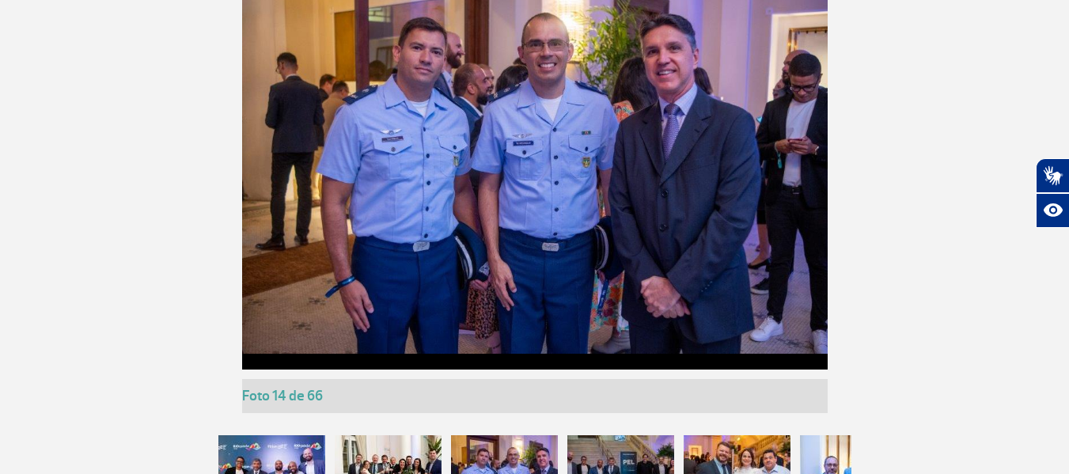
click at [613, 442] on div at bounding box center [620, 482] width 107 height 95
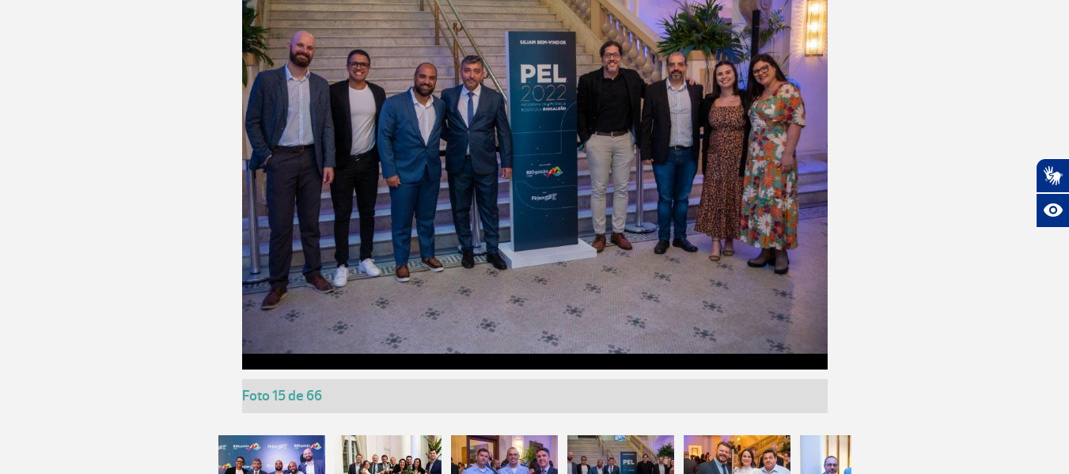
click at [696, 449] on div at bounding box center [736, 482] width 107 height 95
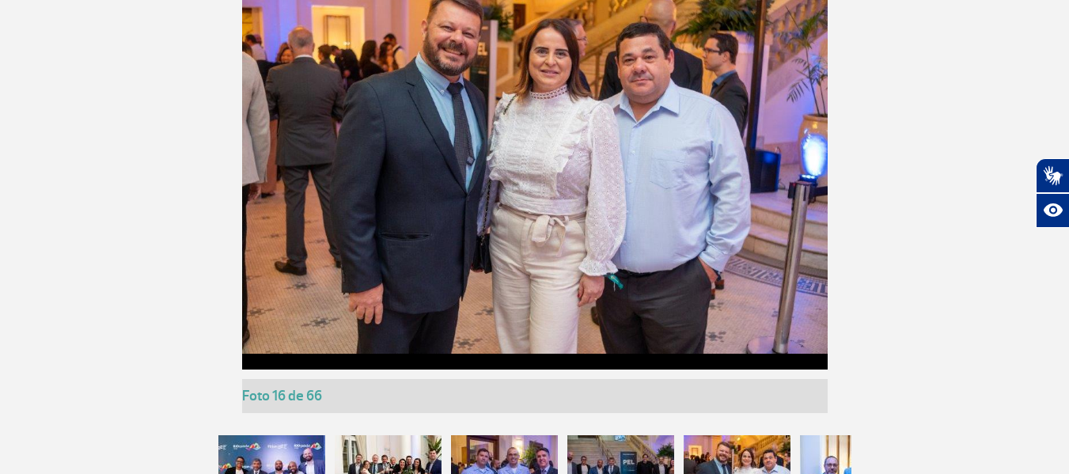
click at [813, 449] on div at bounding box center [853, 482] width 107 height 95
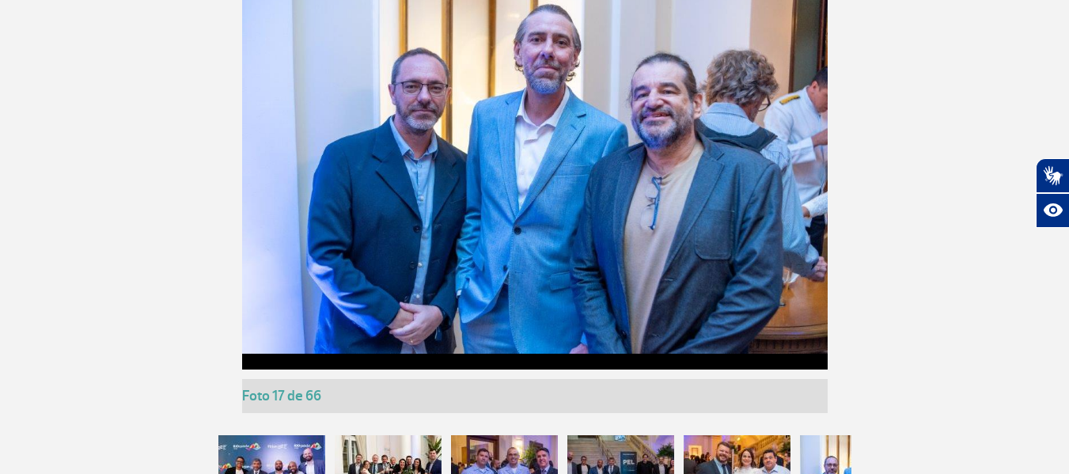
scroll to position [2626, 0]
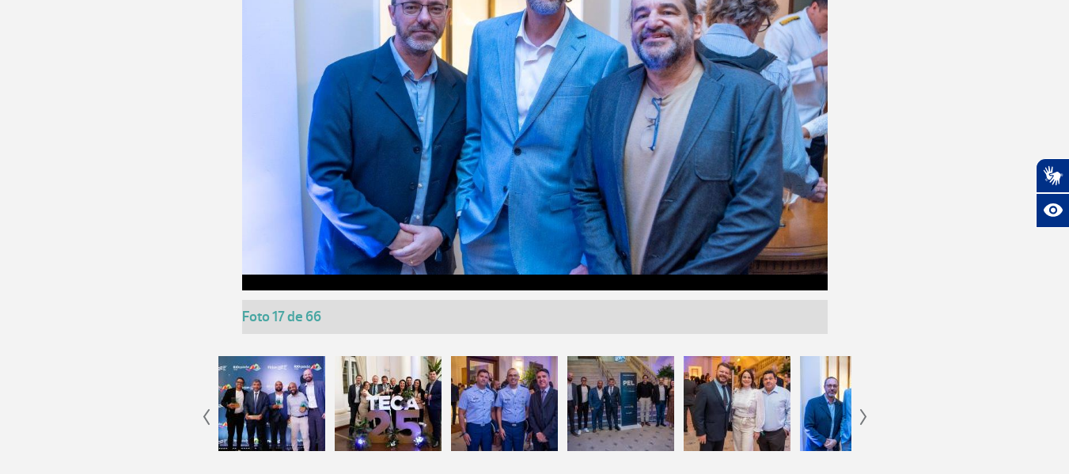
click at [869, 419] on app-gallery-with-thumbs "Foto 1 de 66 Foto 2 de 66 Foto 3 de 66 Foto 4 de 66 Foto 5 de 66 Foto 6 de 66 F…" at bounding box center [535, 168] width 878 height 598
click at [865, 417] on img at bounding box center [863, 417] width 7 height 16
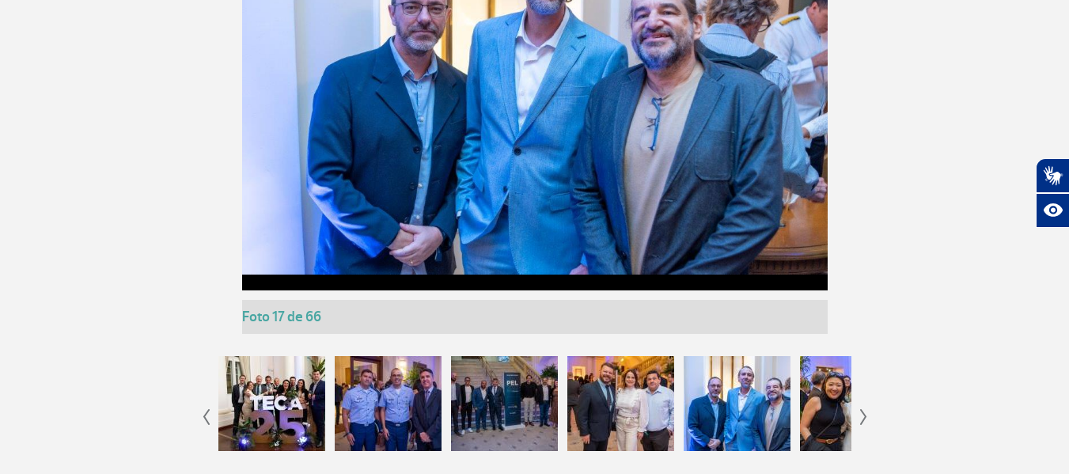
click at [865, 417] on img at bounding box center [863, 417] width 7 height 16
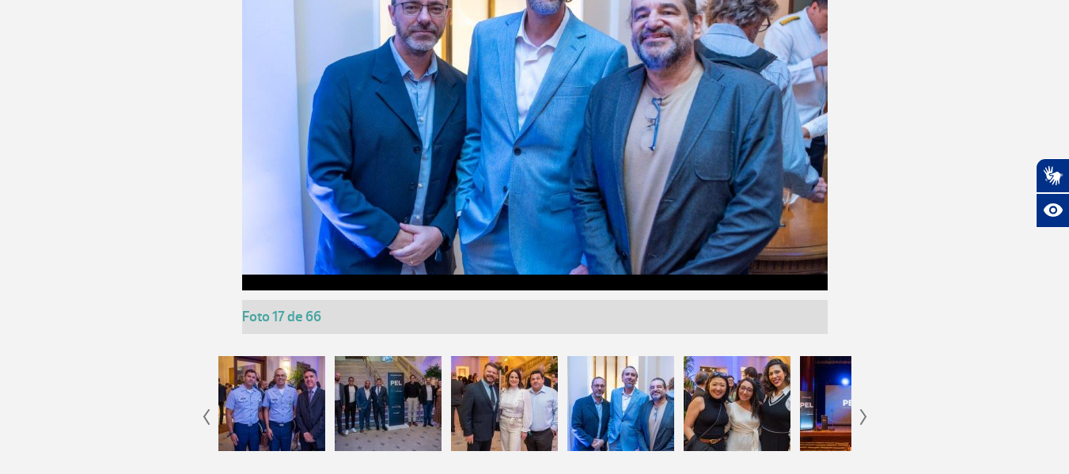
click at [865, 417] on img at bounding box center [863, 417] width 7 height 16
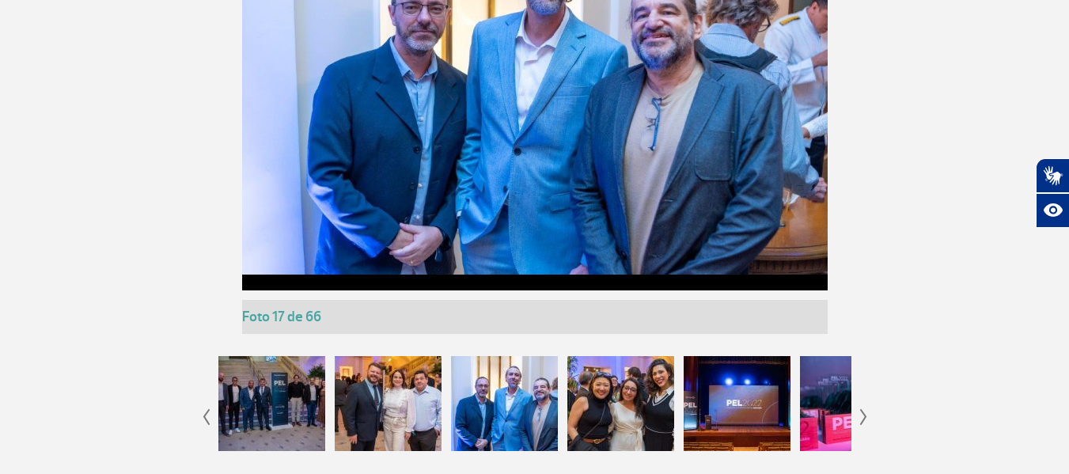
click at [693, 413] on div at bounding box center [736, 403] width 107 height 95
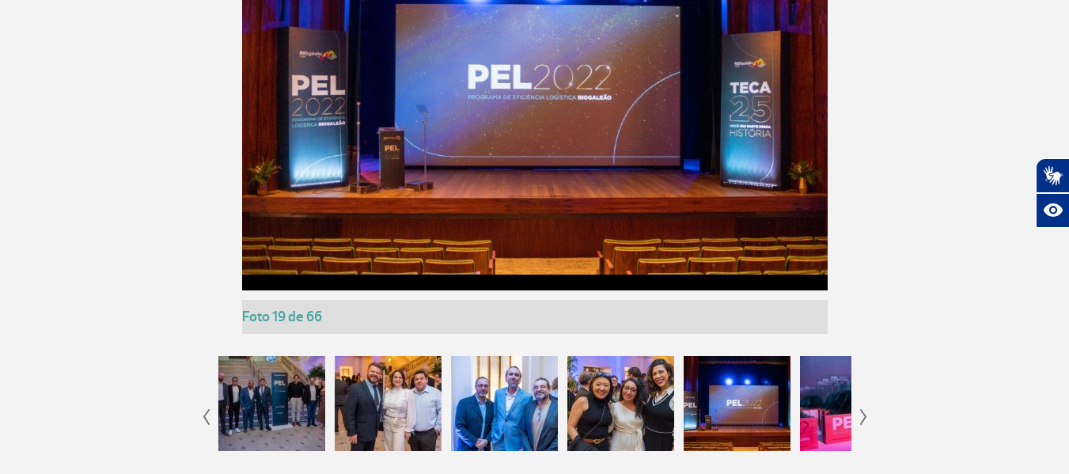
click at [826, 405] on div at bounding box center [853, 403] width 107 height 95
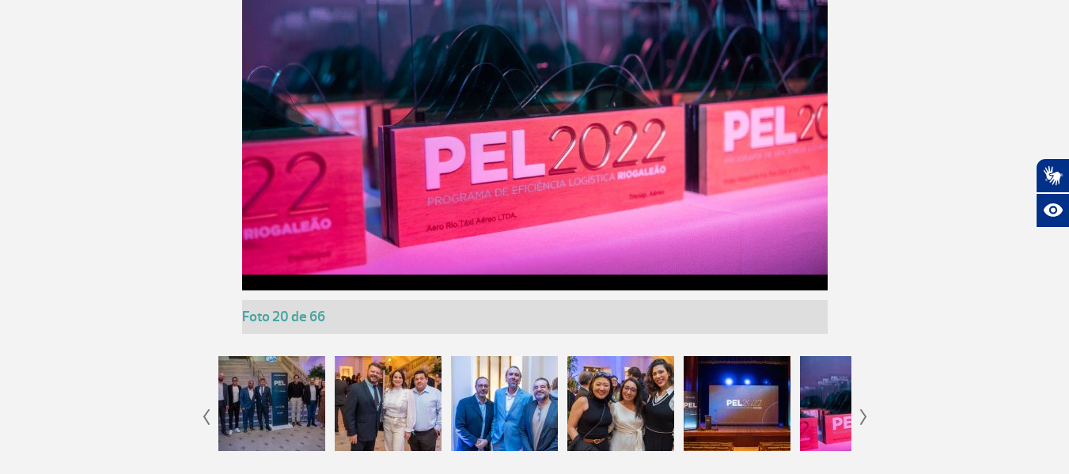
click at [862, 411] on img at bounding box center [863, 417] width 7 height 16
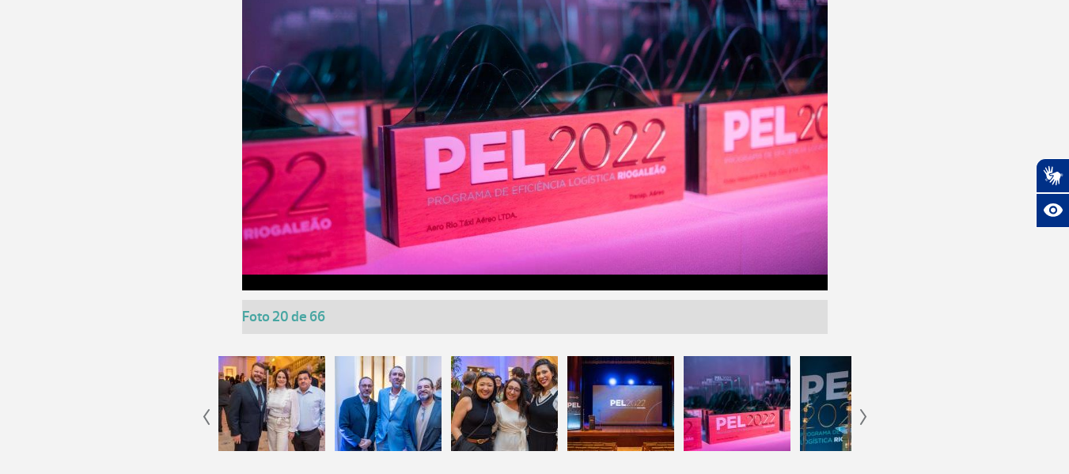
click at [862, 411] on img at bounding box center [863, 417] width 7 height 16
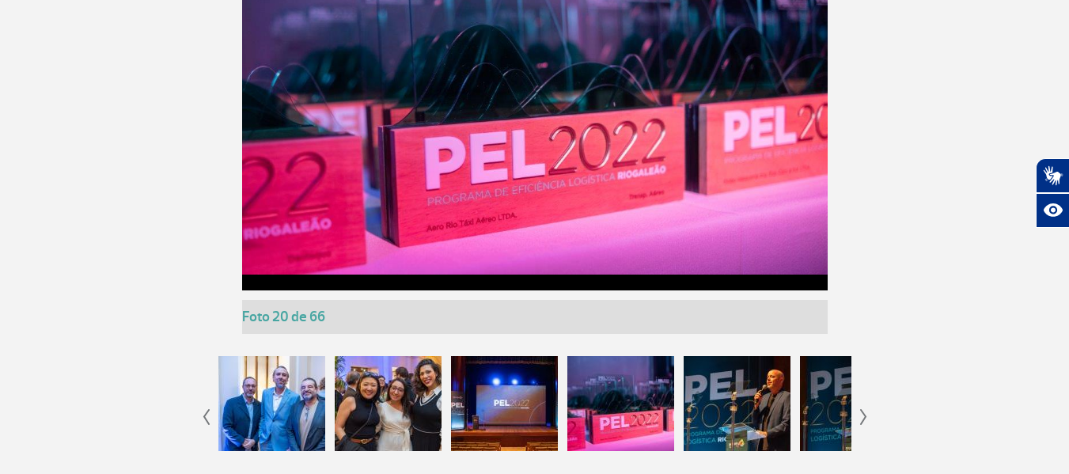
click at [740, 398] on div at bounding box center [736, 403] width 107 height 95
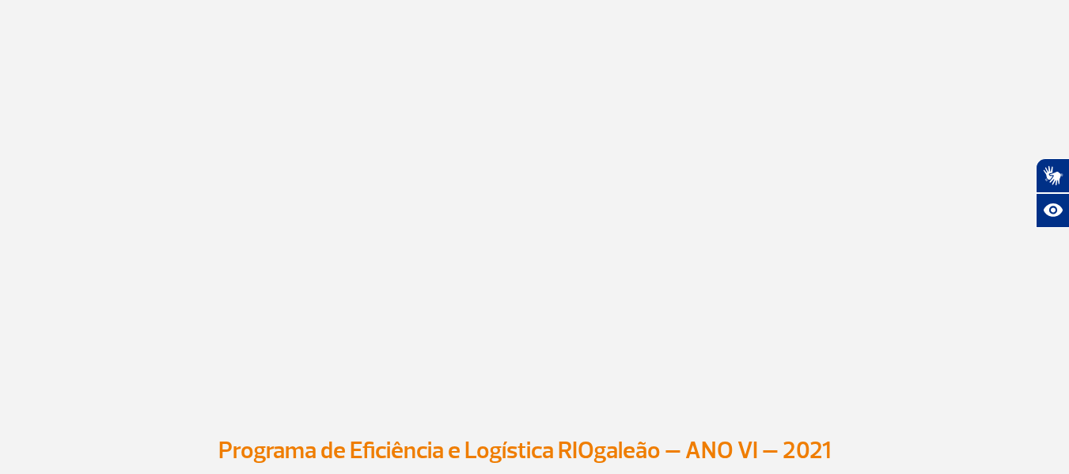
scroll to position [3149, 0]
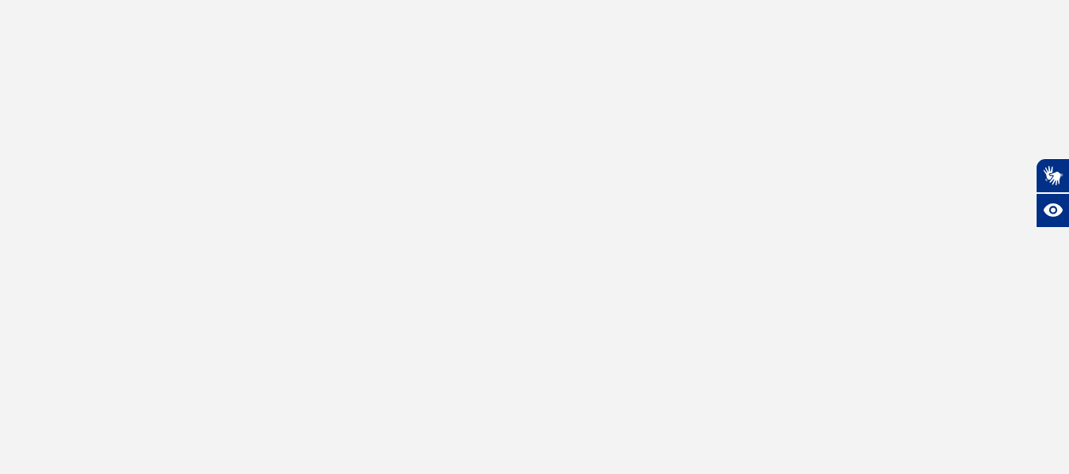
click at [124, 217] on app-iframe at bounding box center [535, 247] width 878 height 496
click at [138, 252] on app-iframe at bounding box center [535, 247] width 878 height 496
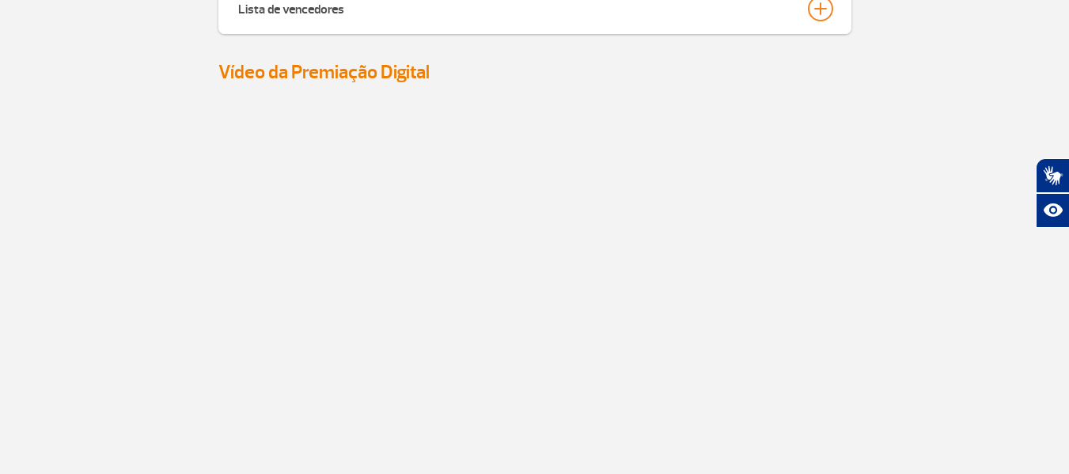
scroll to position [4099, 0]
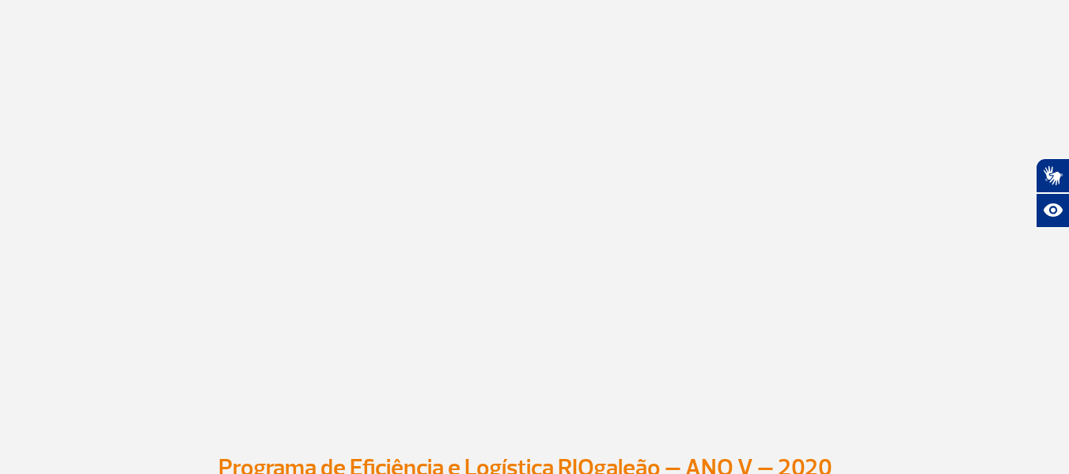
click at [96, 333] on app-iframe at bounding box center [535, 186] width 878 height 496
click at [172, 257] on app-iframe at bounding box center [535, 186] width 878 height 496
click at [49, 176] on section at bounding box center [534, 186] width 1069 height 496
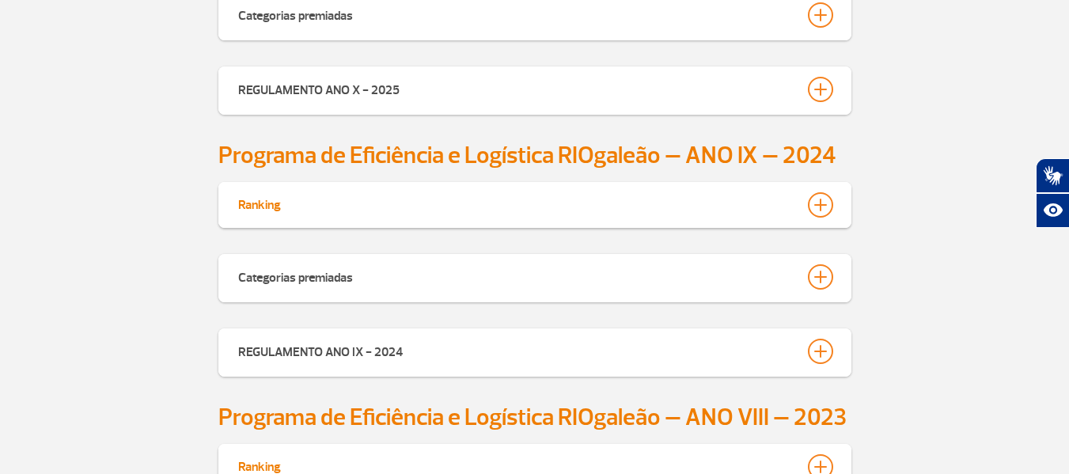
scroll to position [791, 0]
